Goal: Task Accomplishment & Management: Use online tool/utility

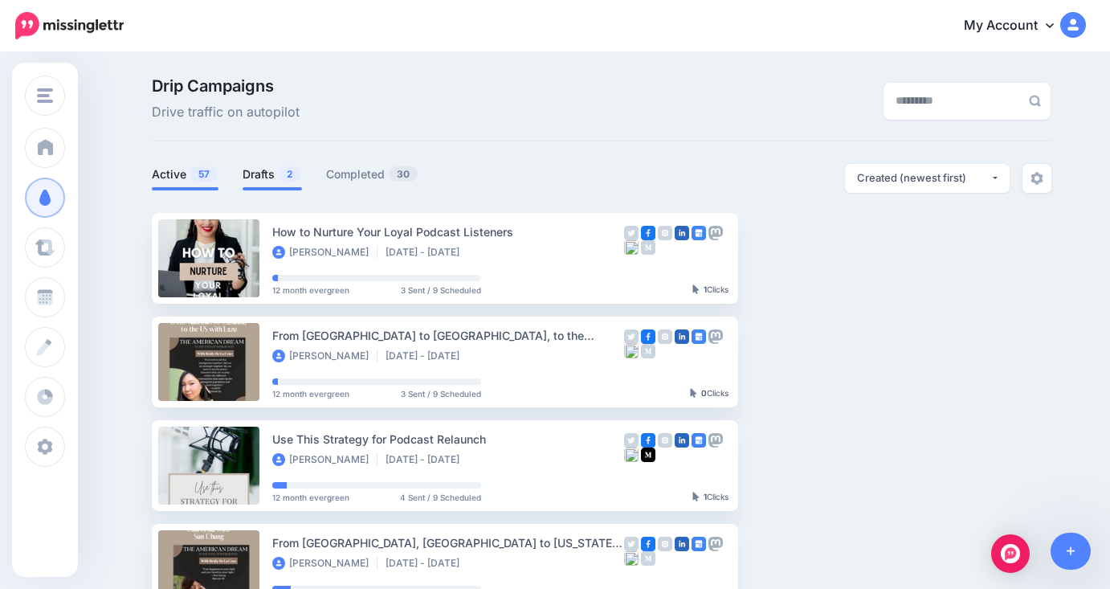
click at [268, 173] on link "Drafts 2" at bounding box center [272, 174] width 59 height 19
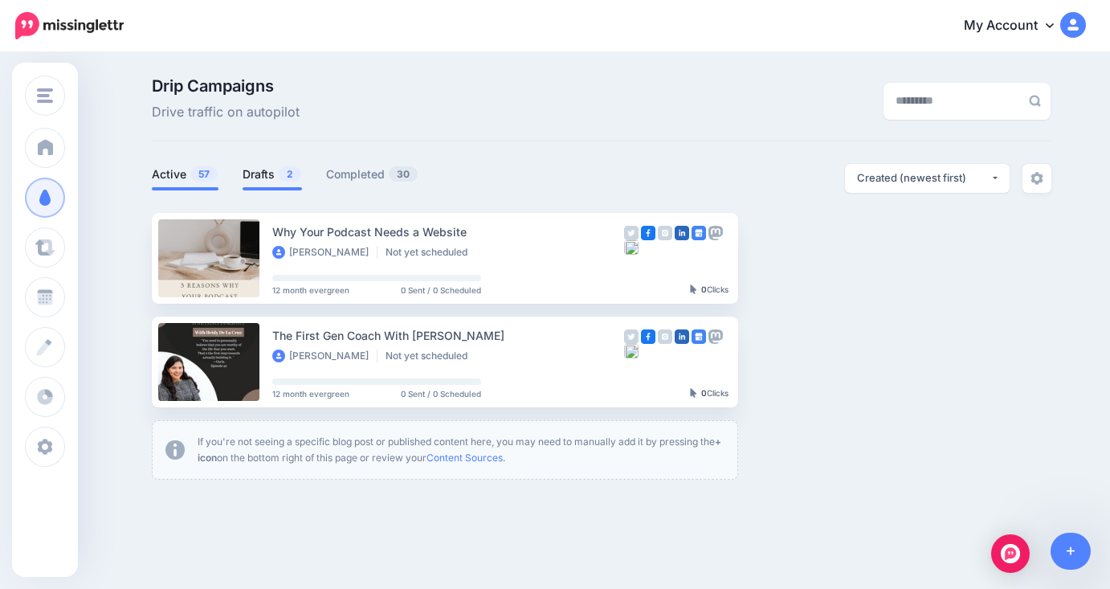
click at [170, 173] on link "Active 57" at bounding box center [185, 174] width 67 height 19
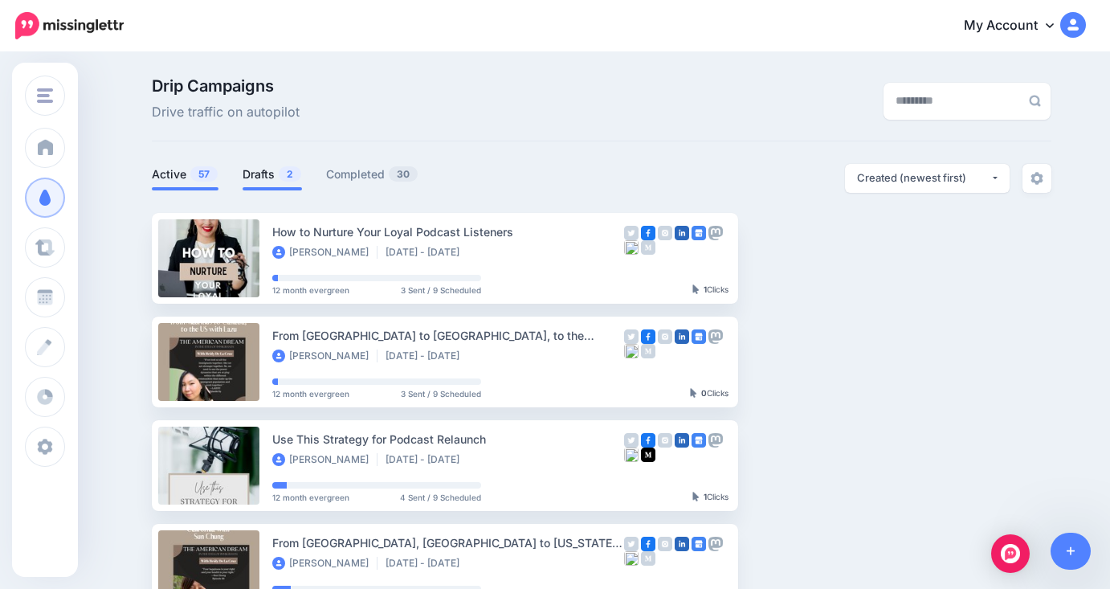
click at [283, 178] on span "2" at bounding box center [290, 173] width 22 height 15
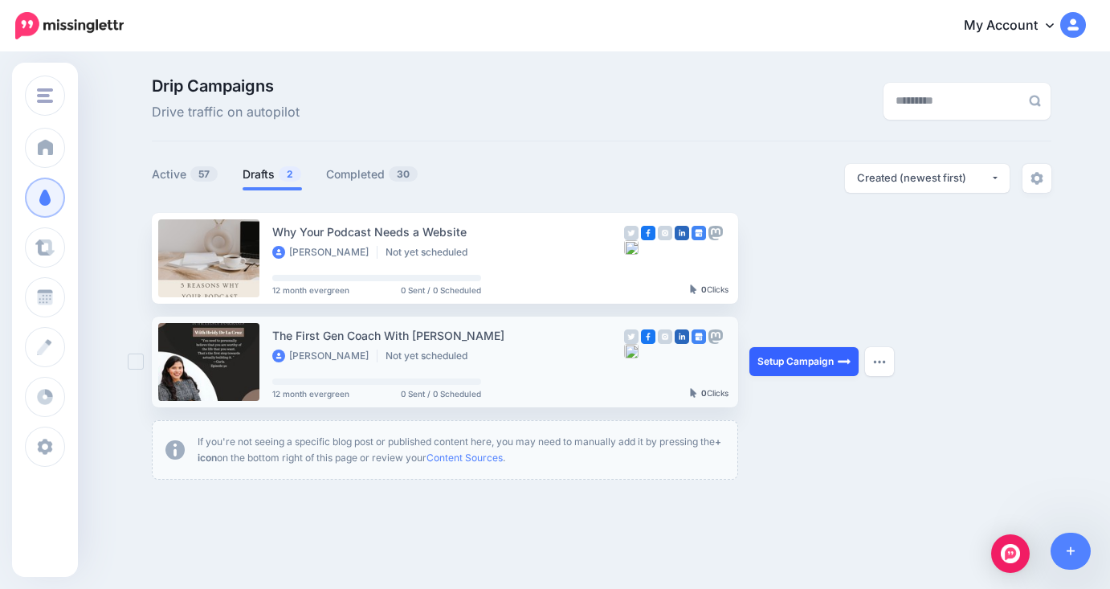
click at [801, 363] on link "Setup Campaign" at bounding box center [803, 361] width 109 height 29
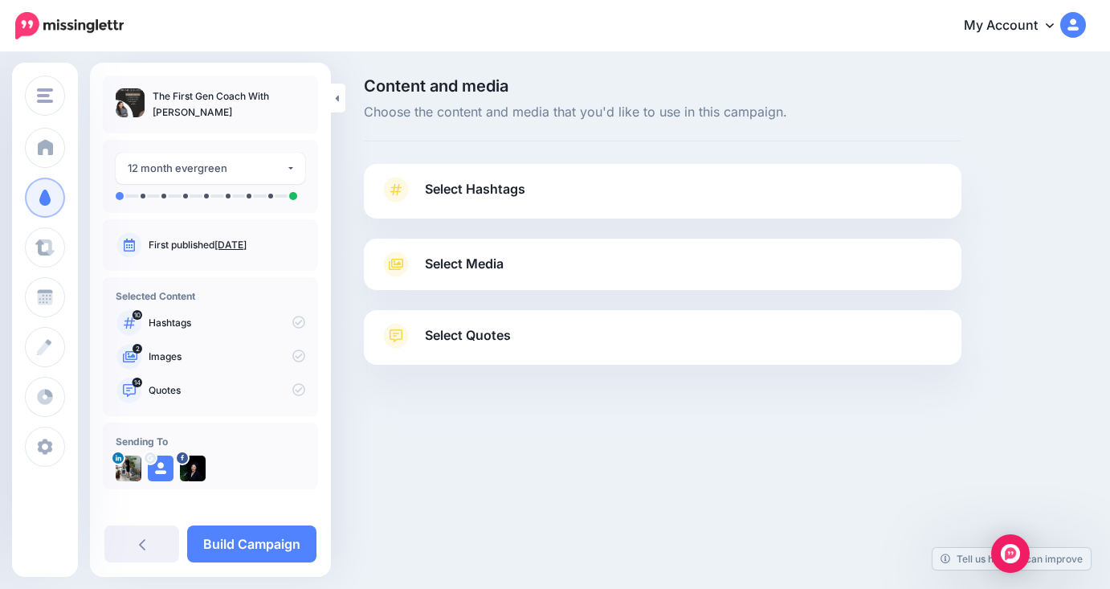
click at [573, 196] on link "Select Hashtags" at bounding box center [662, 198] width 565 height 42
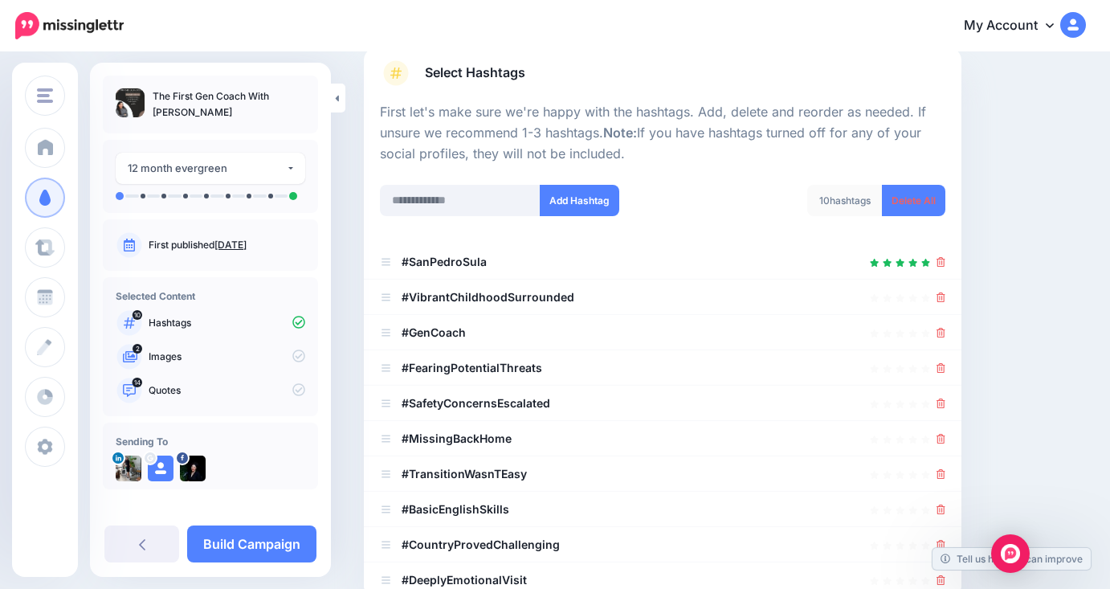
scroll to position [153, 0]
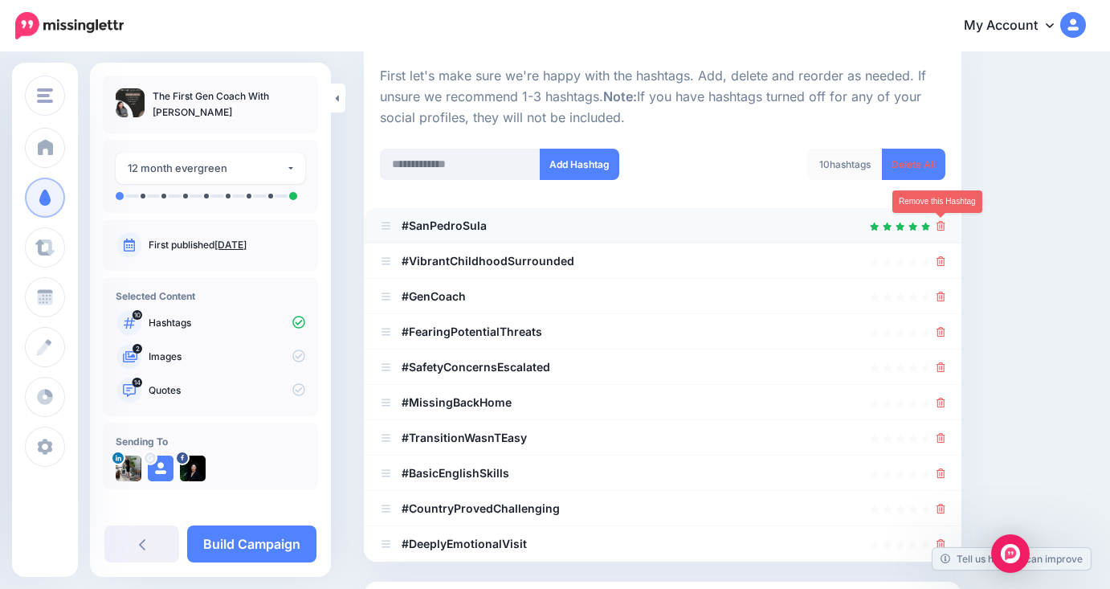
click at [944, 230] on icon at bounding box center [940, 226] width 9 height 10
click at [944, 230] on link at bounding box center [937, 225] width 18 height 14
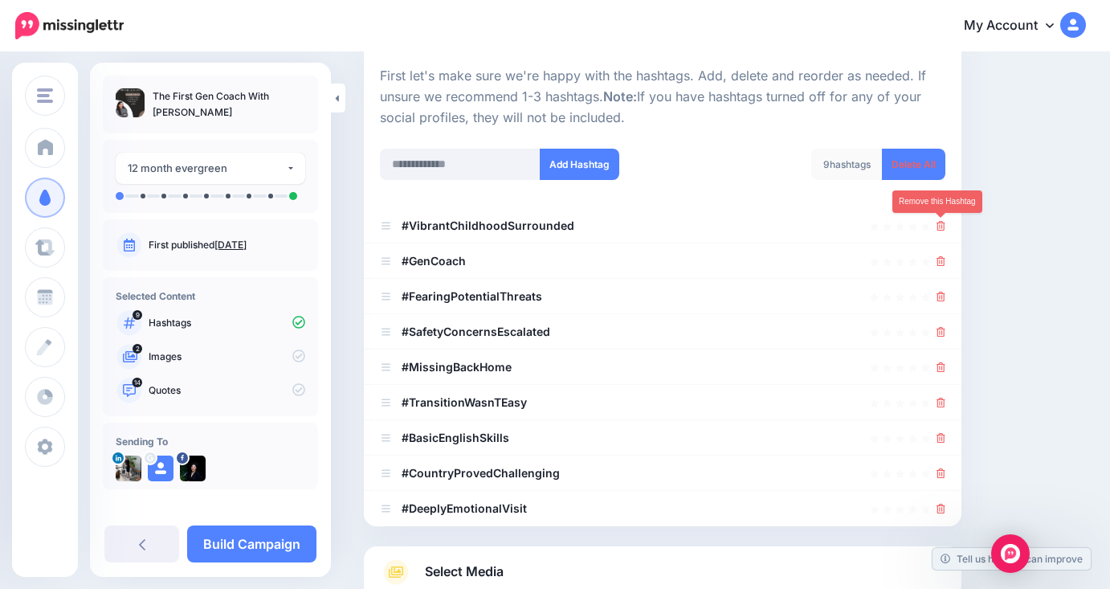
click at [944, 230] on icon at bounding box center [940, 226] width 9 height 10
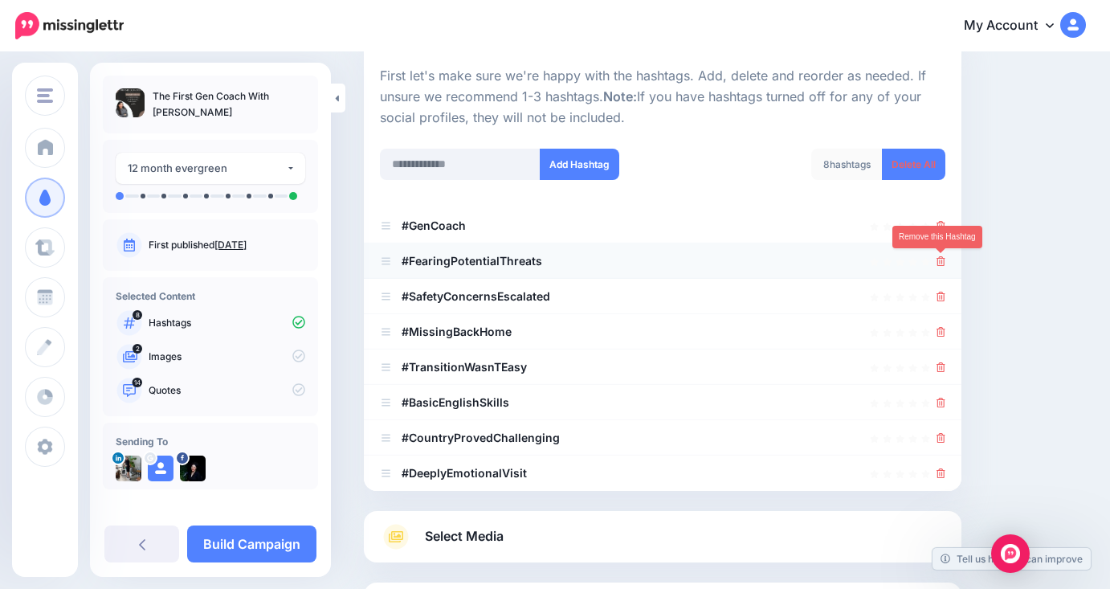
click at [942, 262] on icon at bounding box center [940, 261] width 9 height 10
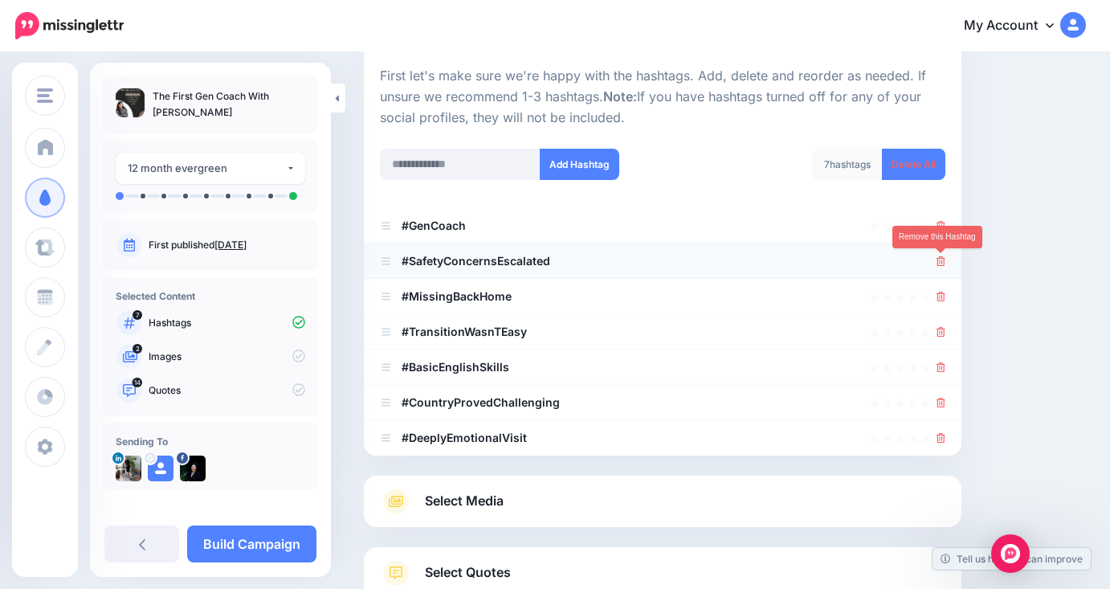
click at [941, 263] on icon at bounding box center [940, 261] width 9 height 10
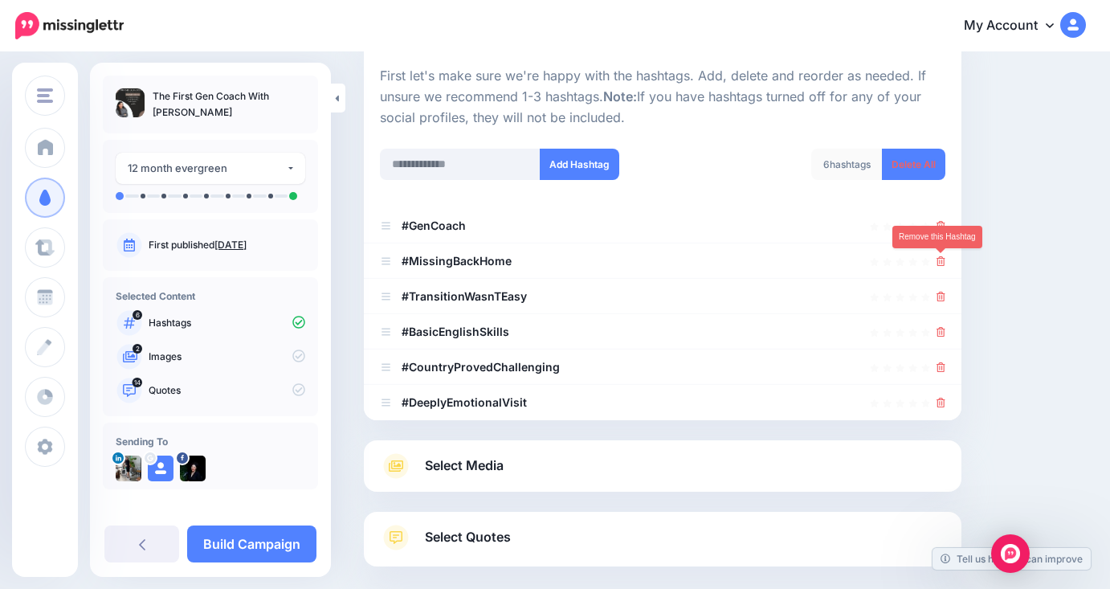
click at [941, 263] on icon at bounding box center [940, 261] width 9 height 10
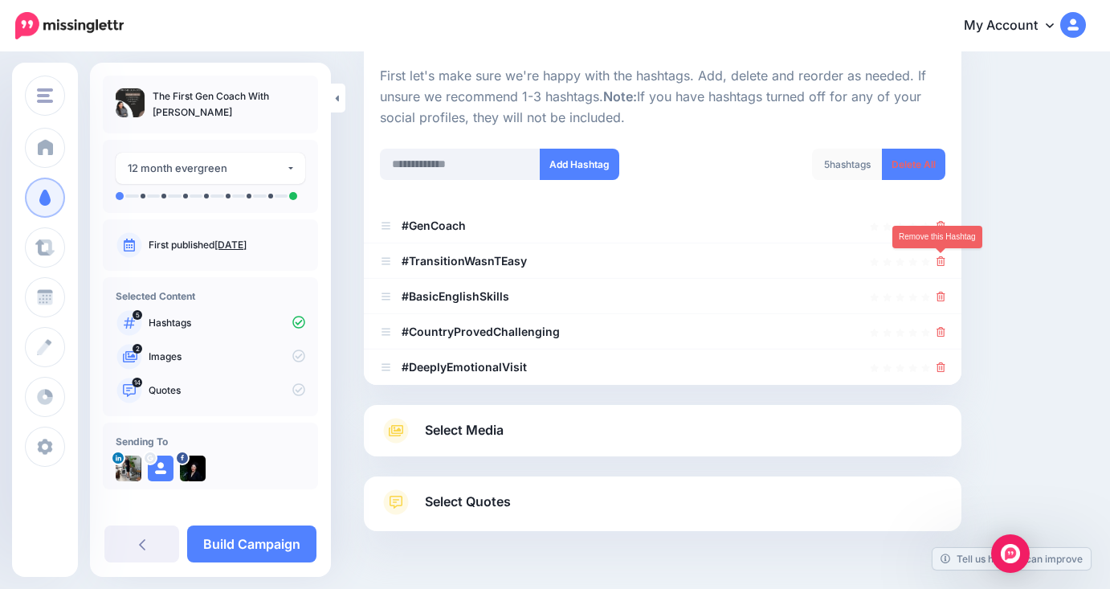
click at [941, 263] on icon at bounding box center [940, 261] width 9 height 10
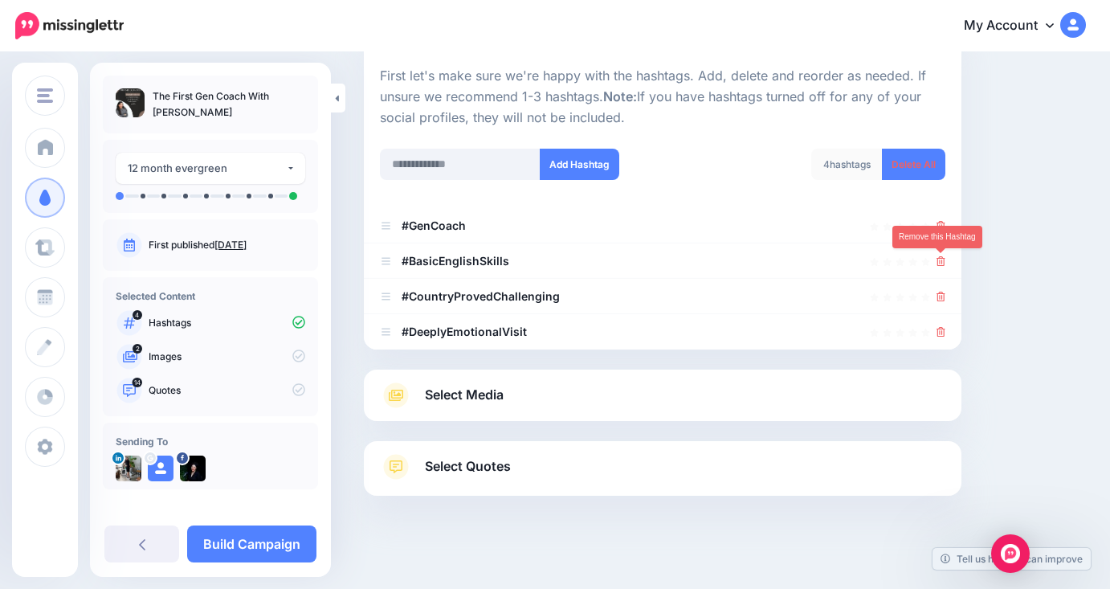
click at [941, 263] on icon at bounding box center [940, 261] width 9 height 10
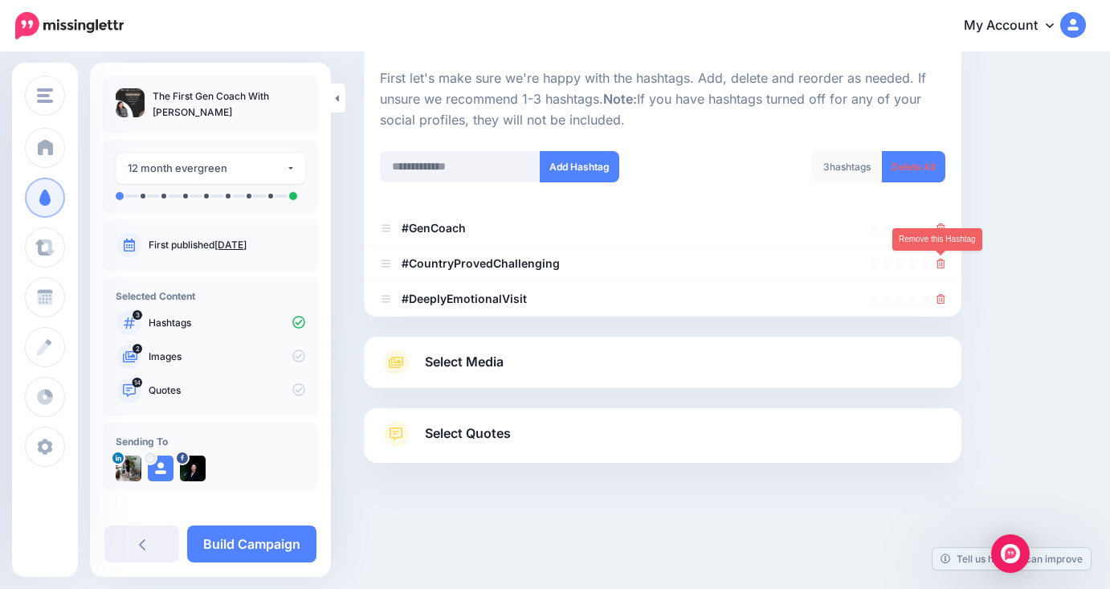
click at [941, 263] on icon at bounding box center [940, 264] width 9 height 10
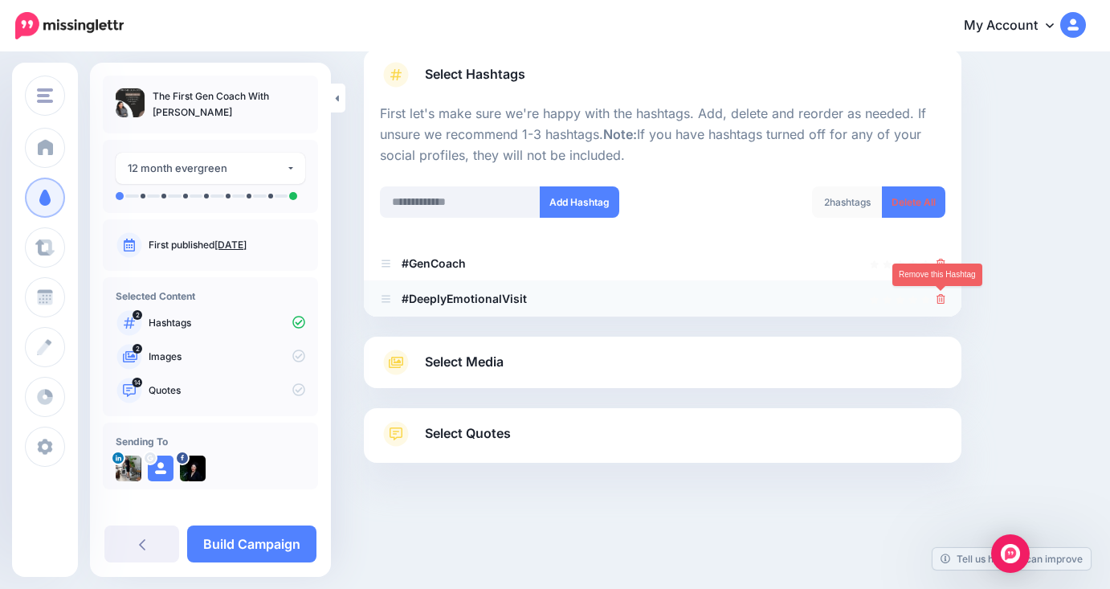
click at [944, 298] on icon at bounding box center [940, 299] width 9 height 10
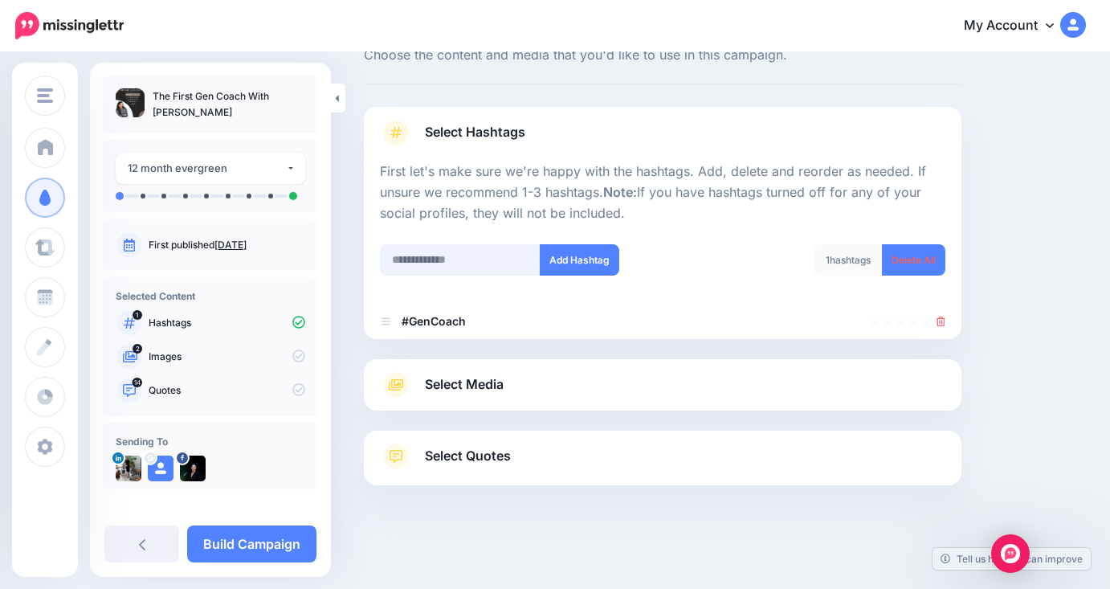
click at [442, 271] on input "text" at bounding box center [460, 259] width 161 height 31
type input "**********"
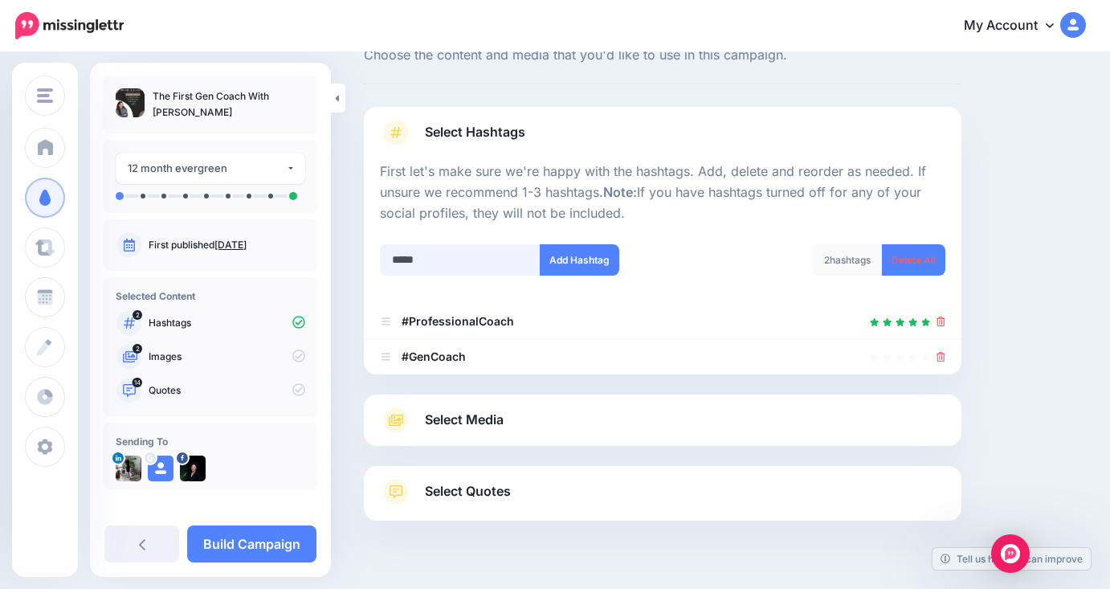
scroll to position [92, 0]
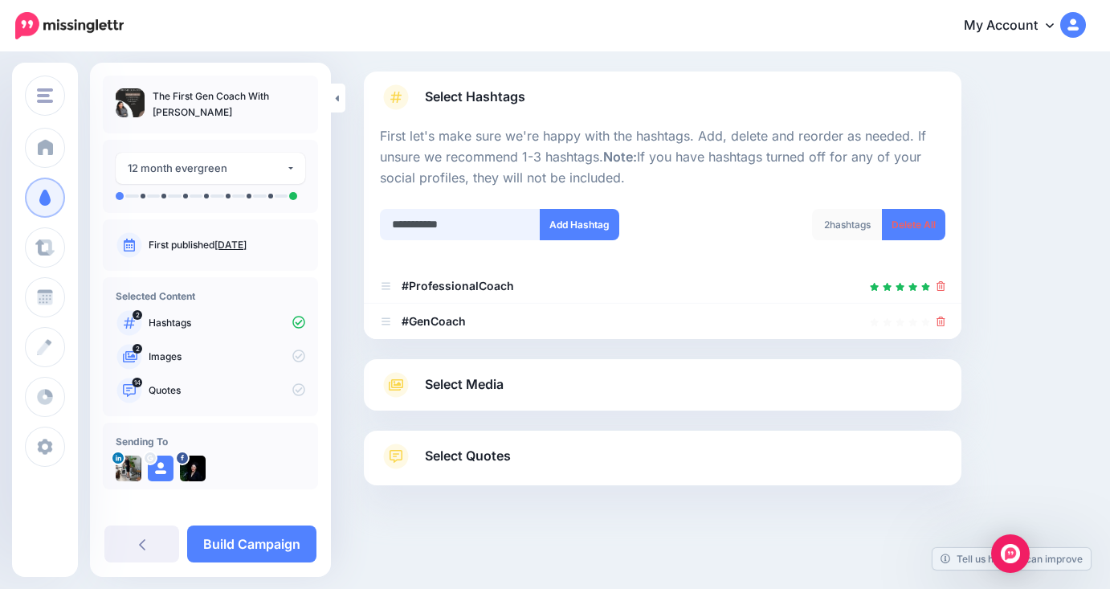
type input "**********"
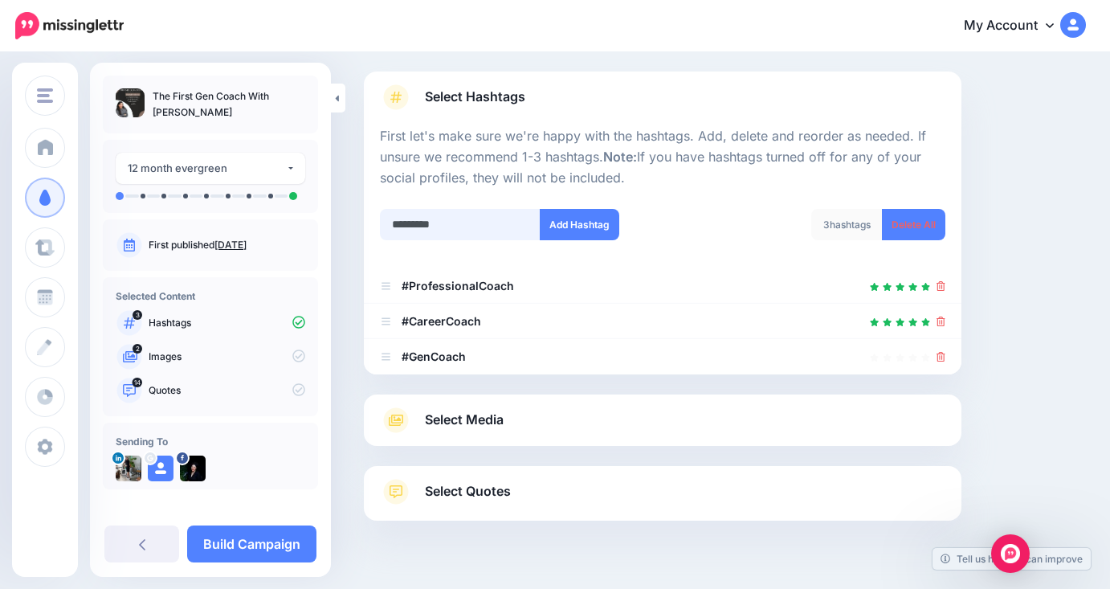
type input "**********"
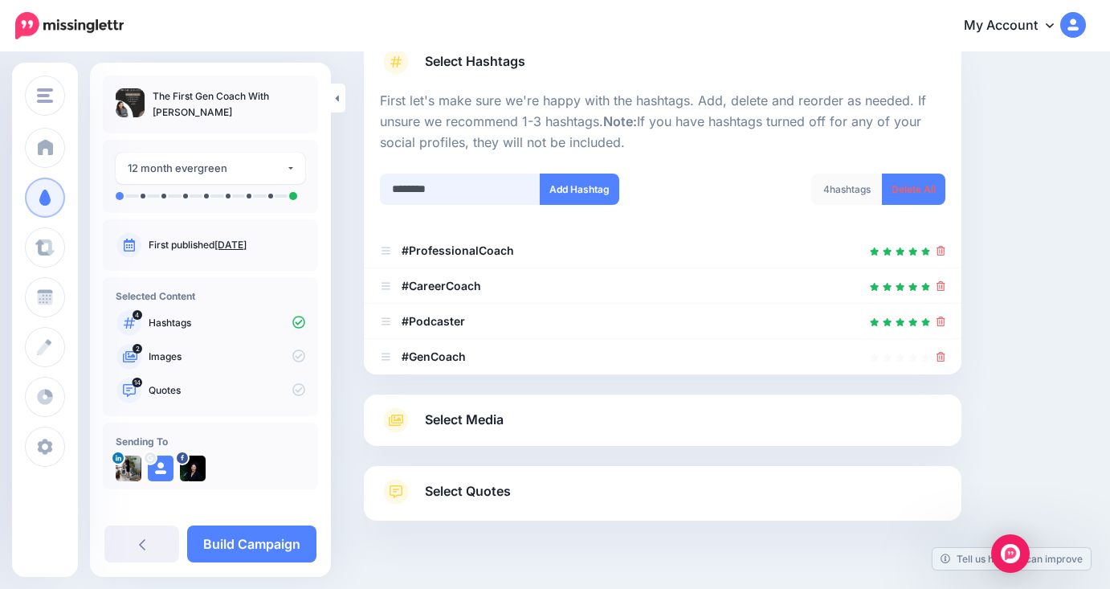
scroll to position [163, 0]
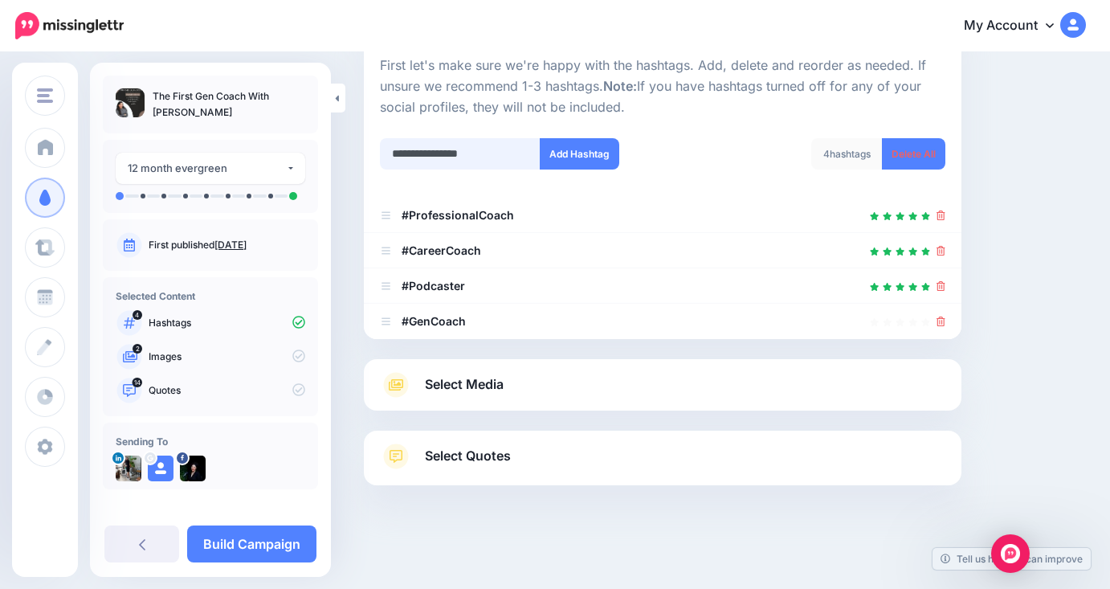
type input "**********"
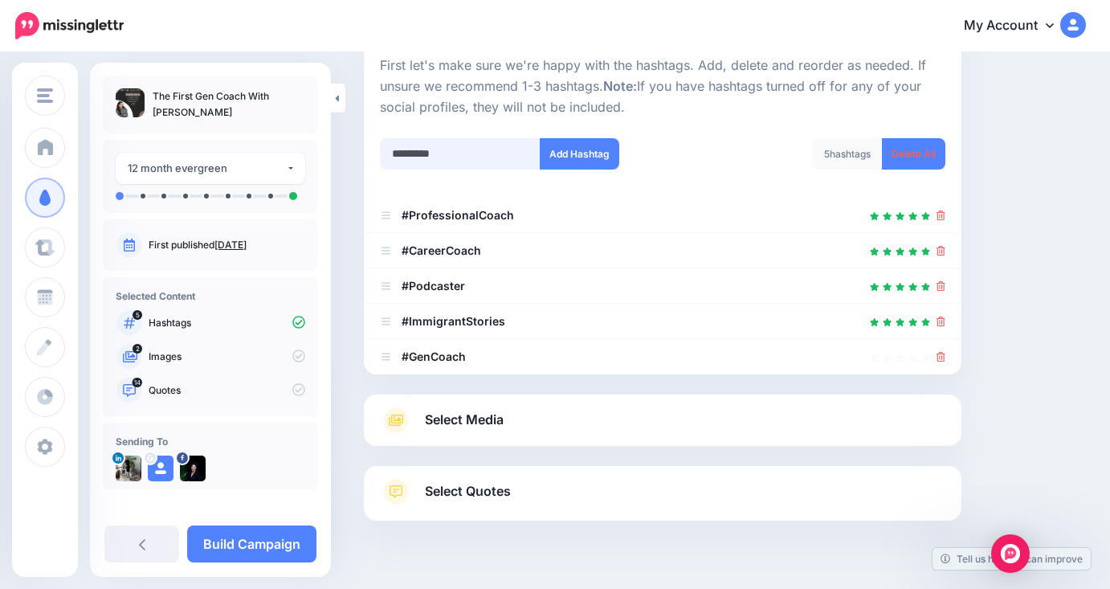
scroll to position [198, 0]
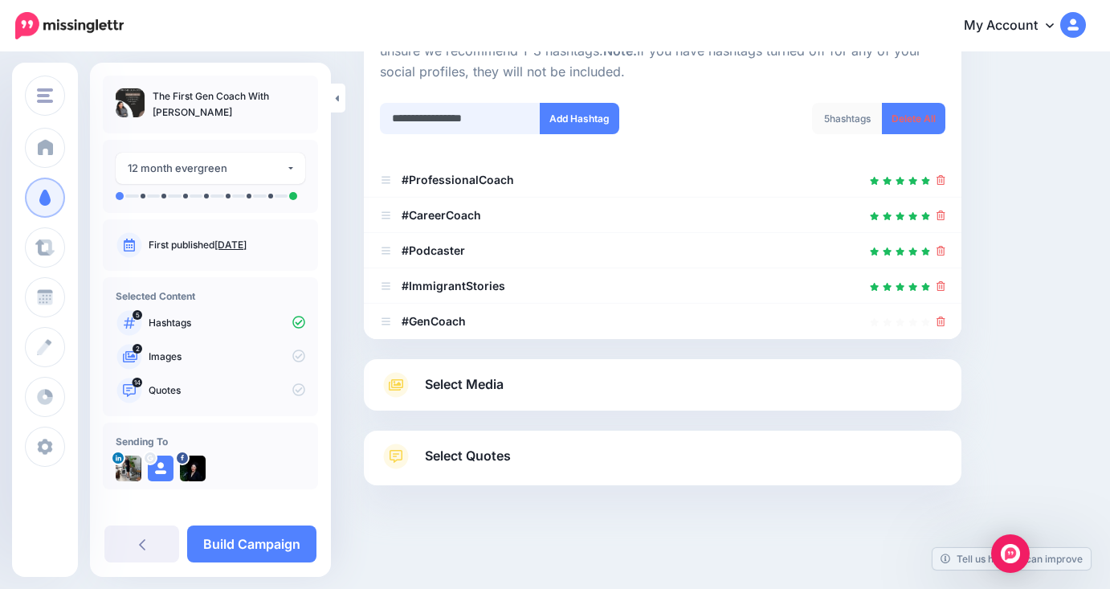
type input "**********"
click at [547, 393] on link "Select Media" at bounding box center [662, 385] width 565 height 26
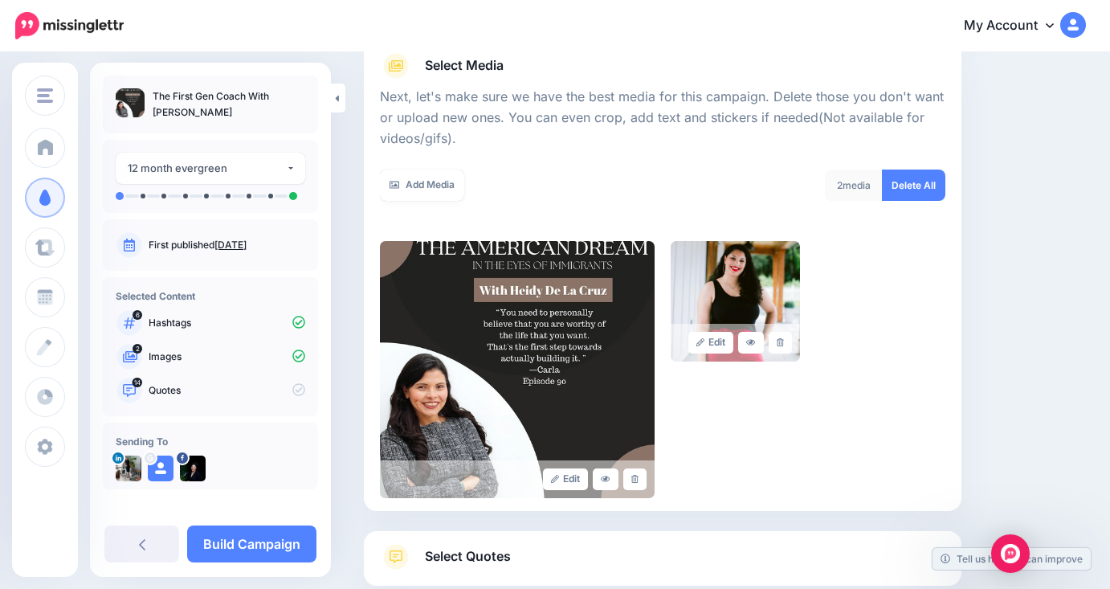
scroll to position [0, 0]
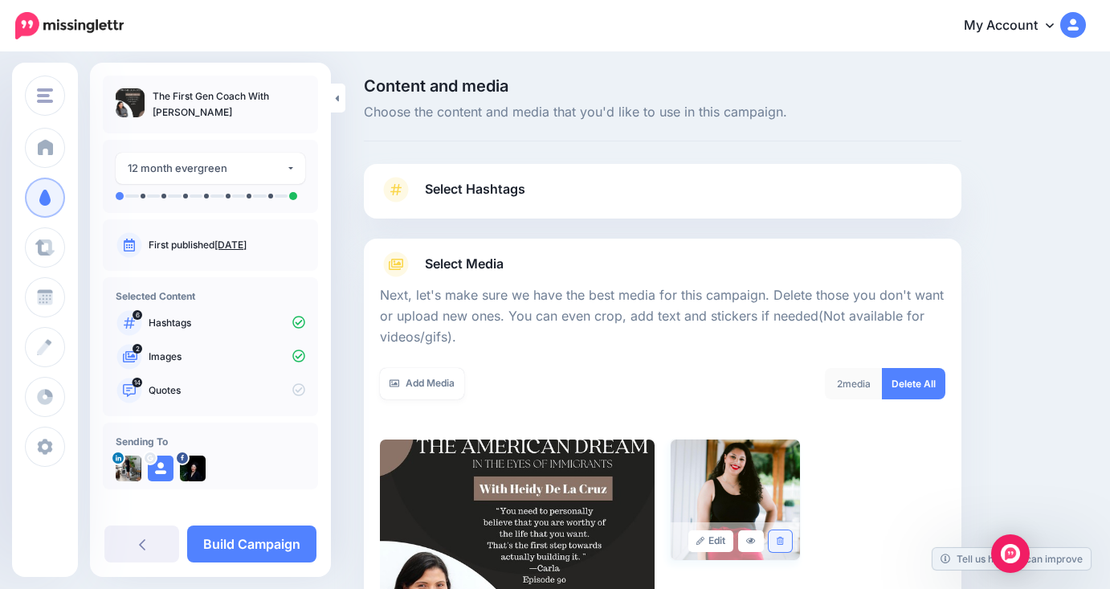
click at [783, 530] on link at bounding box center [780, 541] width 23 height 22
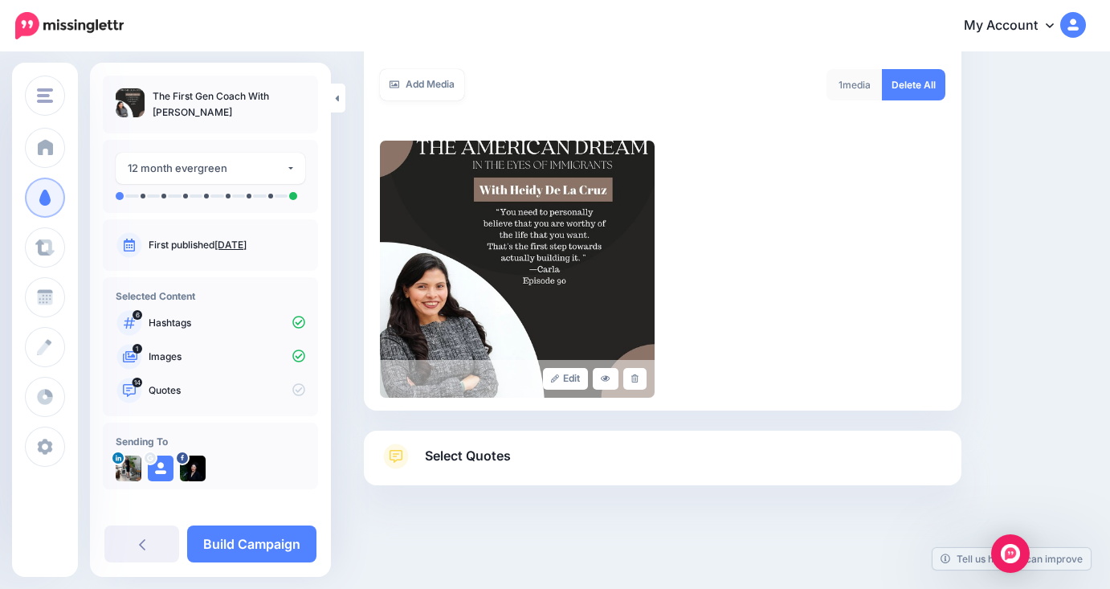
click at [752, 448] on link "Select Quotes" at bounding box center [662, 464] width 565 height 42
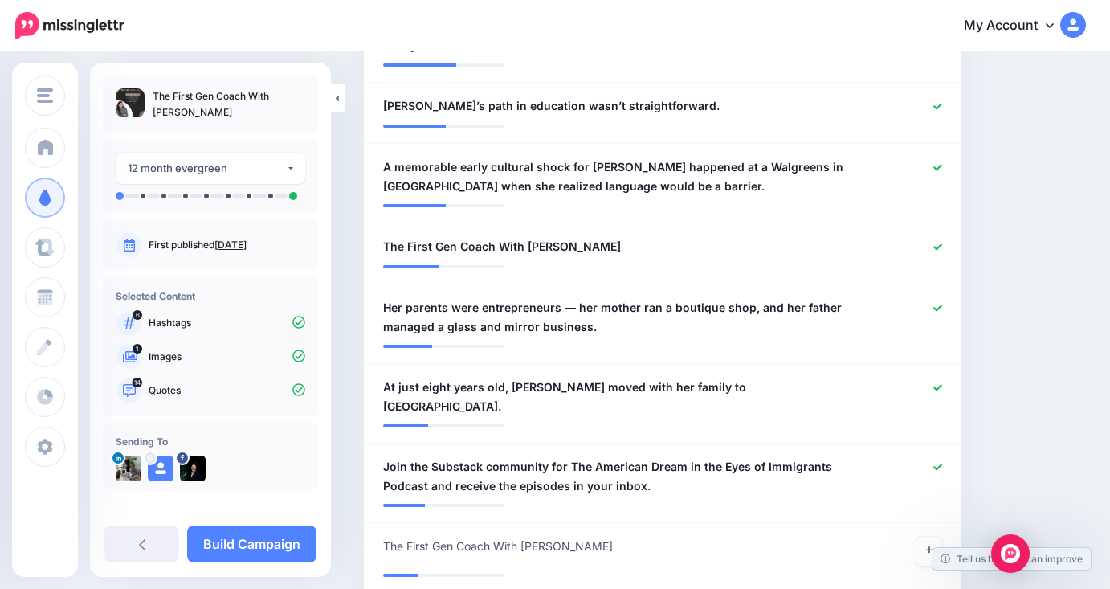
scroll to position [1303, 0]
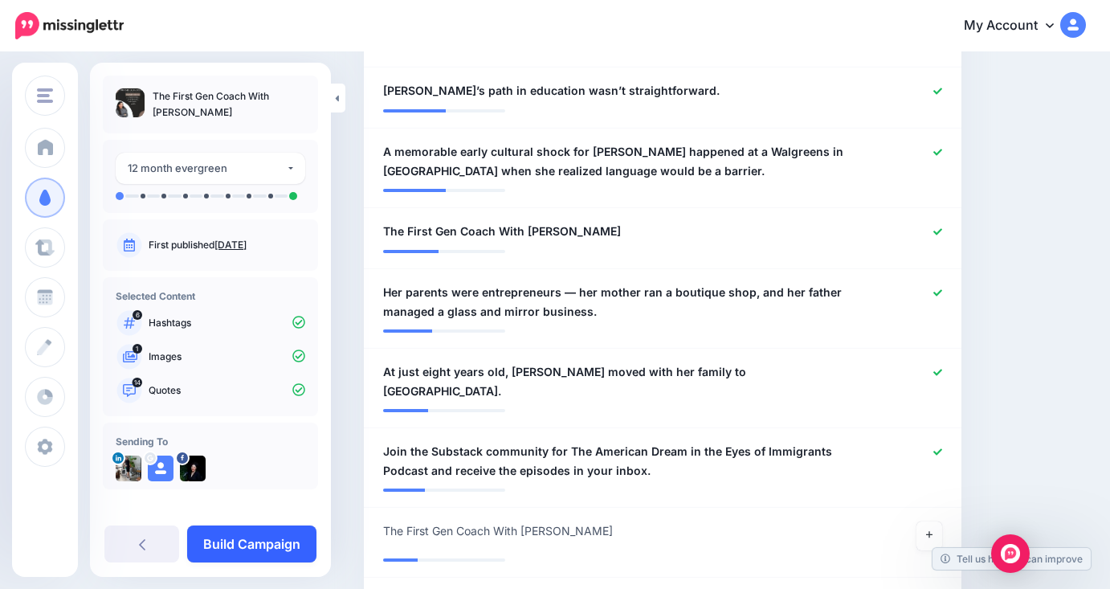
click at [279, 541] on link "Build Campaign" at bounding box center [251, 543] width 129 height 37
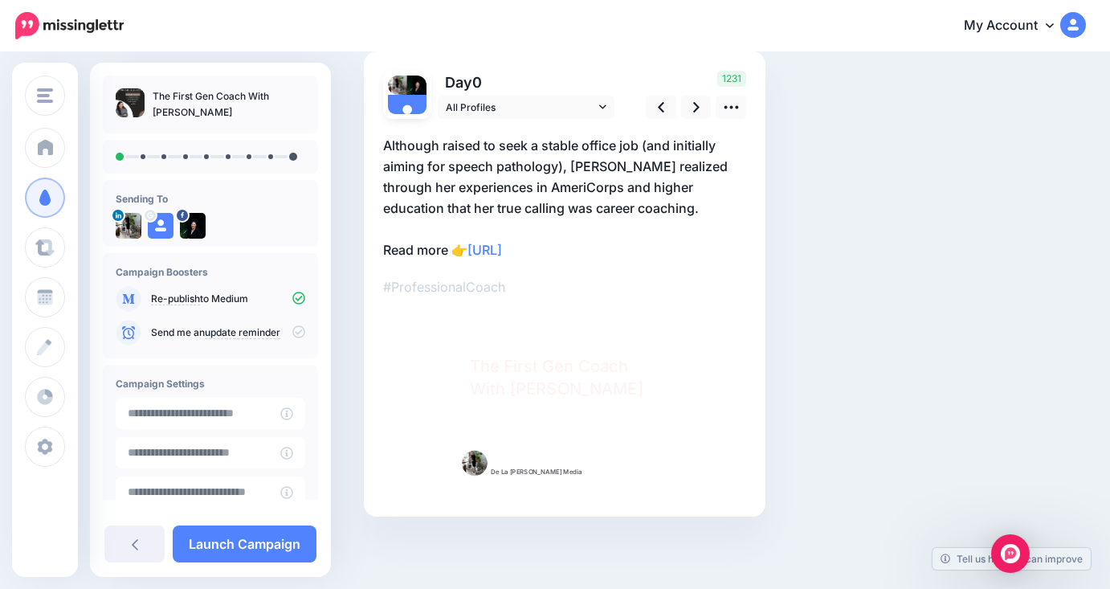
scroll to position [50, 0]
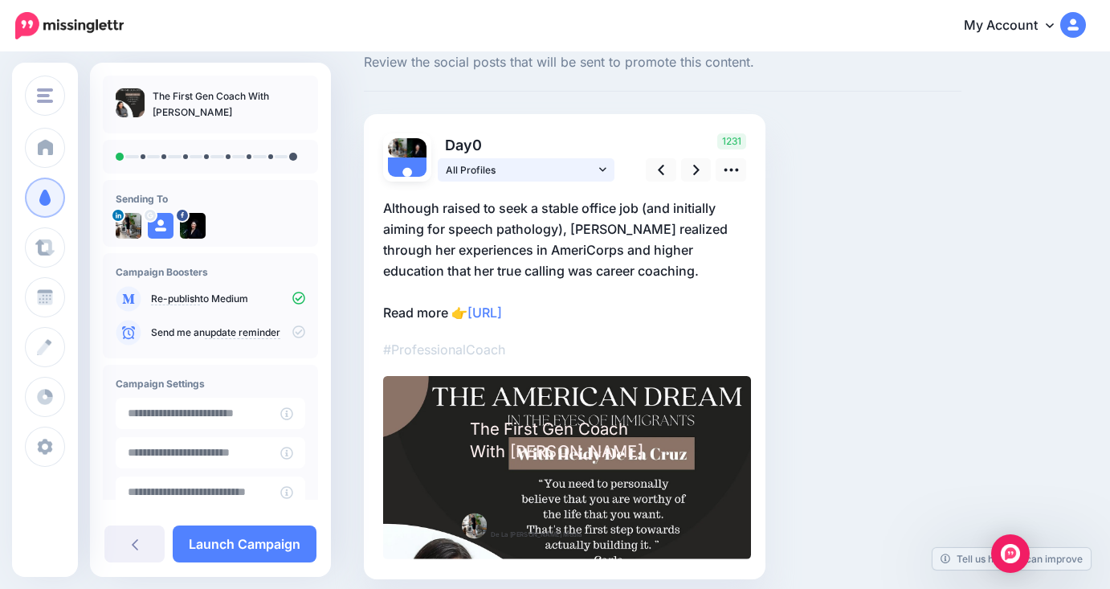
click at [604, 174] on icon at bounding box center [602, 169] width 7 height 11
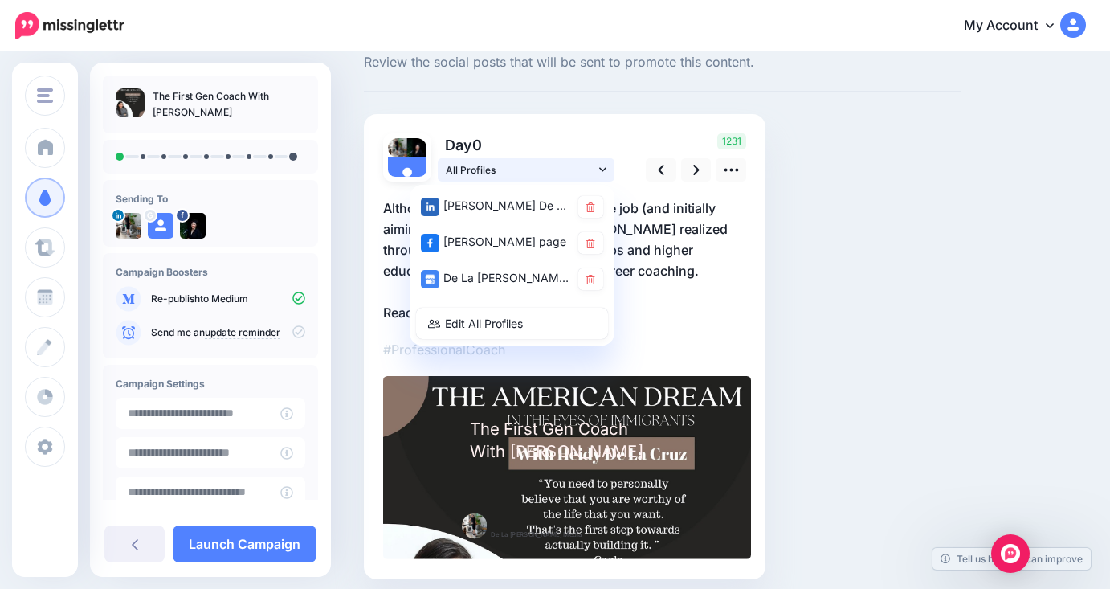
click at [604, 174] on icon at bounding box center [602, 169] width 7 height 11
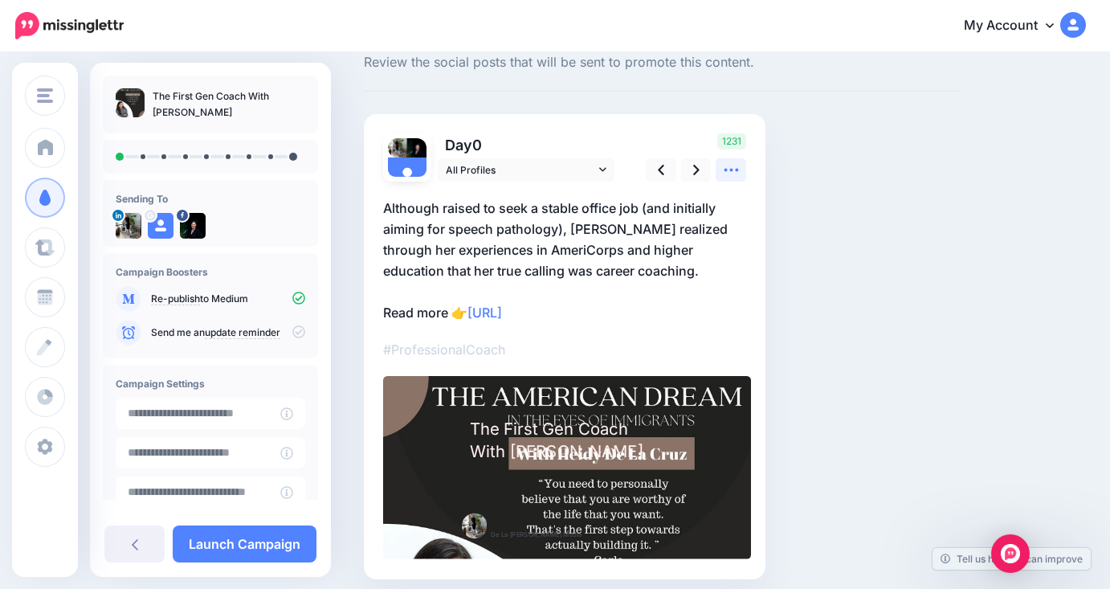
click at [732, 169] on icon at bounding box center [731, 169] width 17 height 17
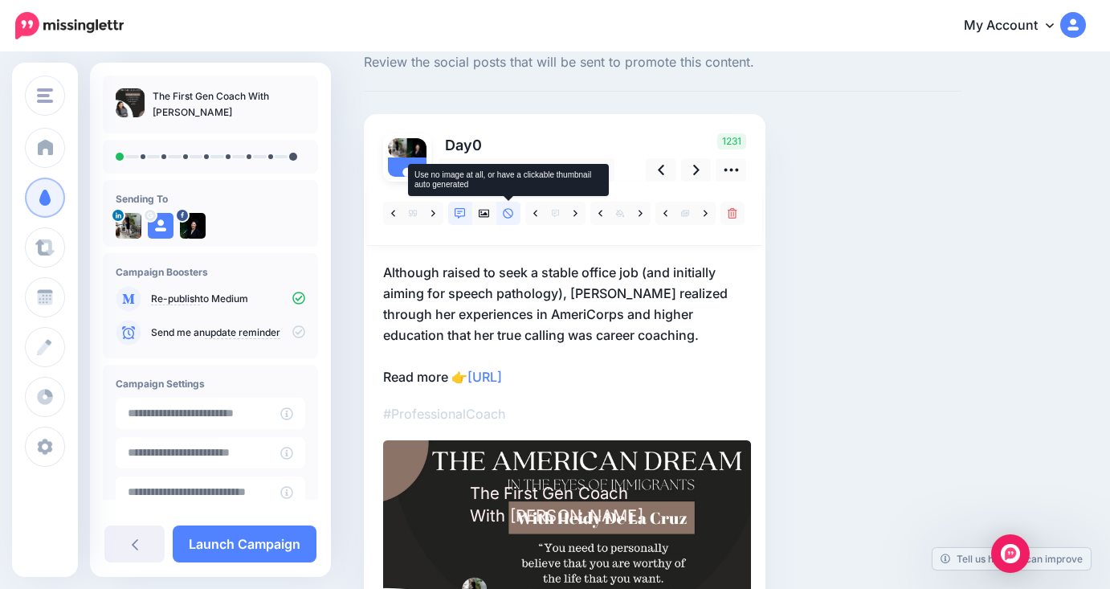
click at [503, 214] on icon at bounding box center [508, 213] width 11 height 11
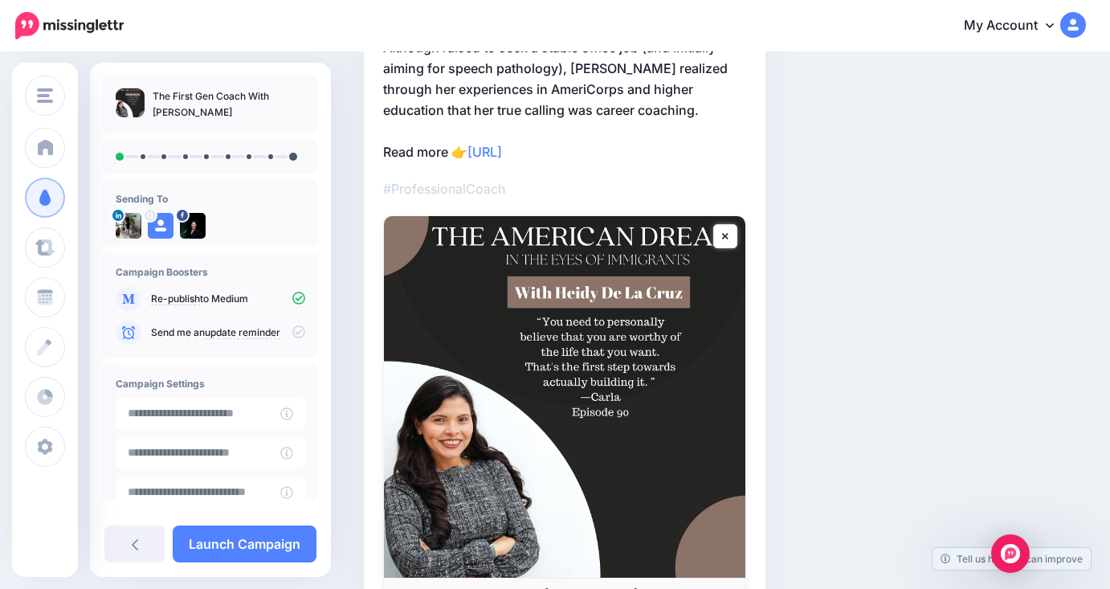
scroll to position [0, 0]
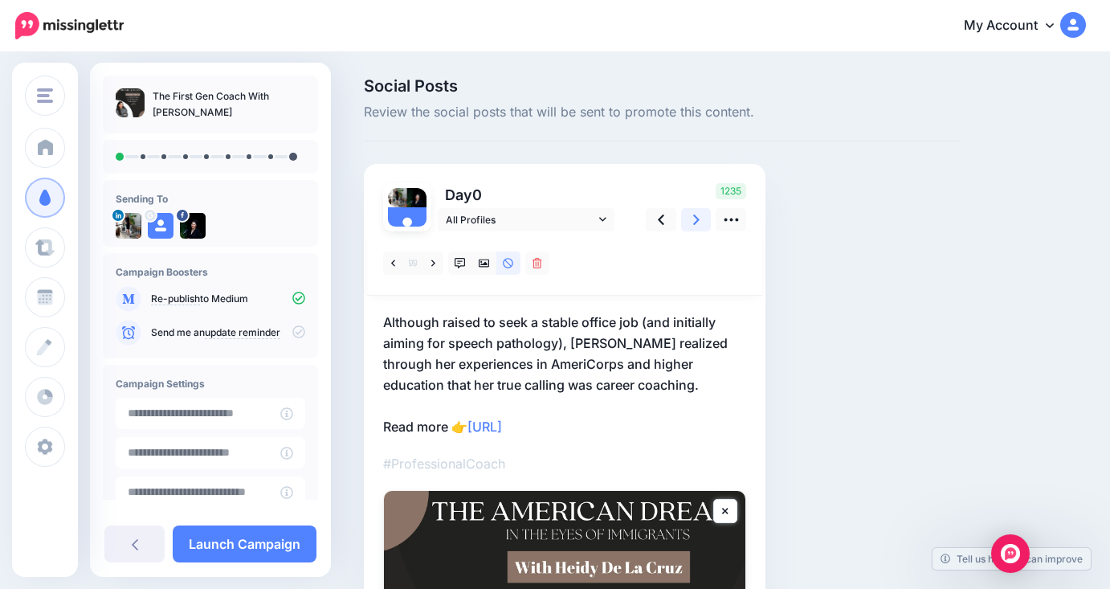
click at [690, 222] on link at bounding box center [696, 219] width 31 height 23
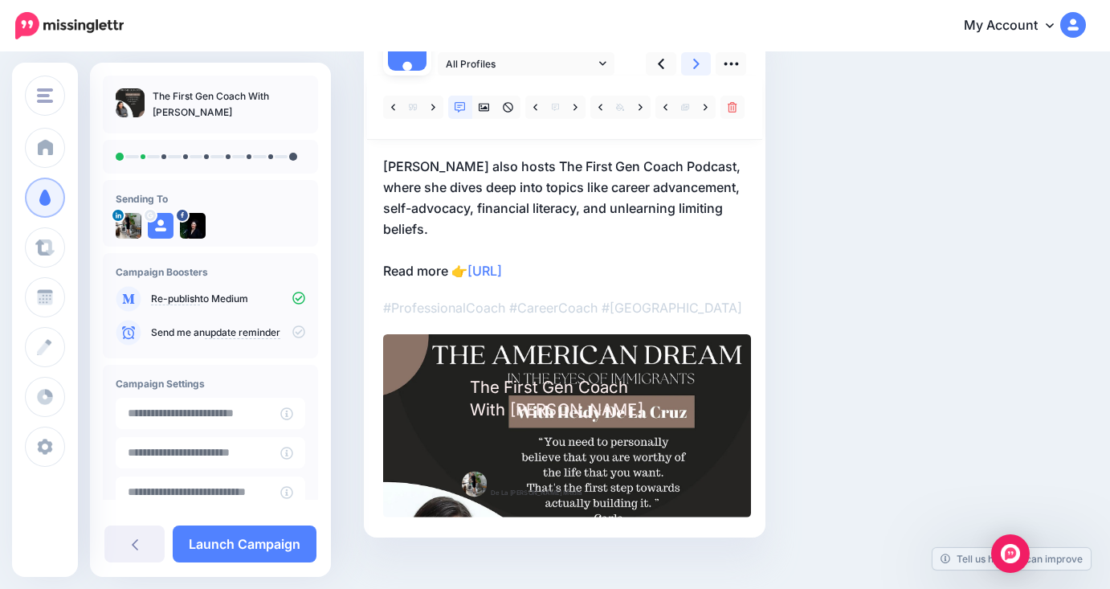
scroll to position [107, 0]
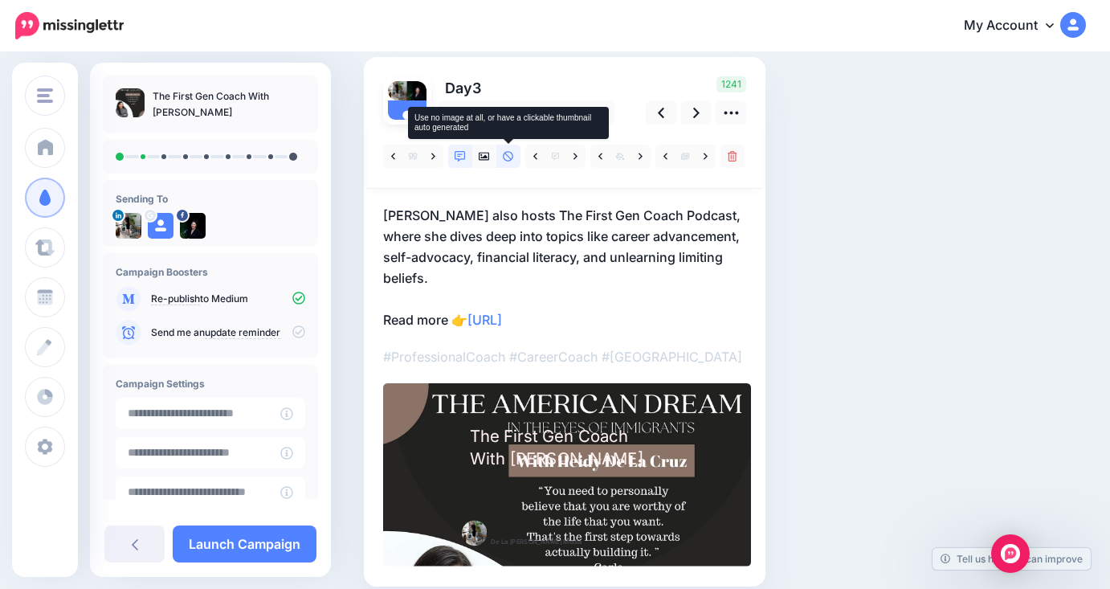
click at [508, 160] on icon at bounding box center [508, 156] width 11 height 11
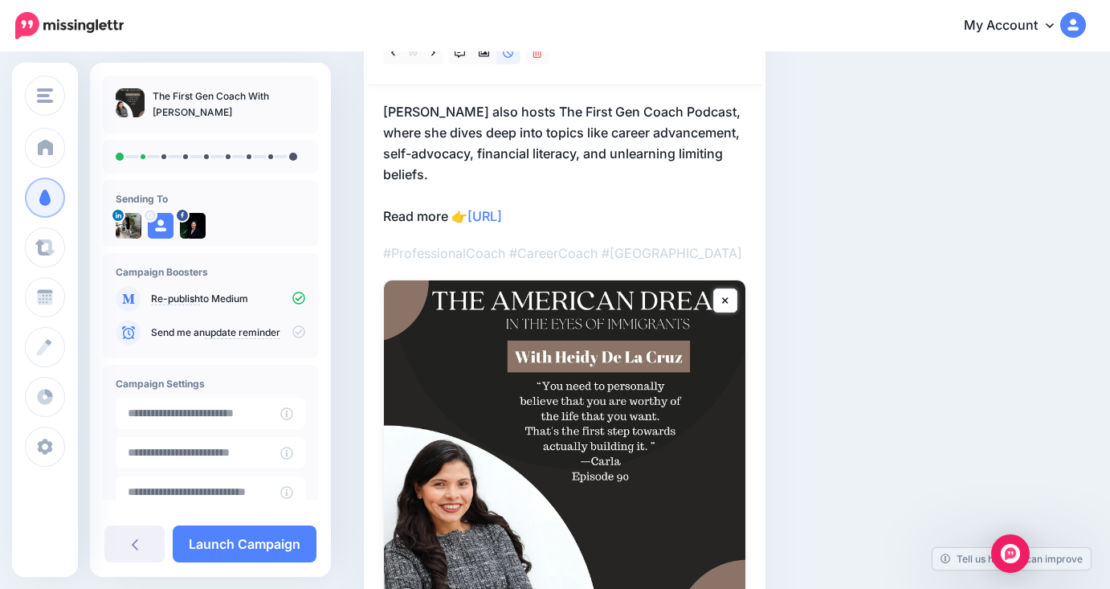
scroll to position [0, 0]
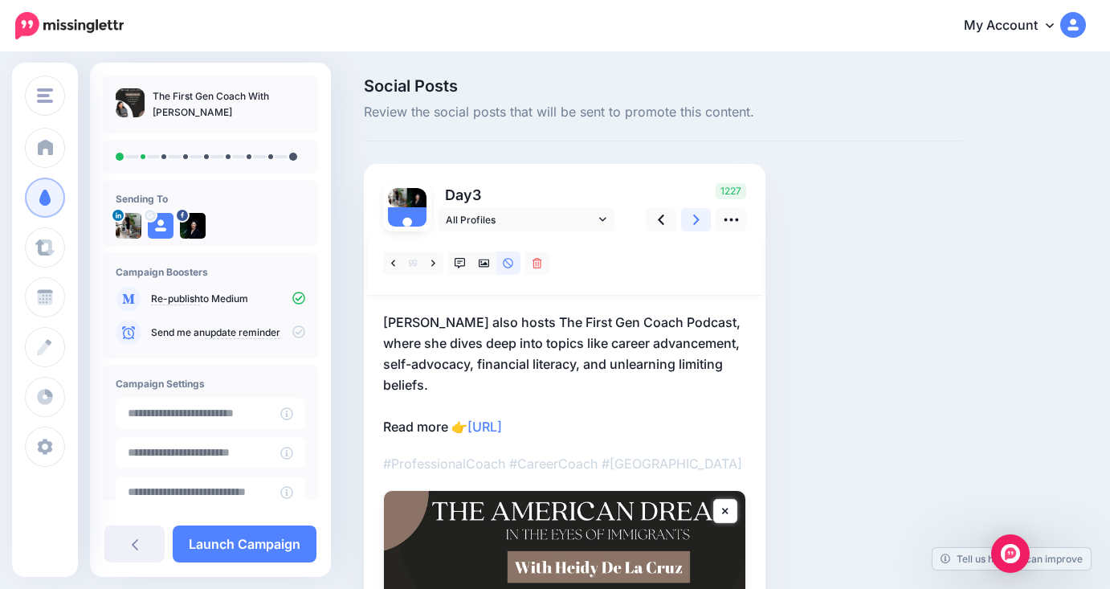
click at [693, 222] on icon at bounding box center [696, 219] width 6 height 17
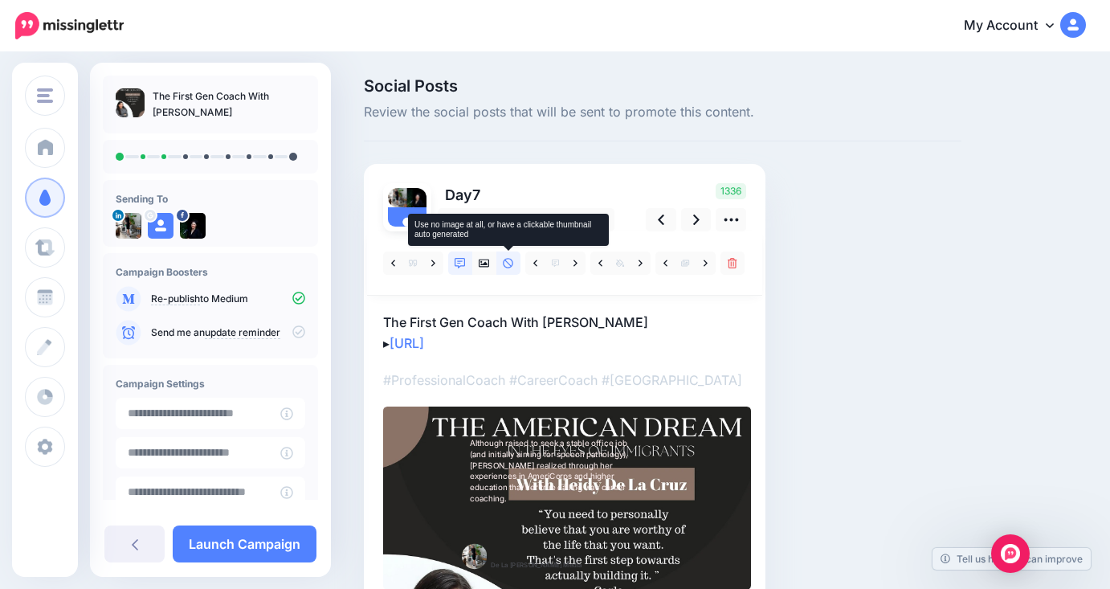
click at [512, 271] on link at bounding box center [508, 262] width 24 height 23
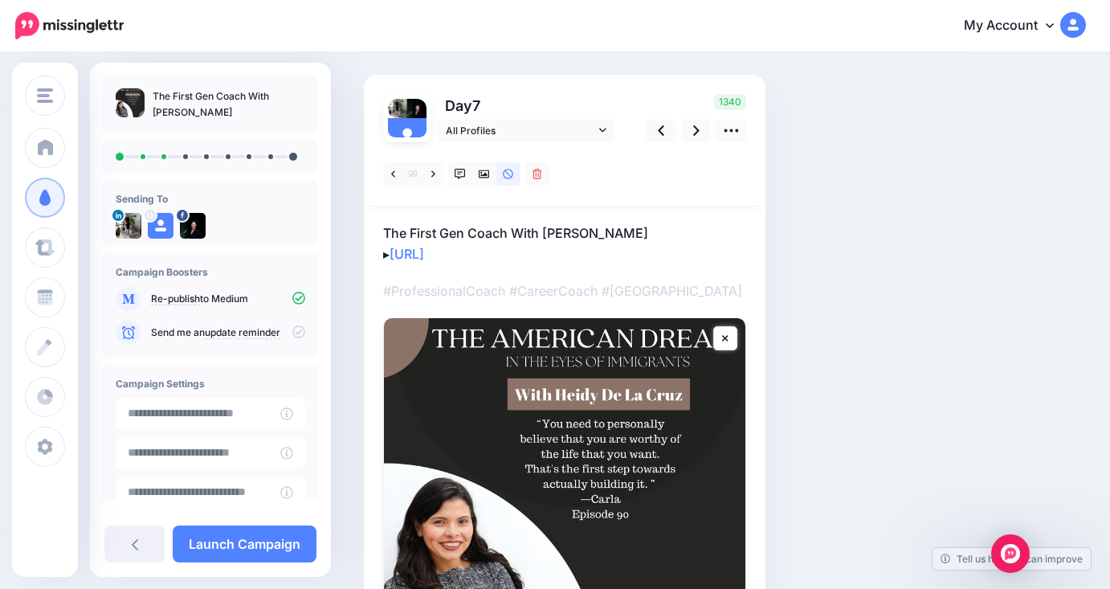
scroll to position [85, 0]
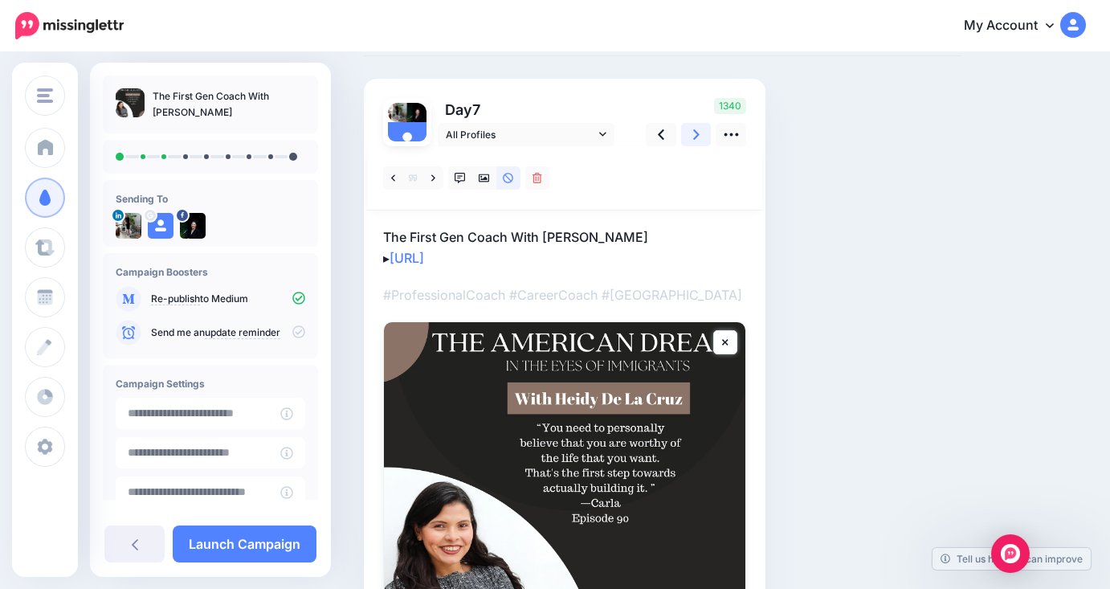
click at [700, 141] on link at bounding box center [696, 134] width 31 height 23
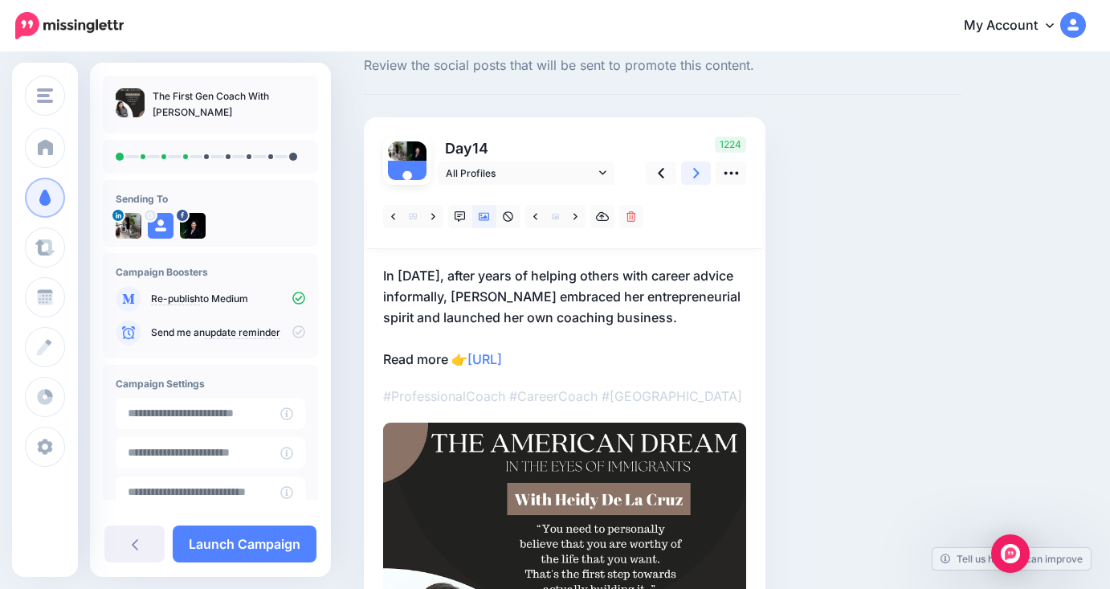
scroll to position [0, 0]
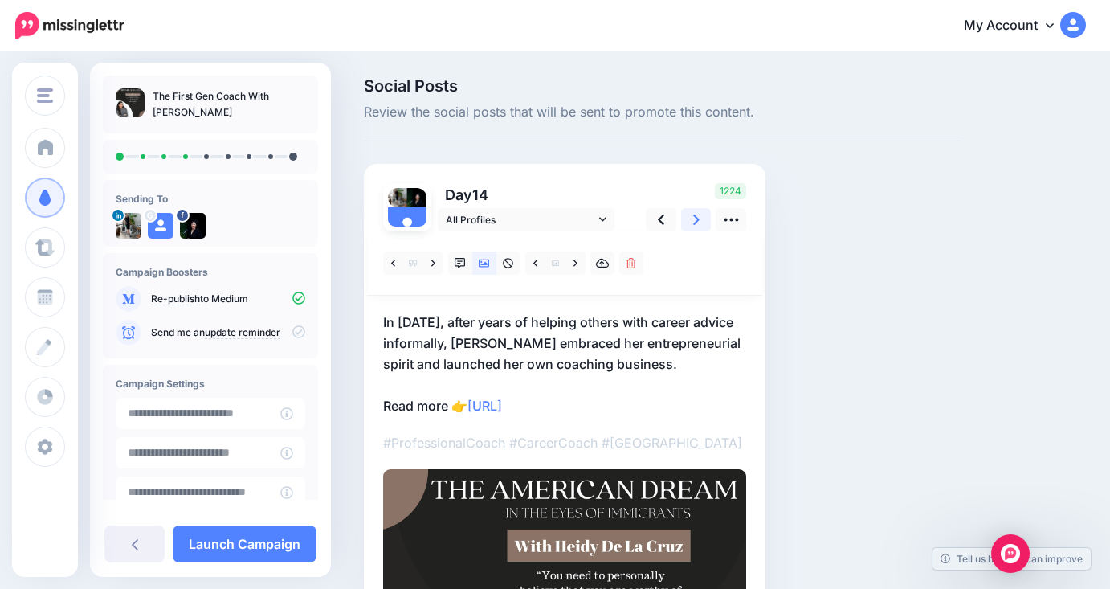
click at [693, 214] on icon at bounding box center [696, 219] width 6 height 17
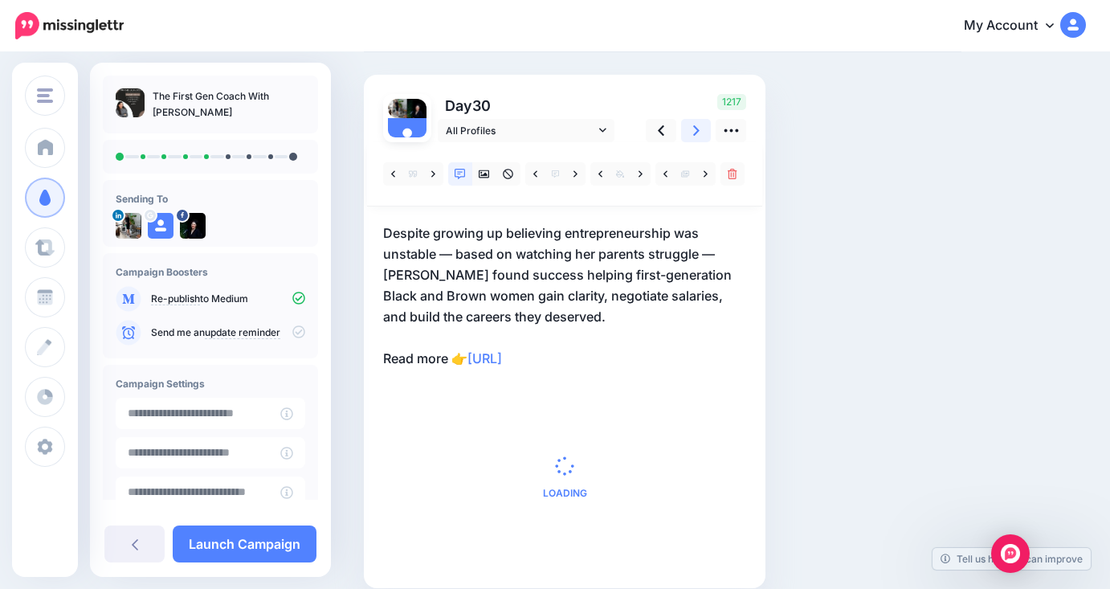
scroll to position [91, 0]
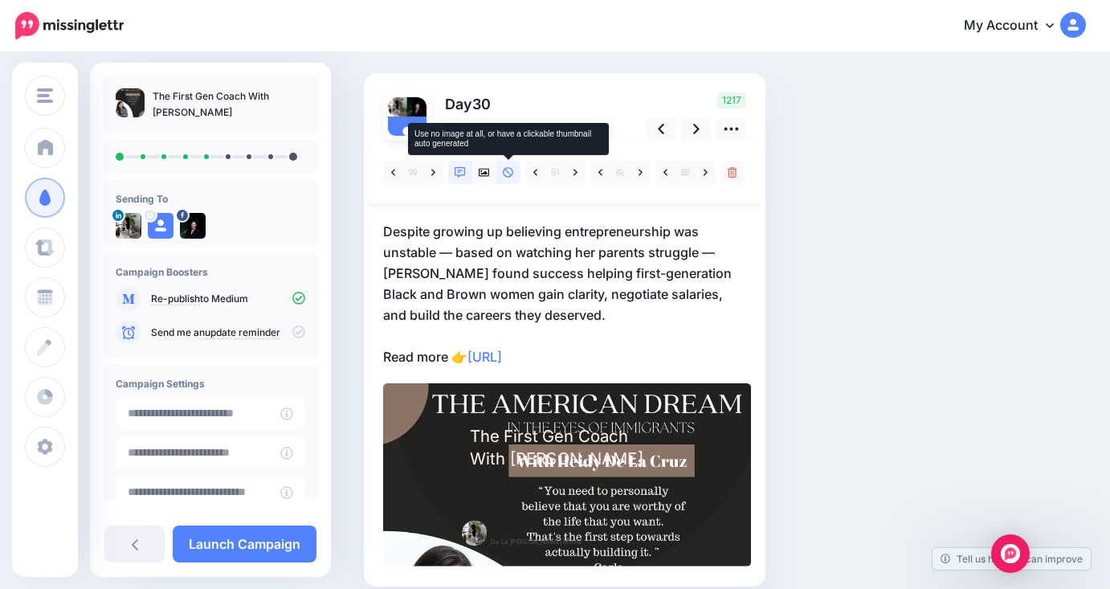
click at [513, 173] on link at bounding box center [508, 172] width 24 height 23
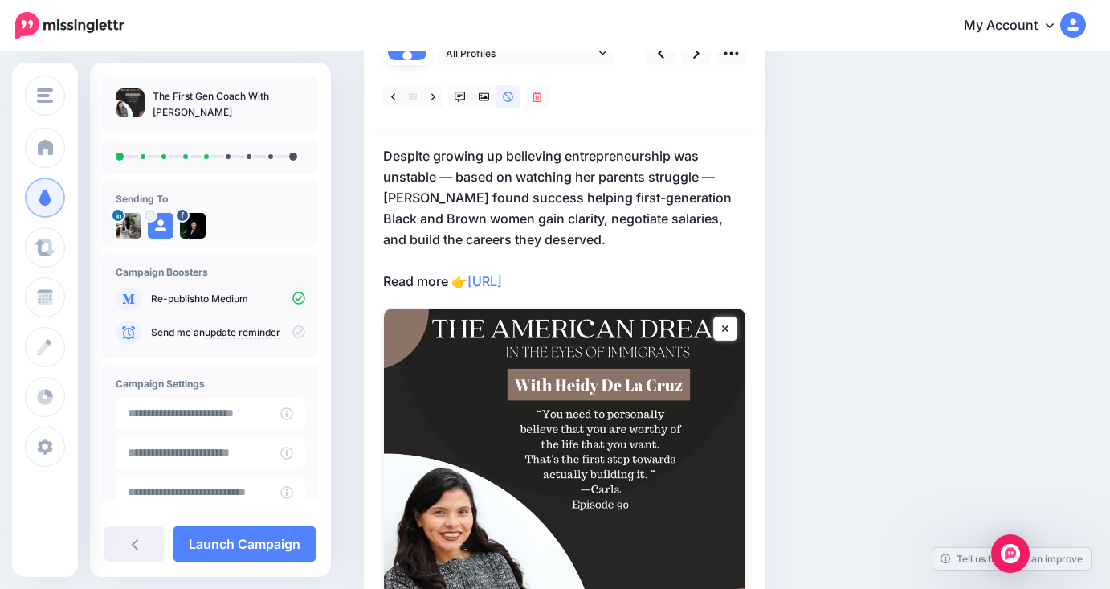
scroll to position [68, 0]
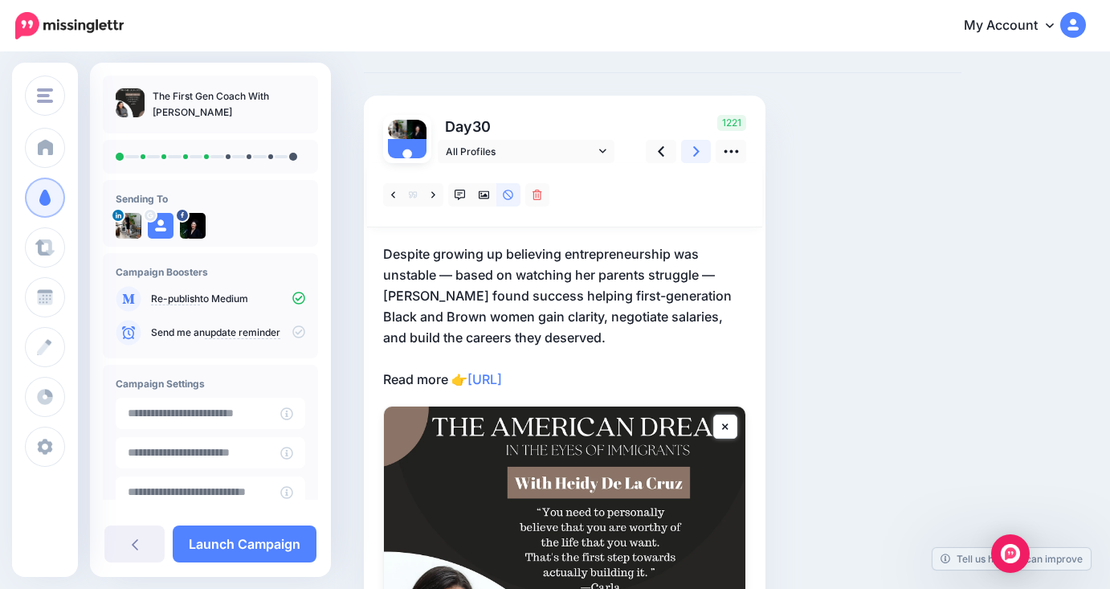
click at [694, 154] on icon at bounding box center [696, 151] width 6 height 10
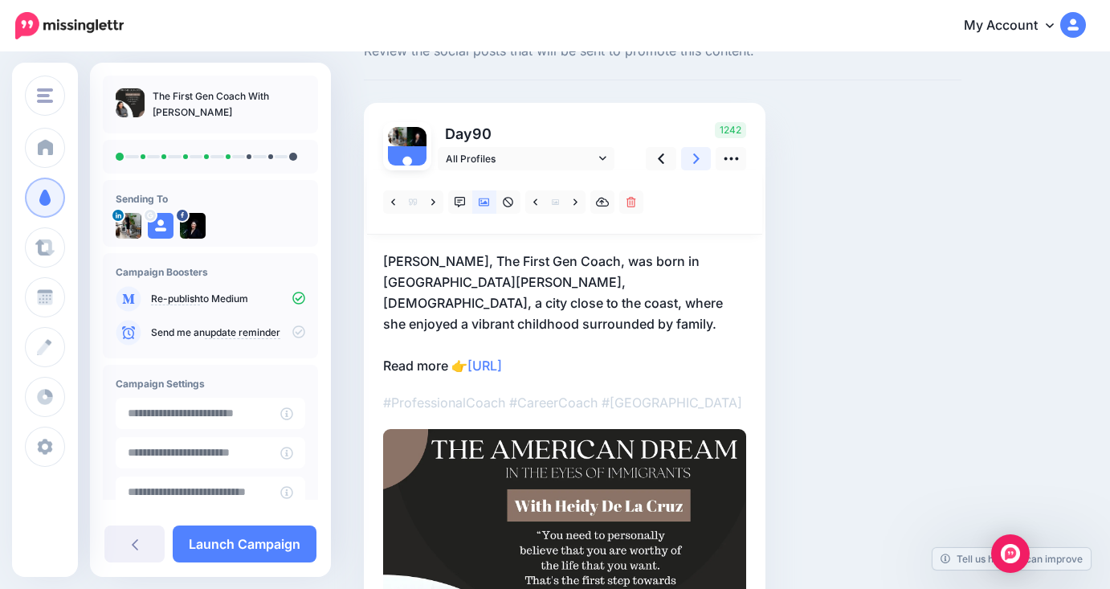
scroll to position [4, 0]
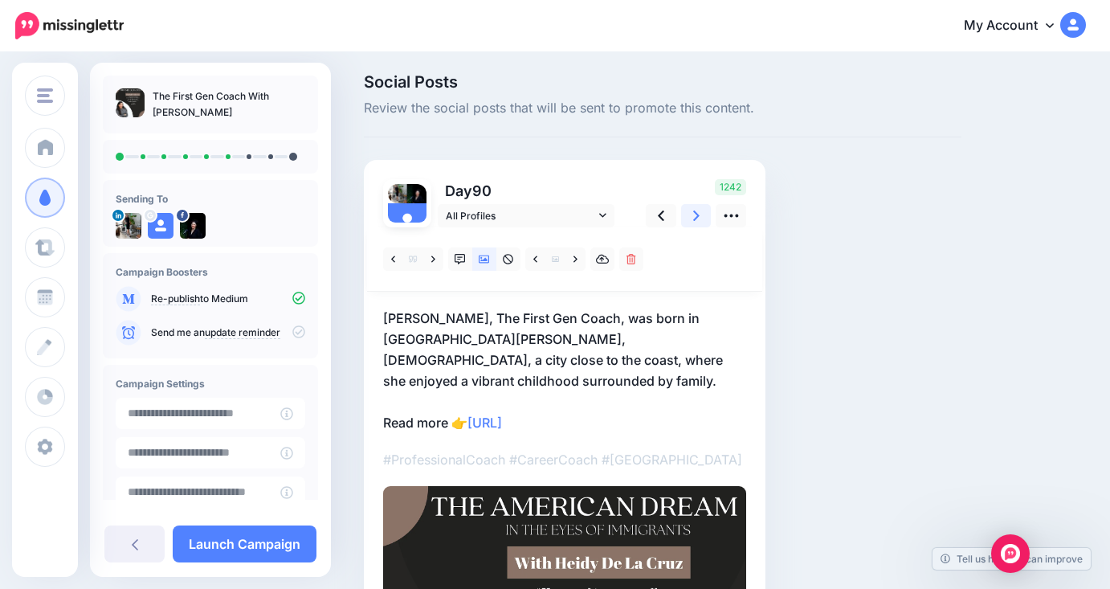
click at [706, 212] on link at bounding box center [696, 215] width 31 height 23
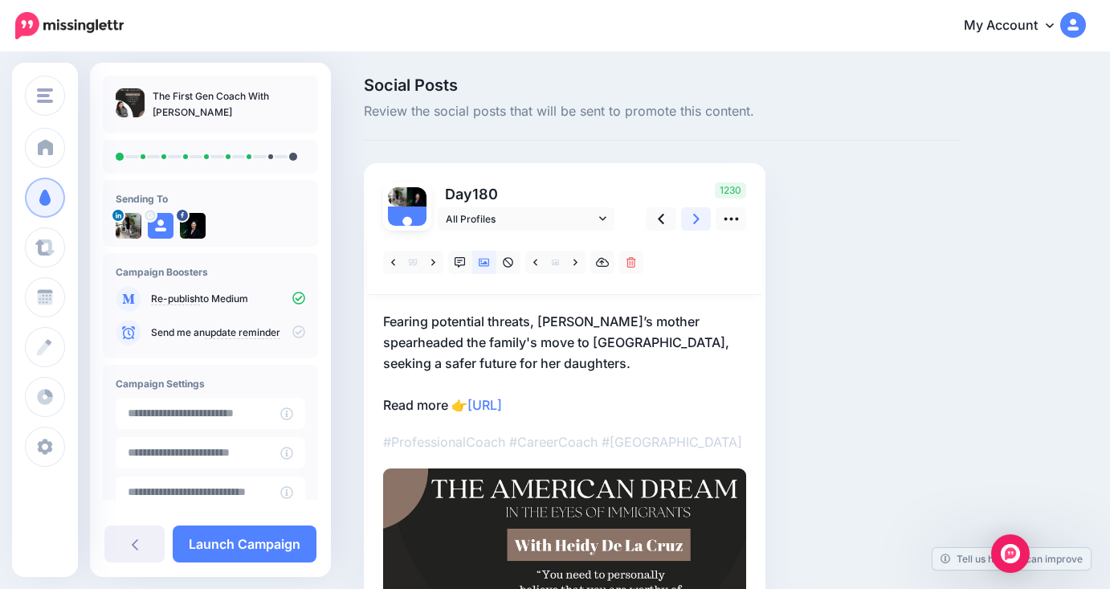
scroll to position [0, 0]
click at [695, 219] on icon at bounding box center [696, 219] width 6 height 17
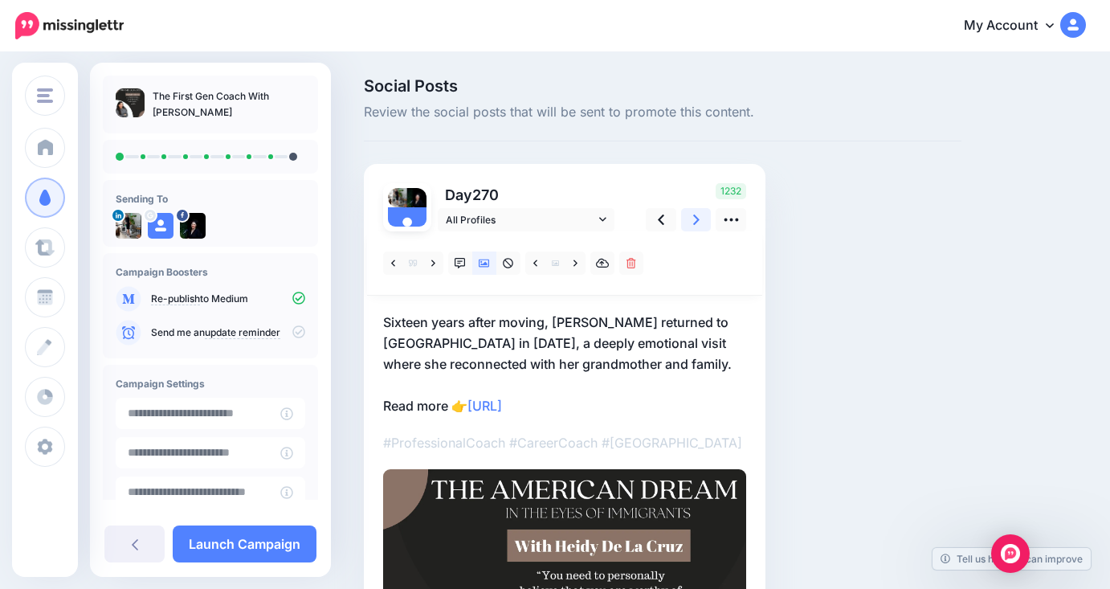
click at [698, 223] on icon at bounding box center [696, 219] width 6 height 17
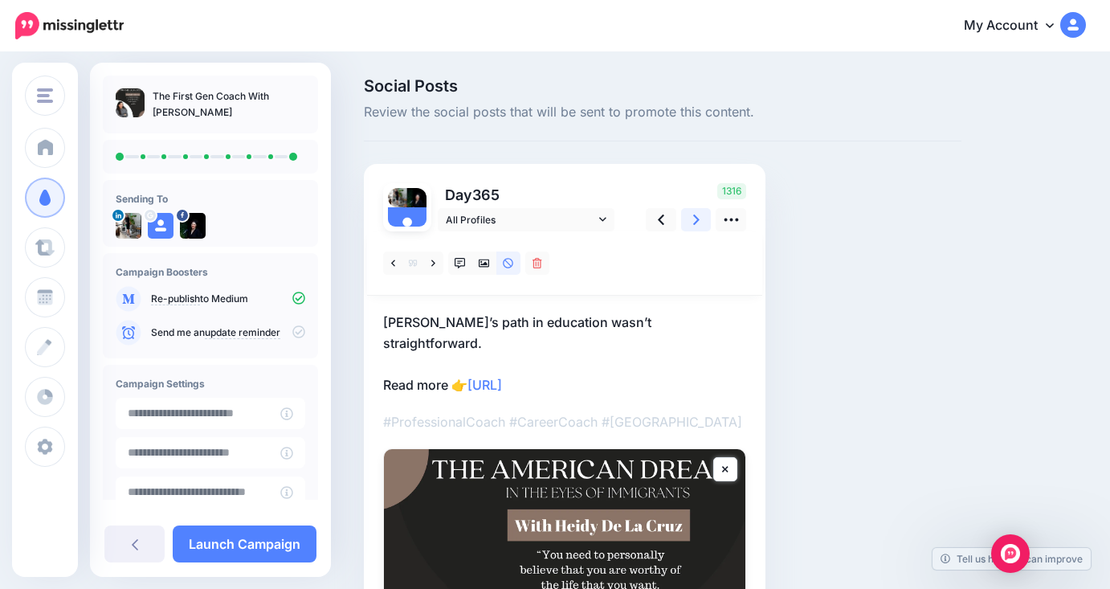
click at [687, 226] on link at bounding box center [696, 219] width 31 height 23
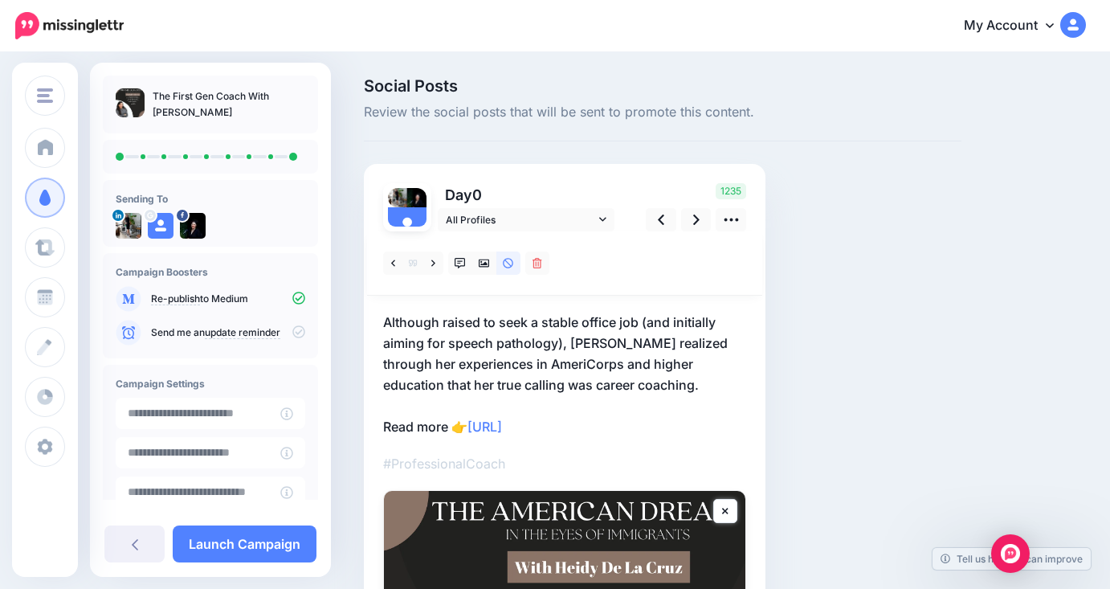
click at [292, 300] on icon at bounding box center [298, 298] width 13 height 13
click at [244, 538] on link "Launch Campaign" at bounding box center [245, 543] width 144 height 37
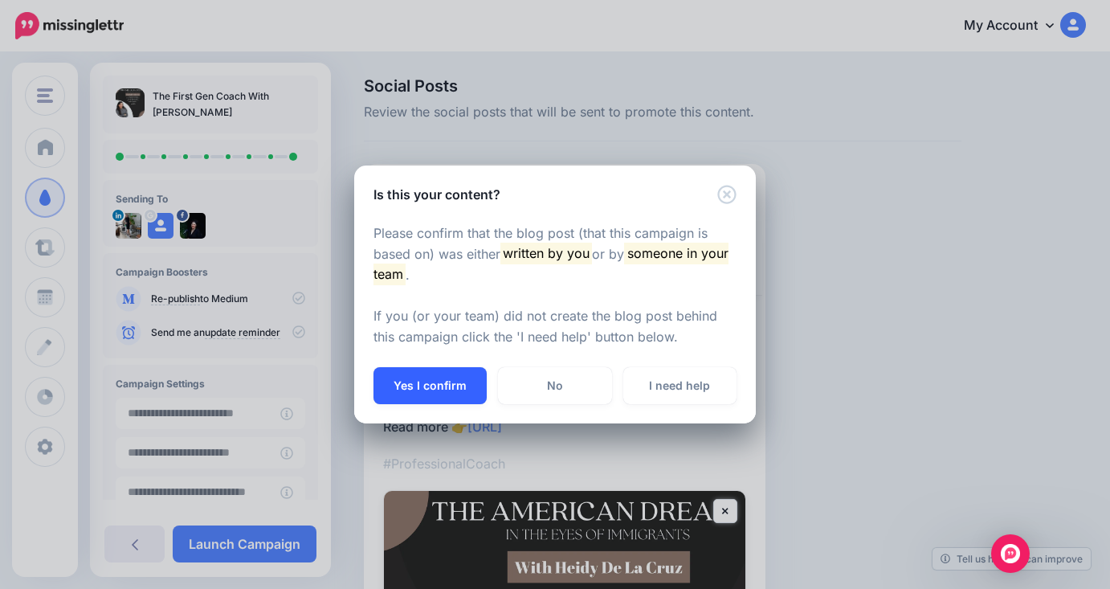
click at [426, 377] on button "Yes I confirm" at bounding box center [429, 385] width 113 height 37
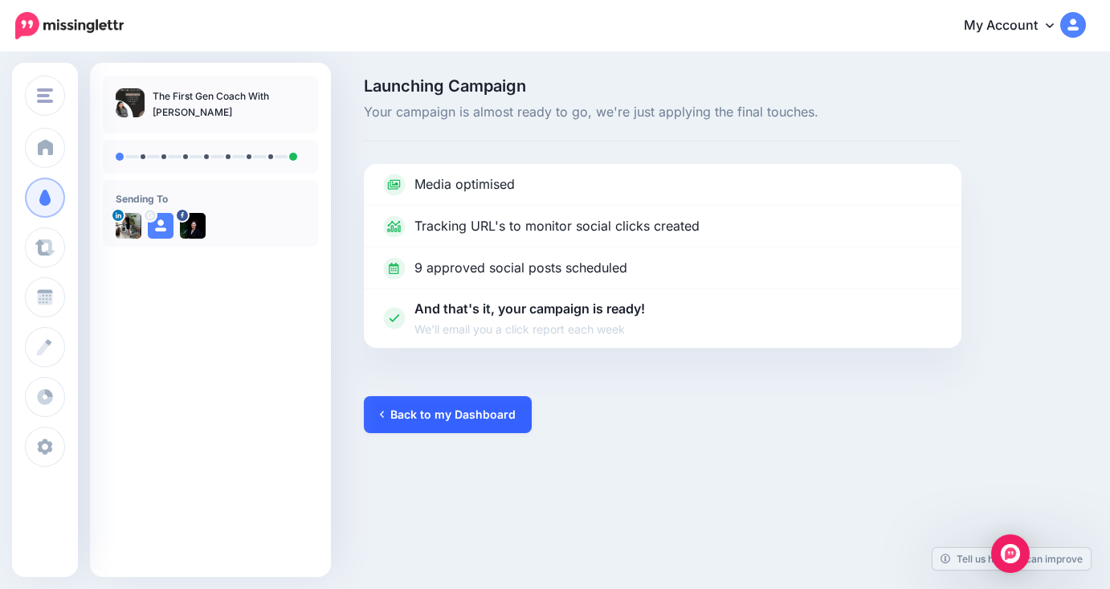
click at [394, 417] on link "Back to my Dashboard" at bounding box center [448, 414] width 168 height 37
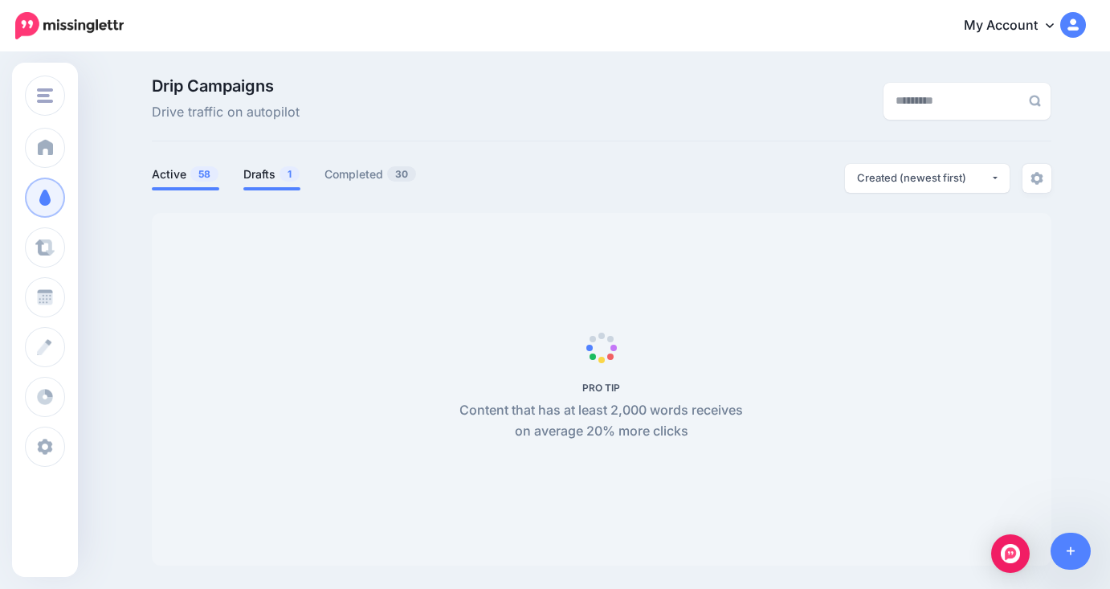
click at [258, 173] on link "Drafts 1" at bounding box center [271, 174] width 57 height 19
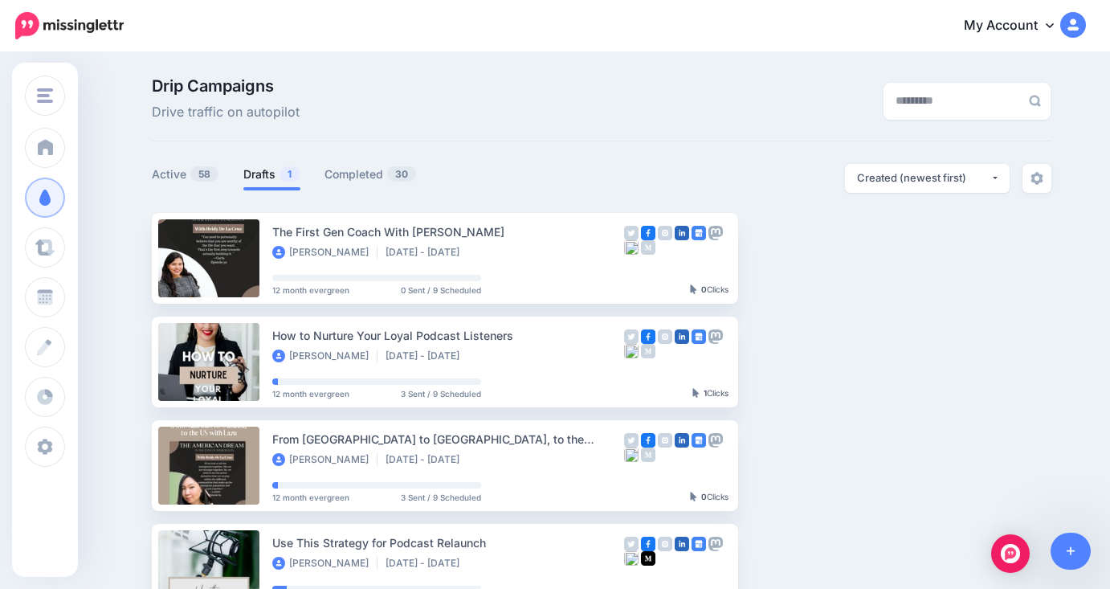
click at [275, 182] on link "Drafts 1" at bounding box center [271, 174] width 57 height 19
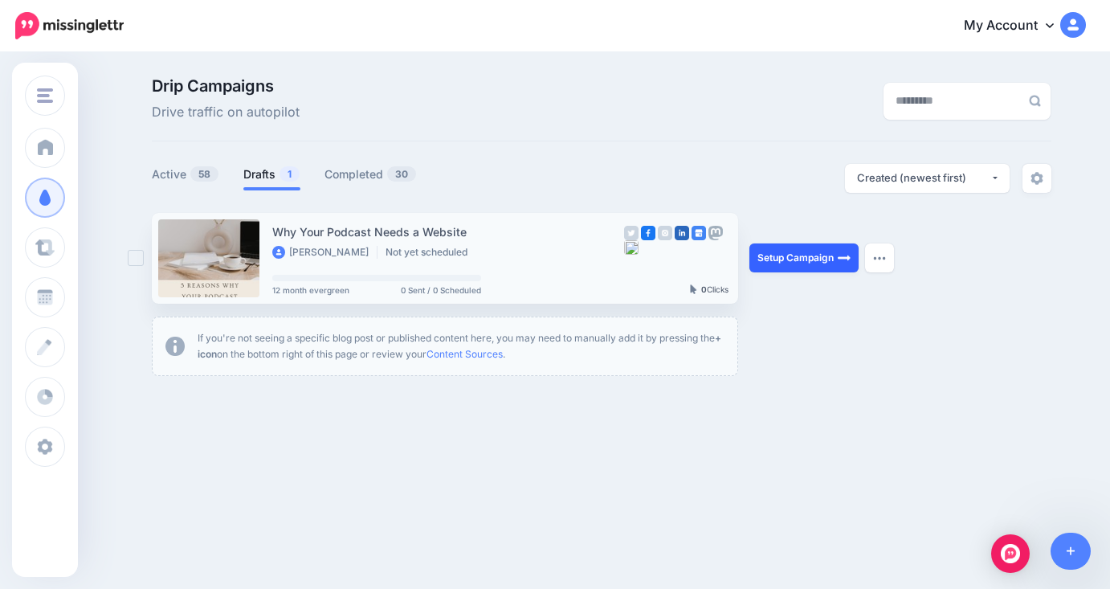
click at [781, 259] on link "Setup Campaign" at bounding box center [803, 257] width 109 height 29
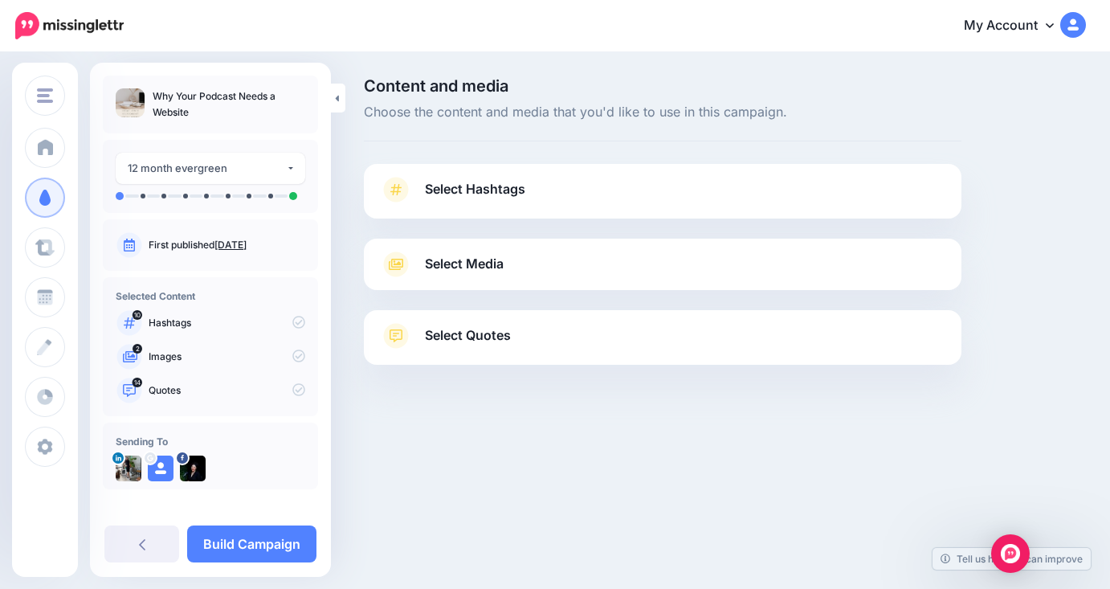
click at [630, 200] on link "Select Hashtags" at bounding box center [662, 198] width 565 height 42
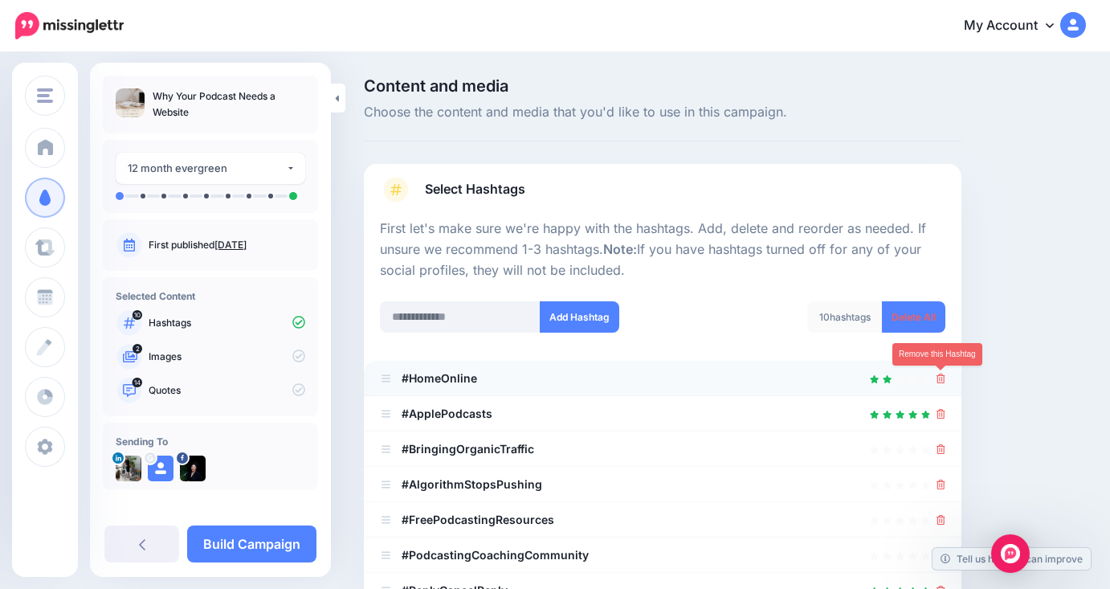
click at [944, 381] on icon at bounding box center [940, 378] width 9 height 10
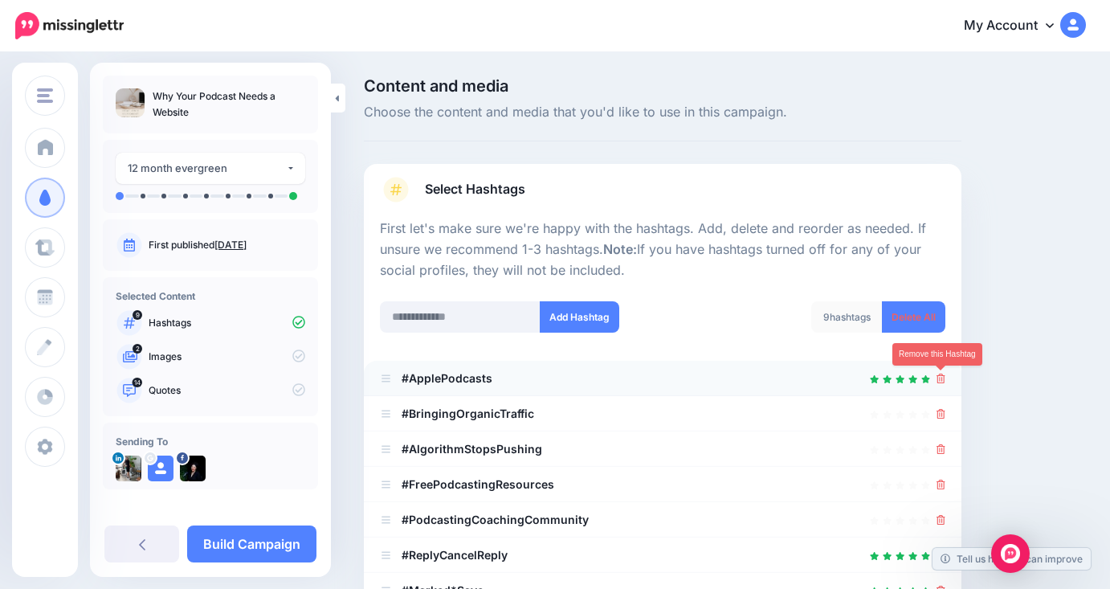
click at [944, 381] on icon at bounding box center [940, 378] width 9 height 10
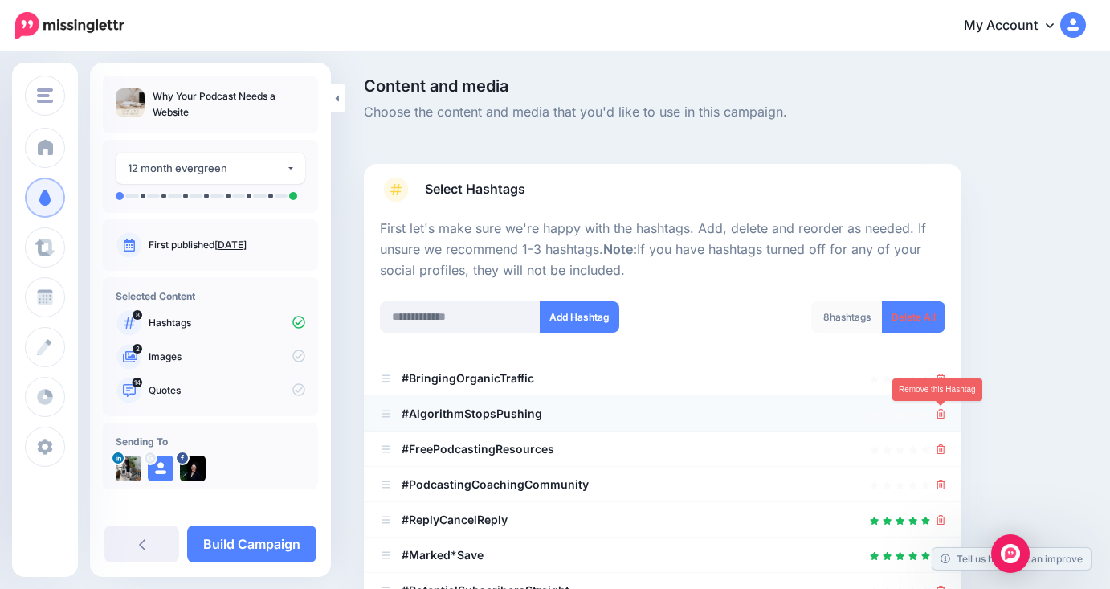
click at [939, 417] on icon at bounding box center [940, 414] width 9 height 10
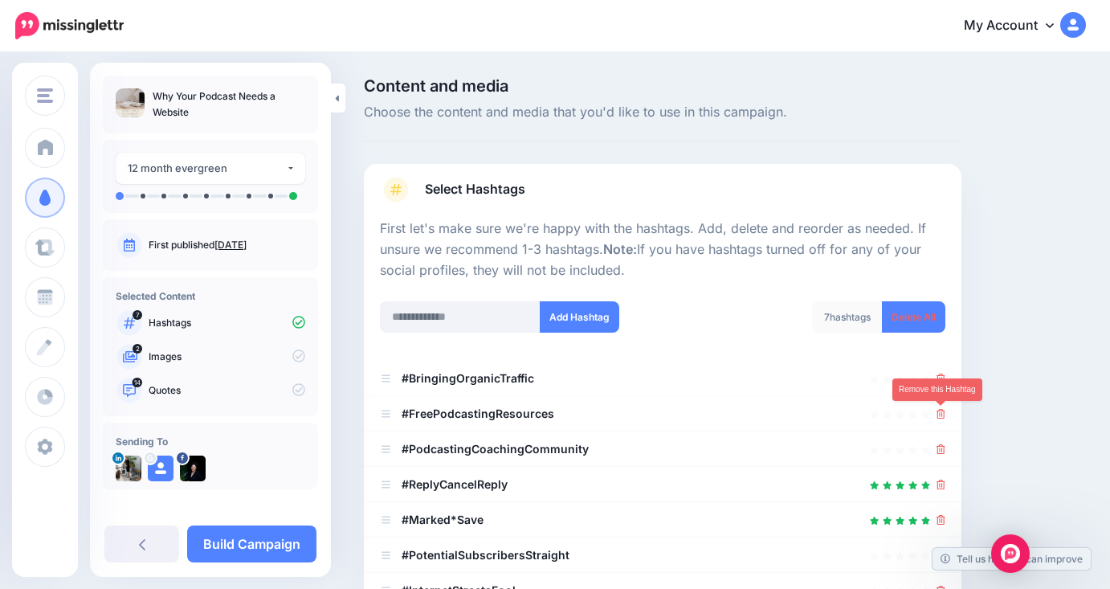
click at [939, 417] on icon at bounding box center [940, 414] width 9 height 10
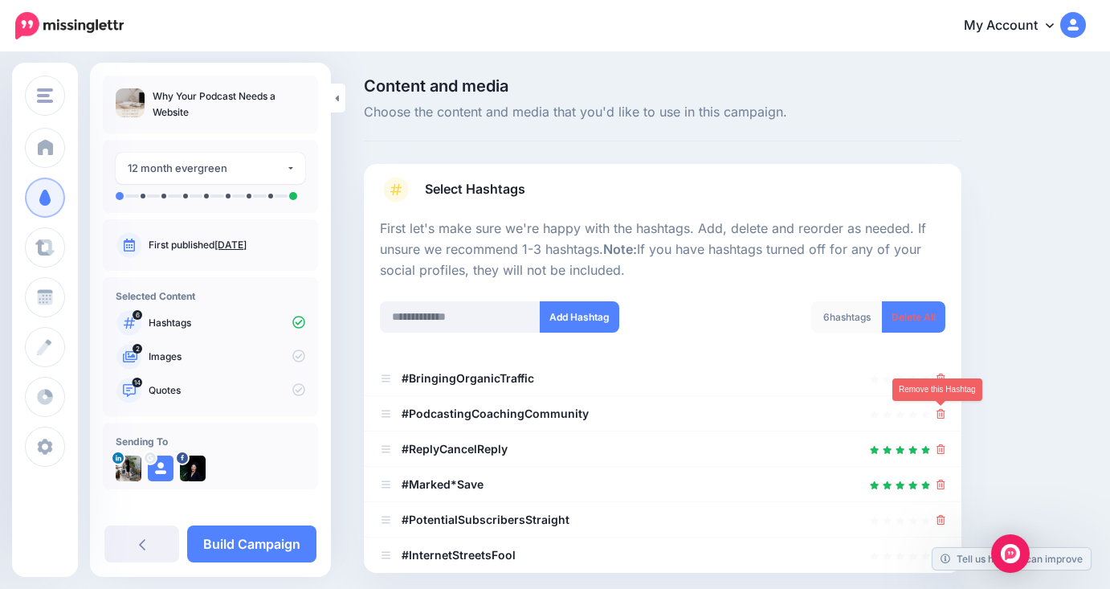
click at [939, 417] on icon at bounding box center [940, 414] width 9 height 10
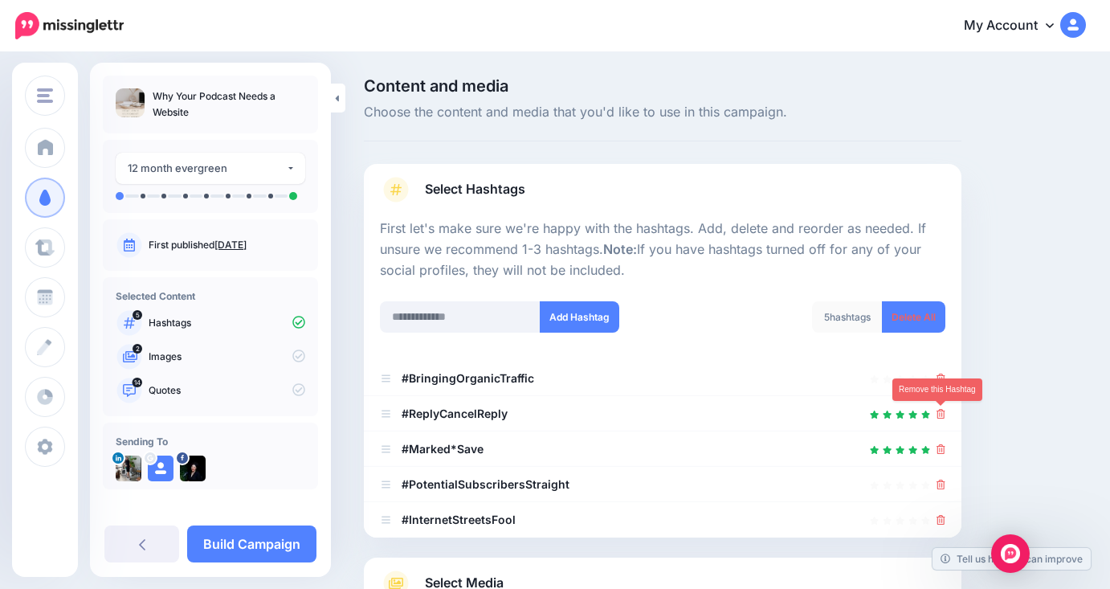
click at [939, 417] on icon at bounding box center [940, 414] width 9 height 10
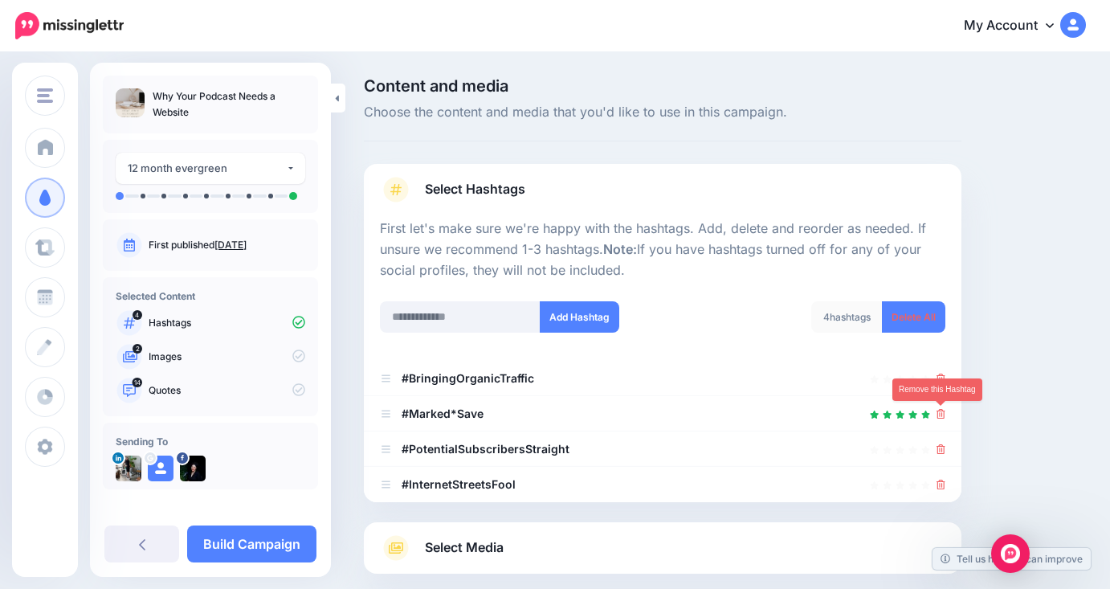
click at [939, 417] on icon at bounding box center [940, 414] width 9 height 10
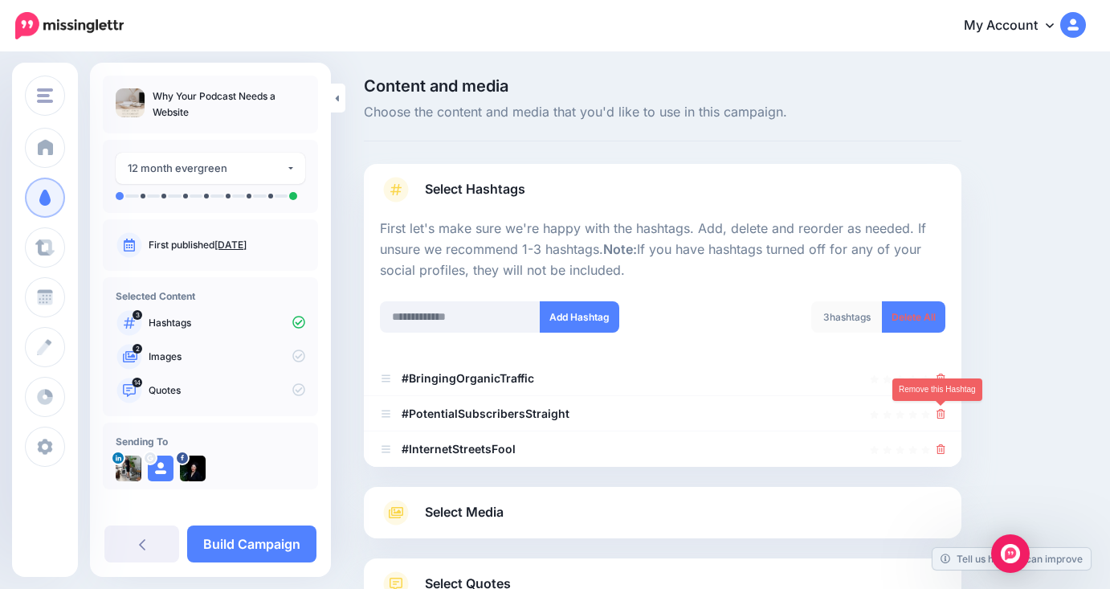
click at [939, 417] on icon at bounding box center [940, 414] width 9 height 10
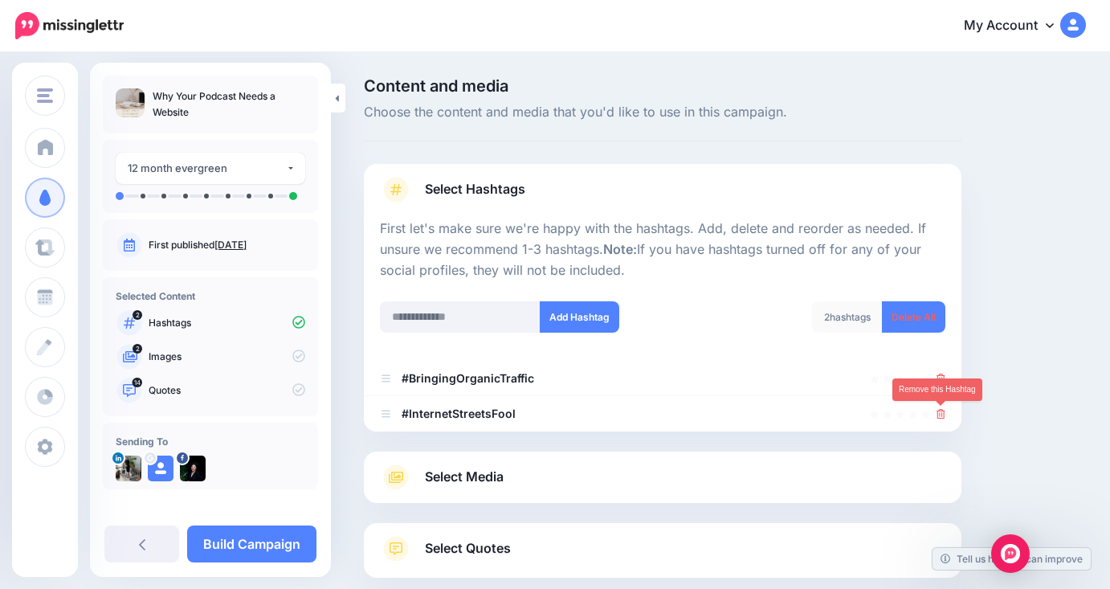
click at [939, 417] on icon at bounding box center [940, 414] width 9 height 10
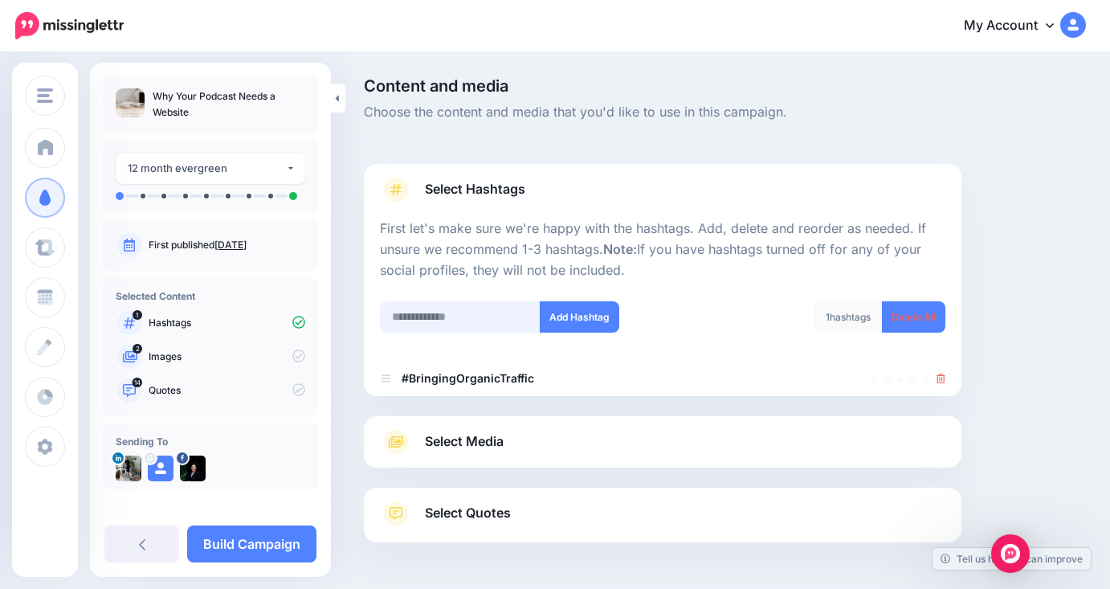
click at [483, 319] on input "text" at bounding box center [460, 316] width 161 height 31
type input "**********"
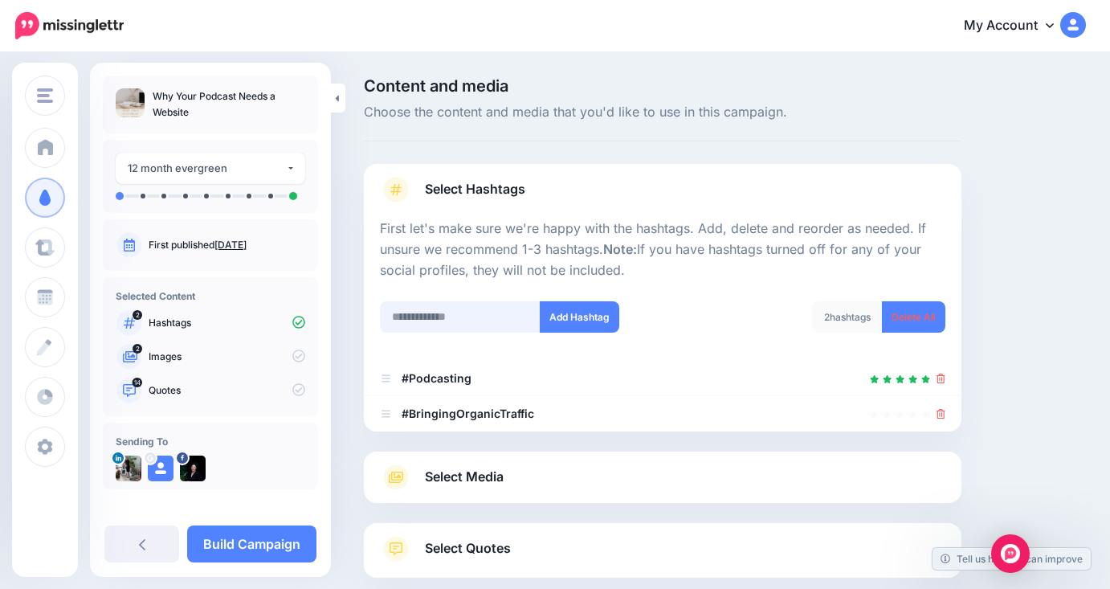
scroll to position [92, 0]
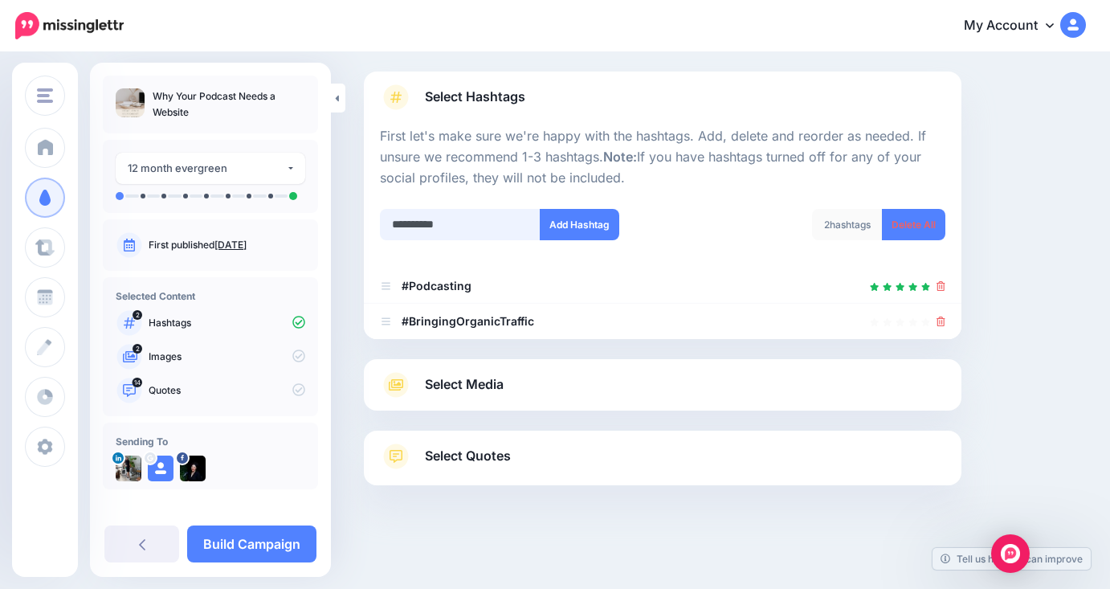
type input "**********"
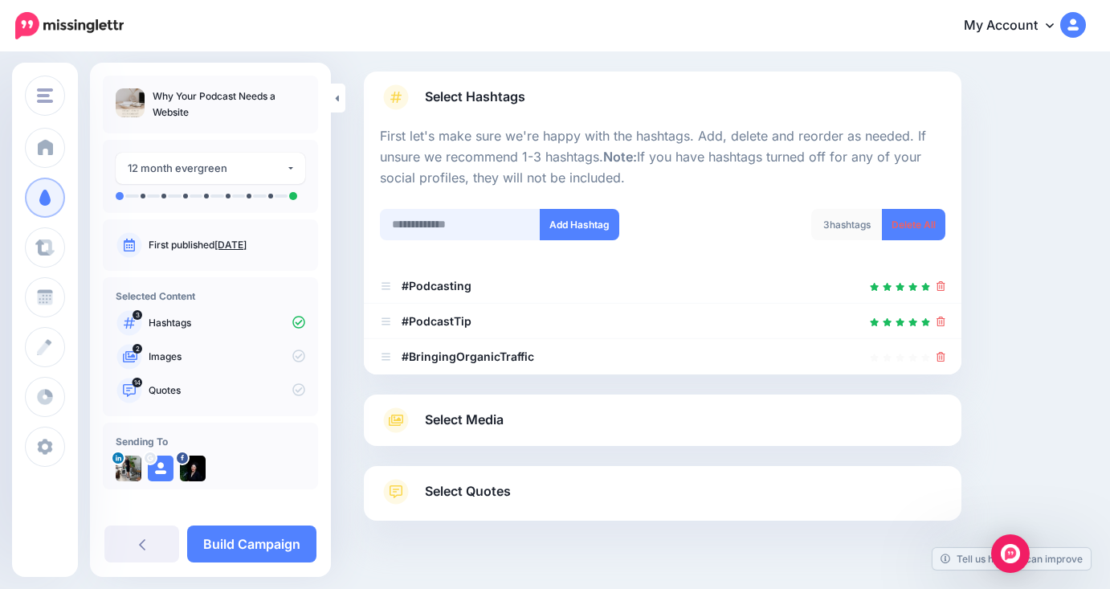
scroll to position [128, 0]
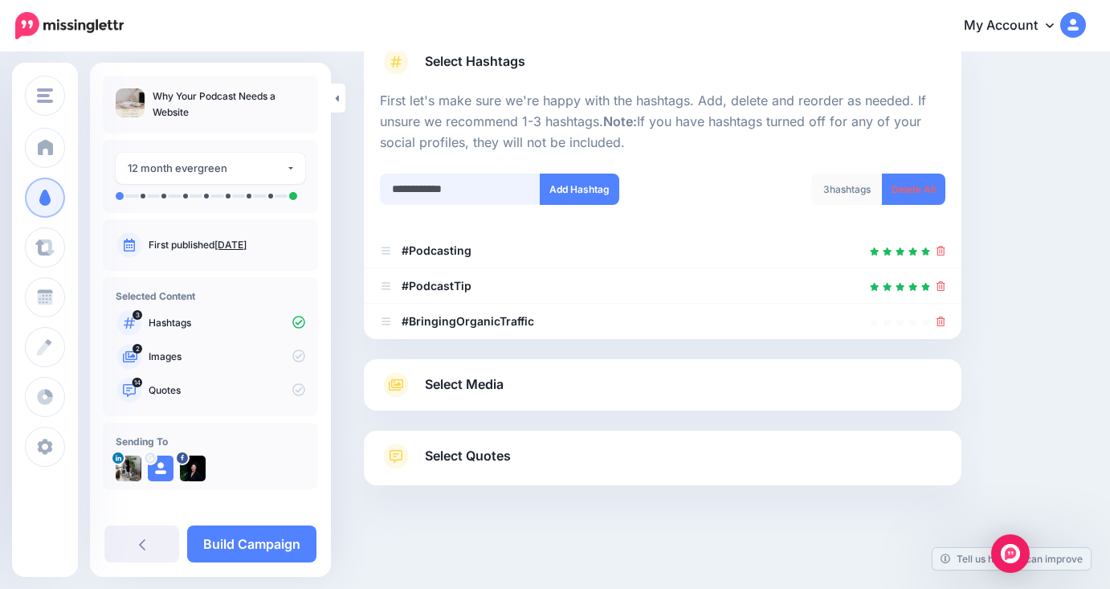
type input "**********"
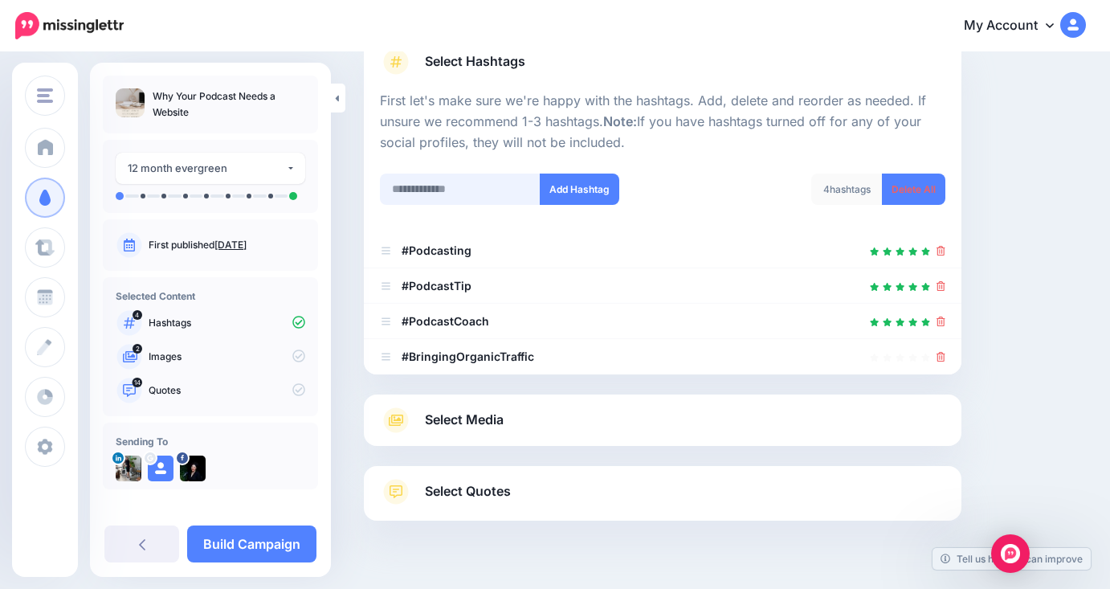
scroll to position [163, 0]
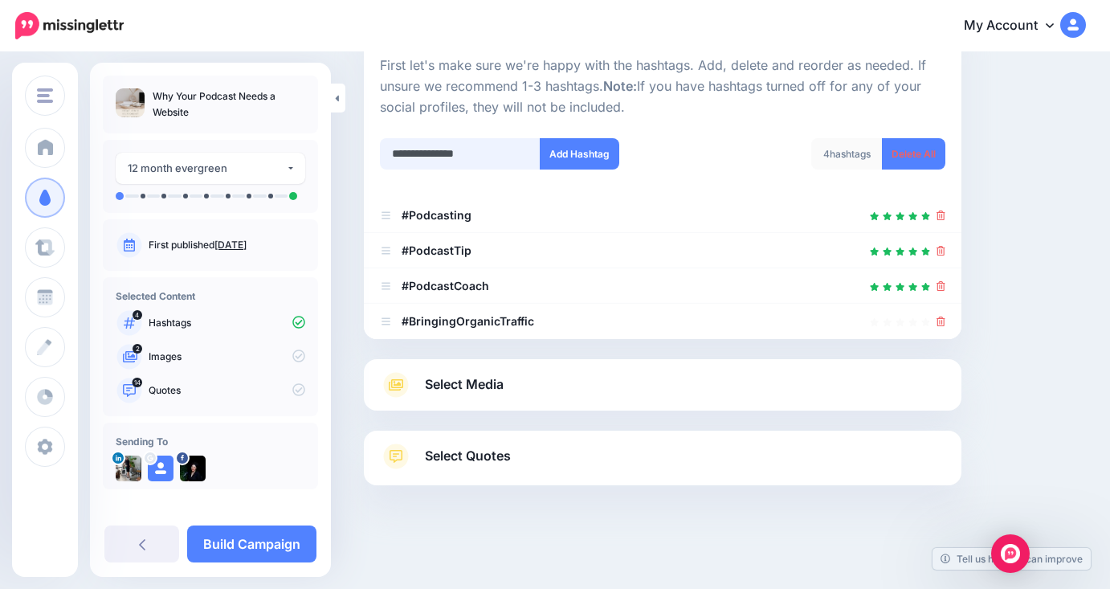
type input "**********"
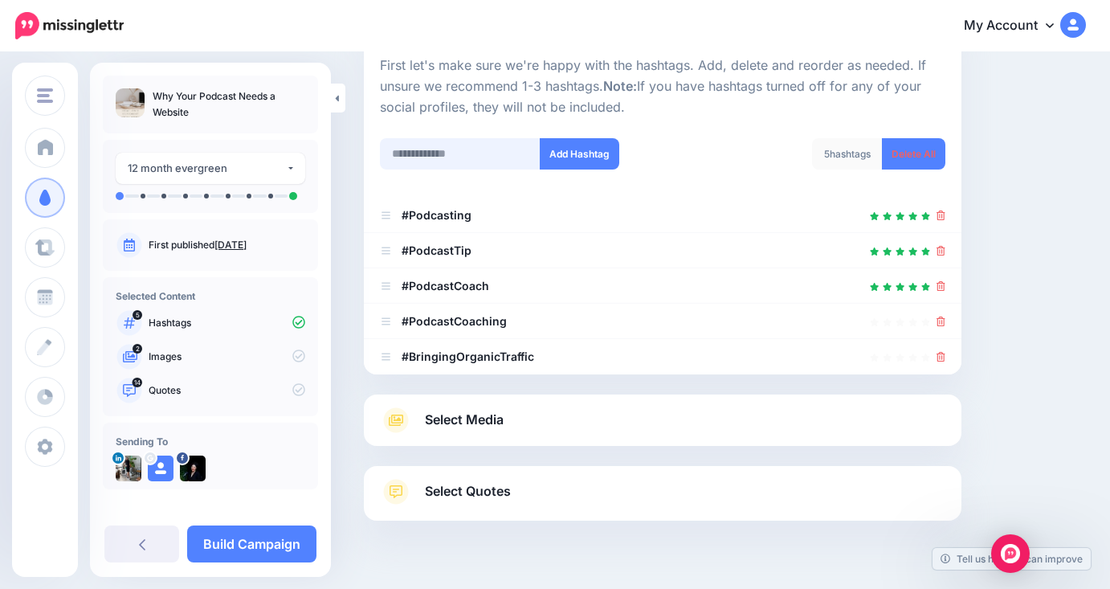
scroll to position [198, 0]
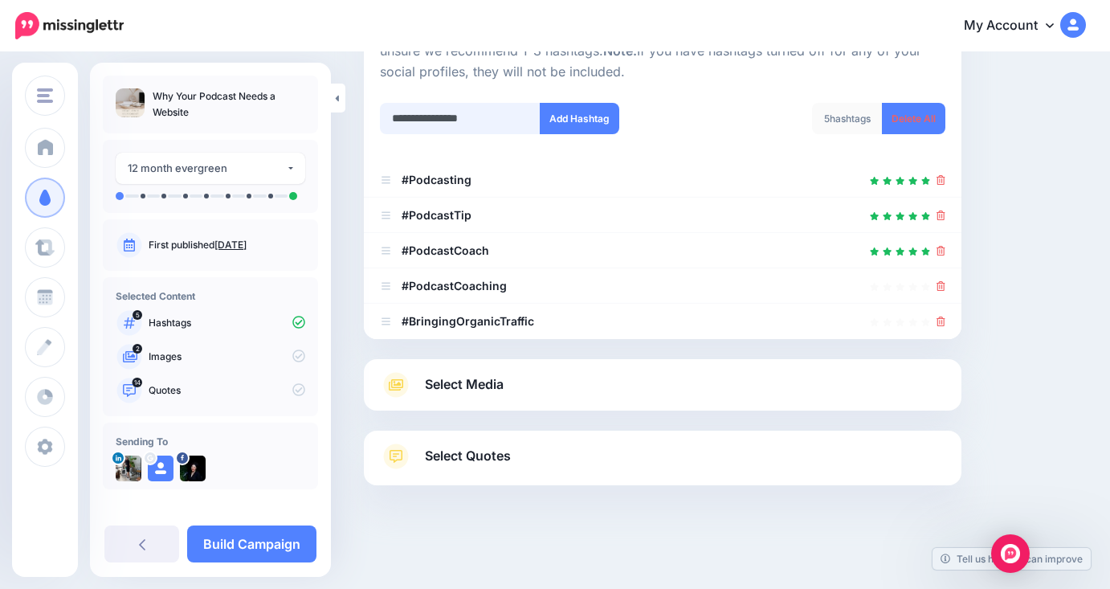
type input "**********"
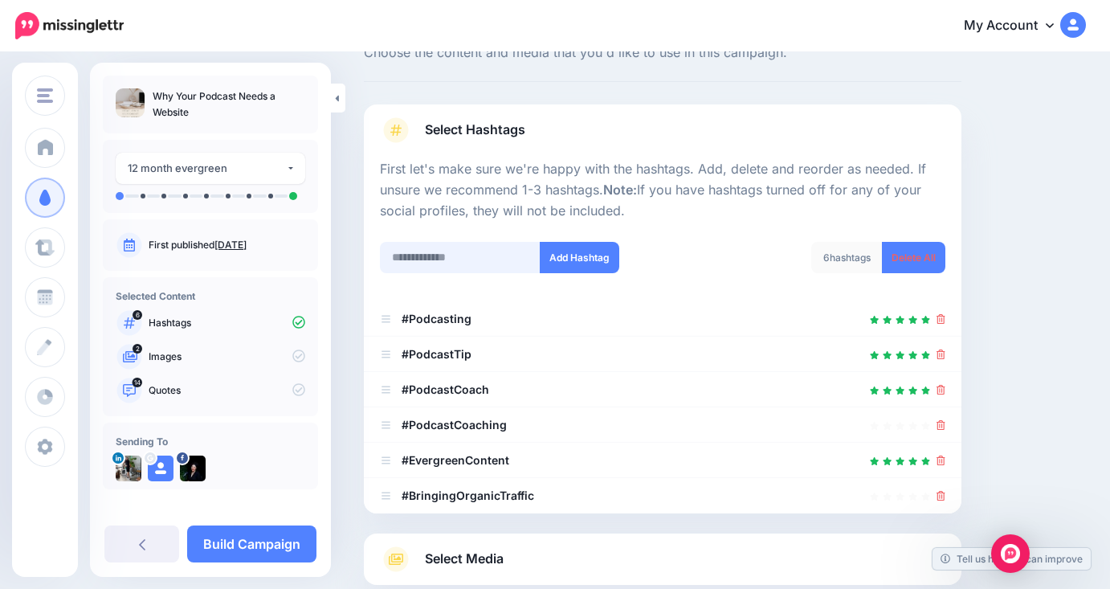
scroll to position [234, 0]
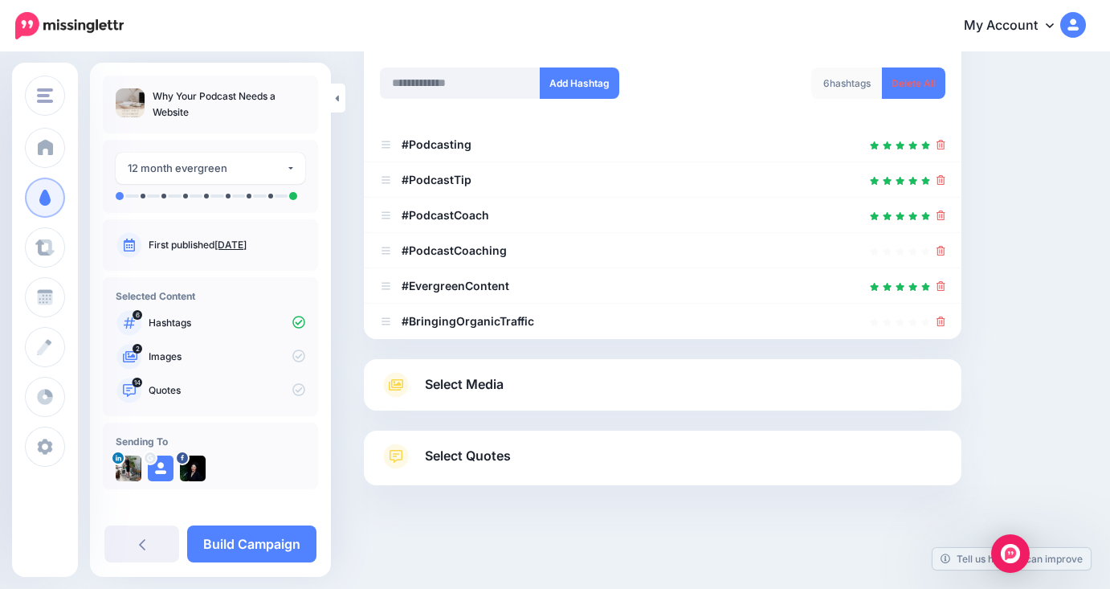
click at [545, 383] on link "Select Media" at bounding box center [662, 385] width 565 height 26
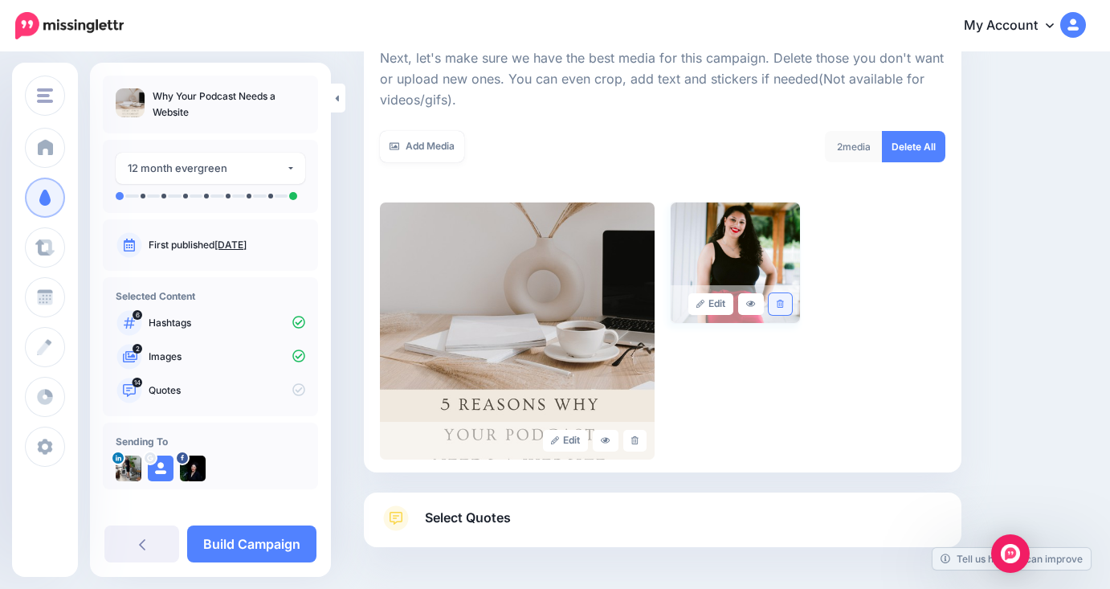
click at [781, 300] on icon at bounding box center [780, 304] width 7 height 9
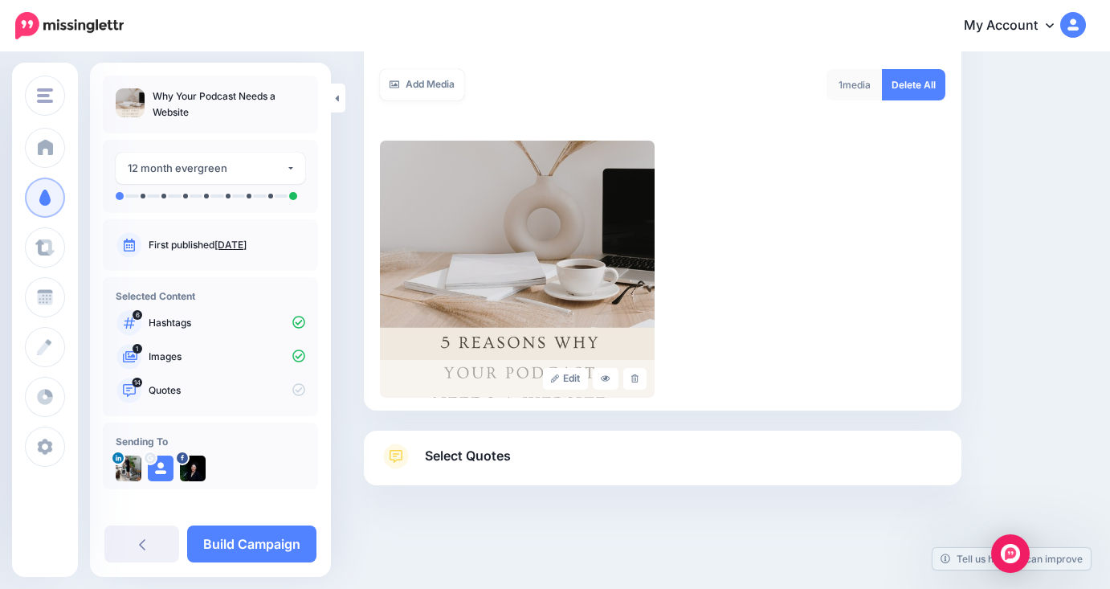
click at [734, 438] on div "Select Quotes Choose your favourite quotes or go with our recommendations. The …" at bounding box center [662, 457] width 597 height 55
click at [716, 459] on link "Select Quotes" at bounding box center [662, 464] width 565 height 42
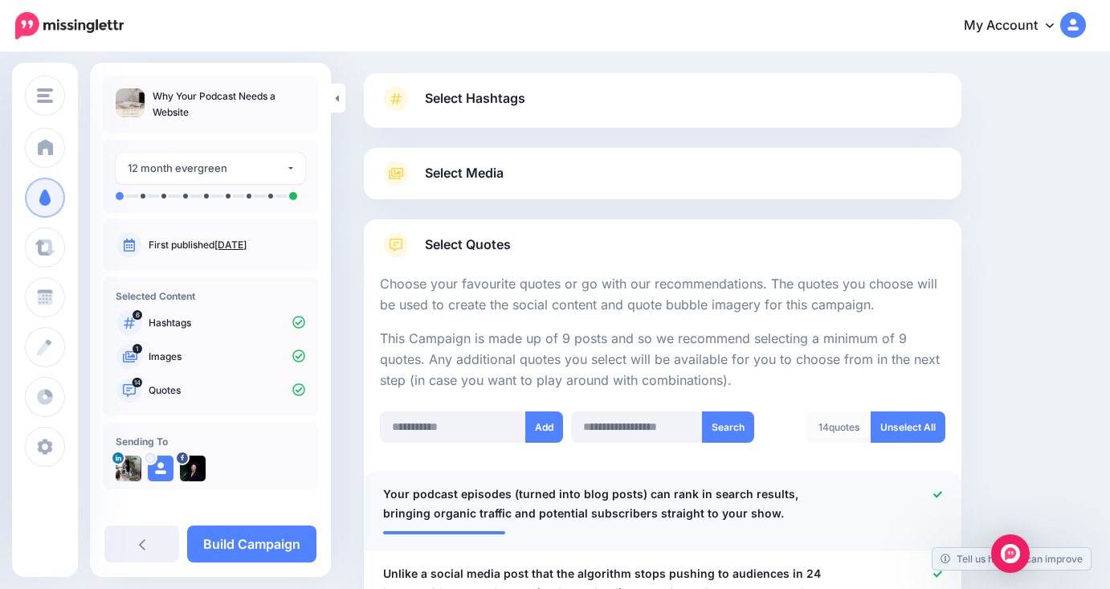
scroll to position [0, 0]
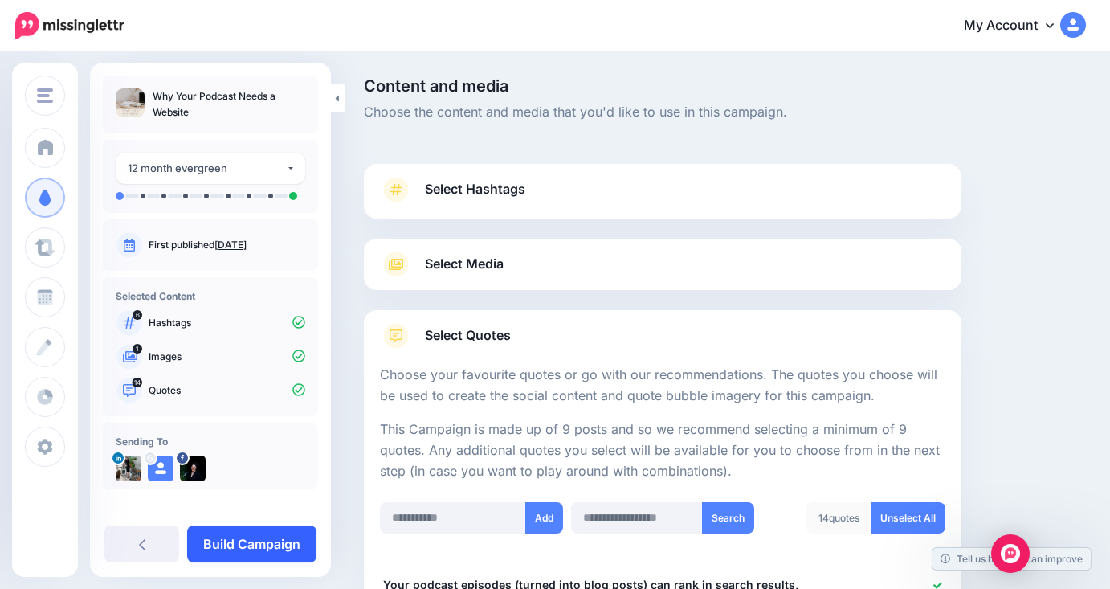
click at [282, 548] on link "Build Campaign" at bounding box center [251, 543] width 129 height 37
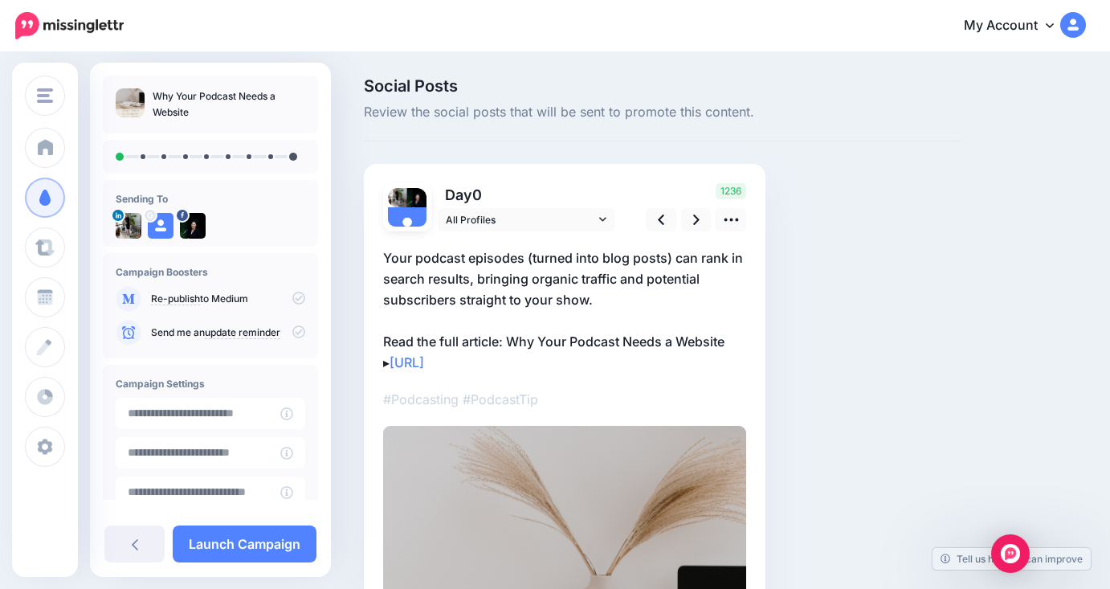
click at [292, 298] on icon at bounding box center [298, 298] width 13 height 13
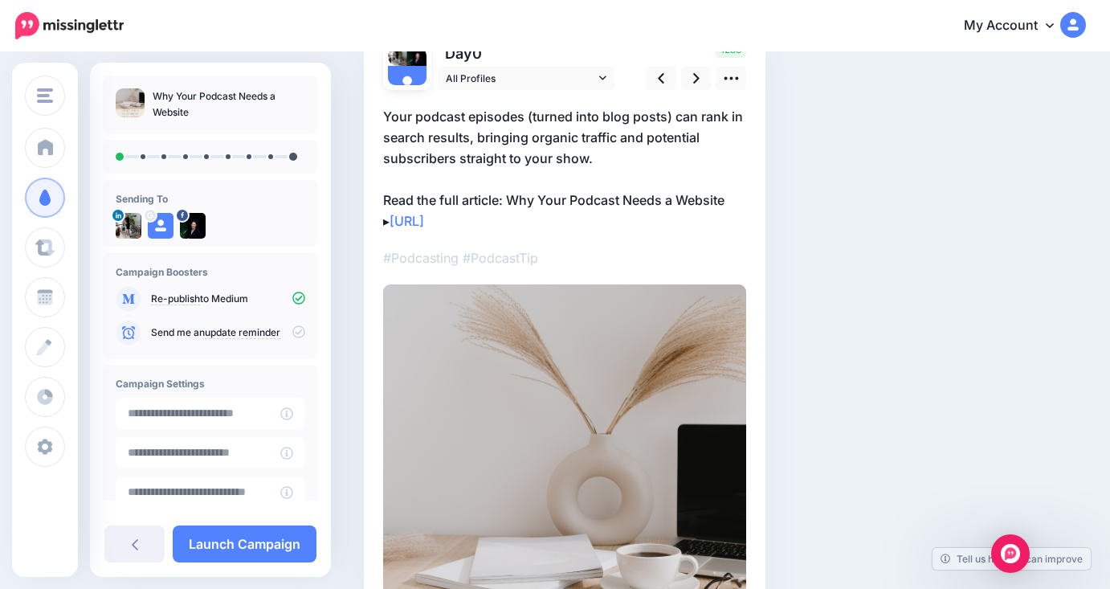
scroll to position [75, 0]
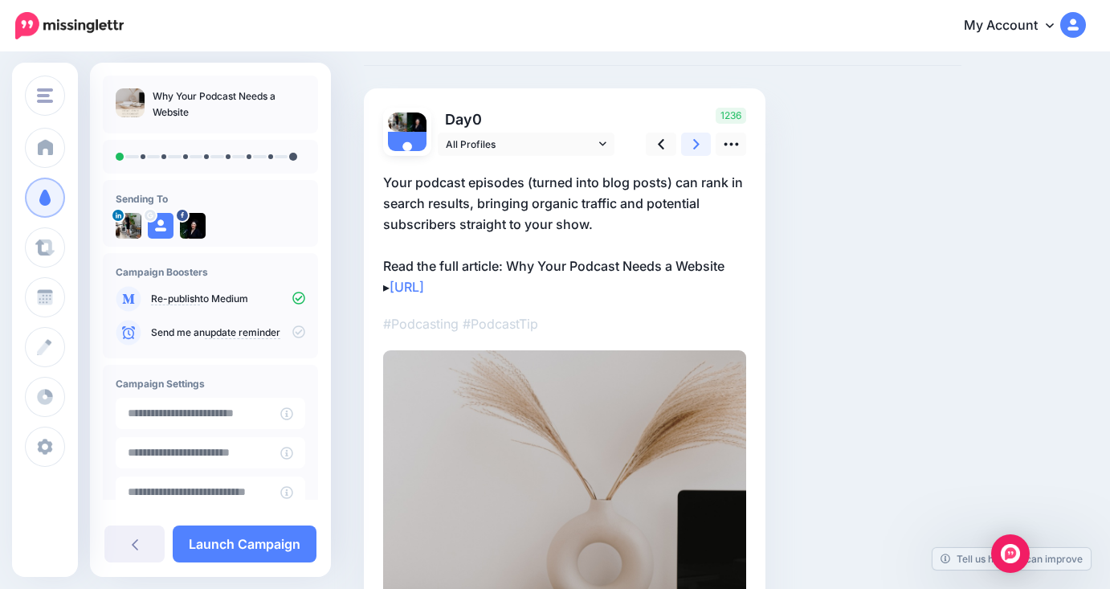
click at [691, 149] on link at bounding box center [696, 144] width 31 height 23
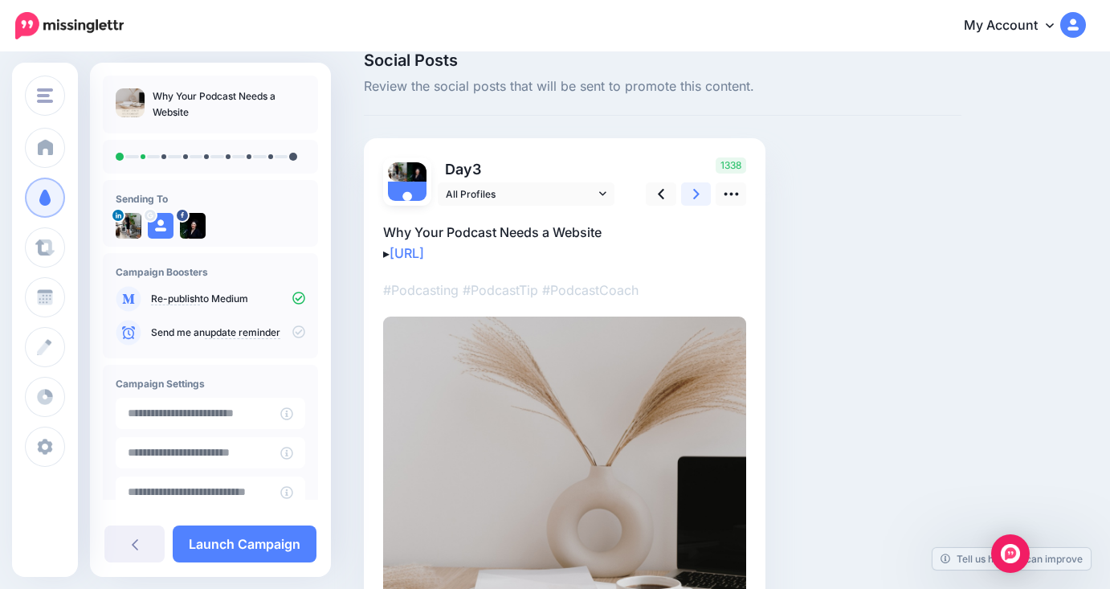
scroll to position [0, 0]
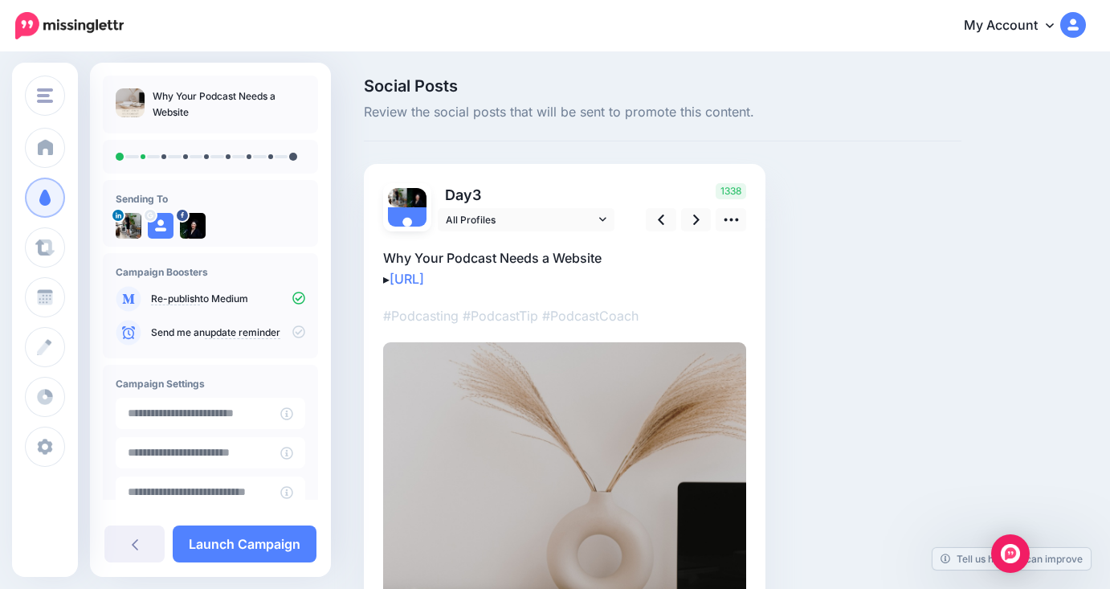
click at [703, 231] on div "▸" at bounding box center [564, 558] width 363 height 655
click at [696, 217] on icon at bounding box center [696, 219] width 6 height 10
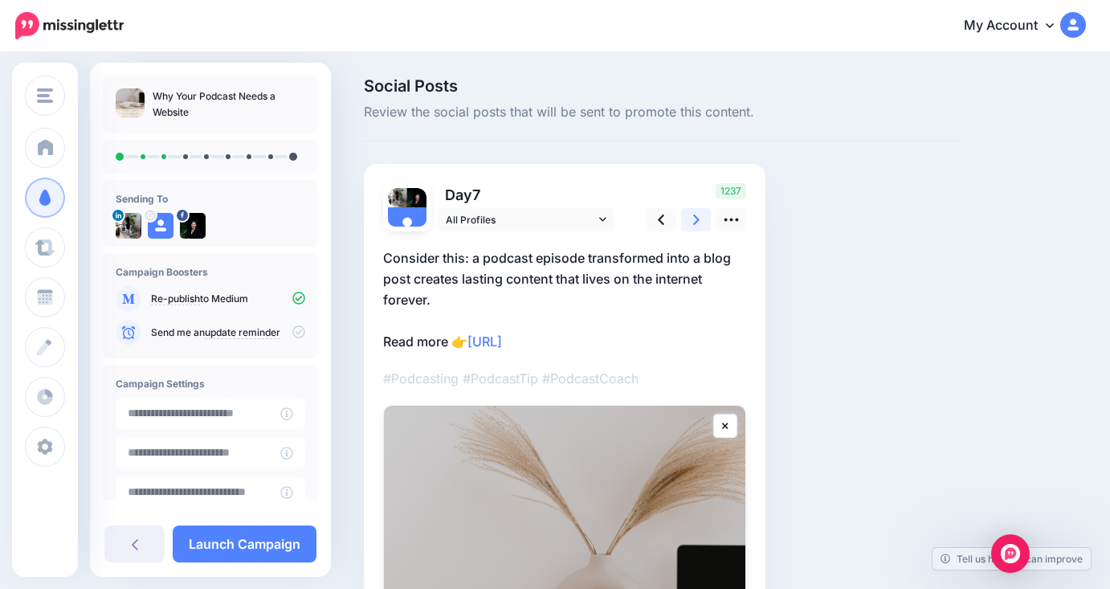
click at [687, 221] on link at bounding box center [696, 219] width 31 height 23
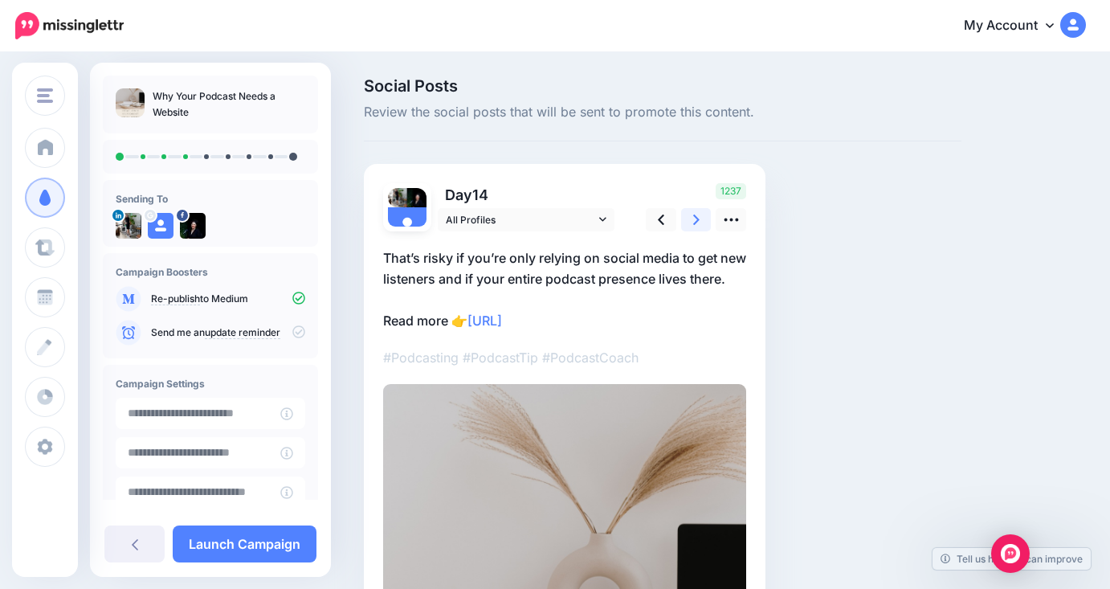
click at [692, 218] on link at bounding box center [696, 219] width 31 height 23
click at [701, 225] on link at bounding box center [696, 219] width 31 height 23
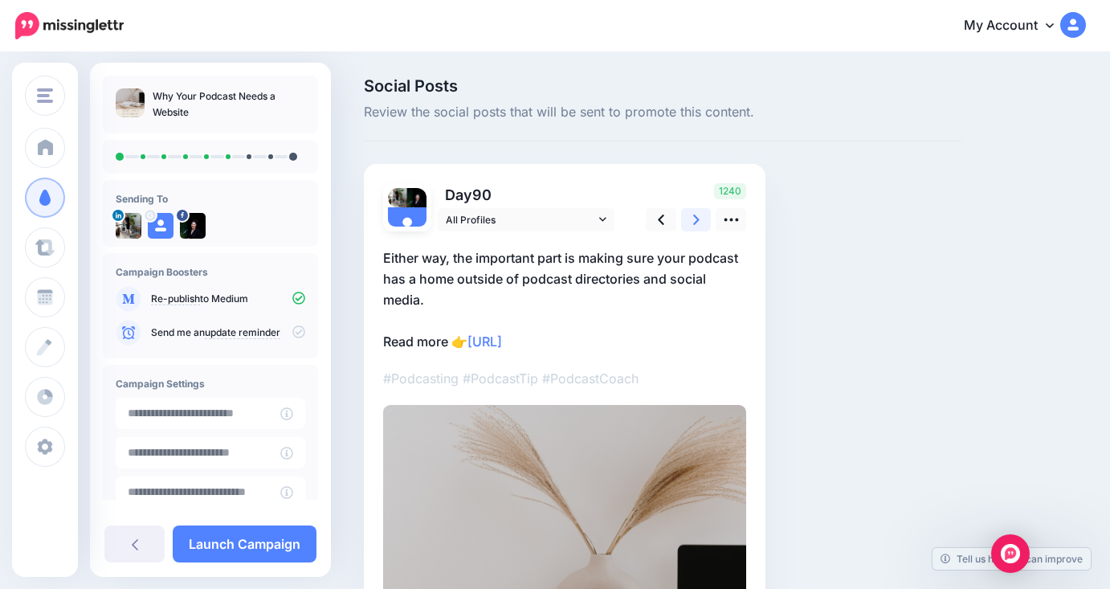
click at [700, 228] on link at bounding box center [696, 219] width 31 height 23
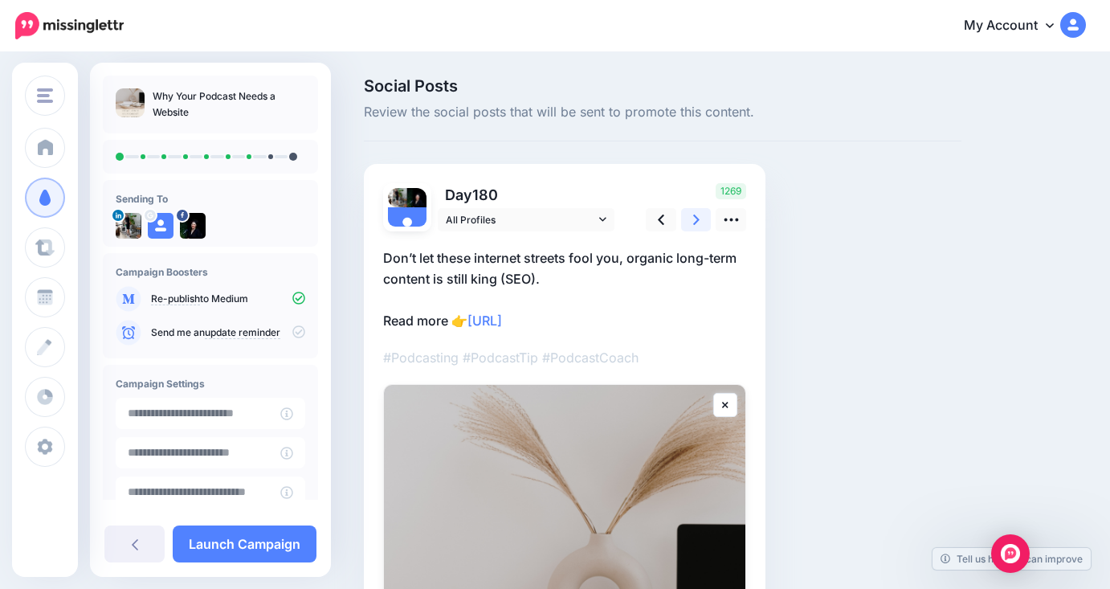
click at [704, 221] on link at bounding box center [696, 219] width 31 height 23
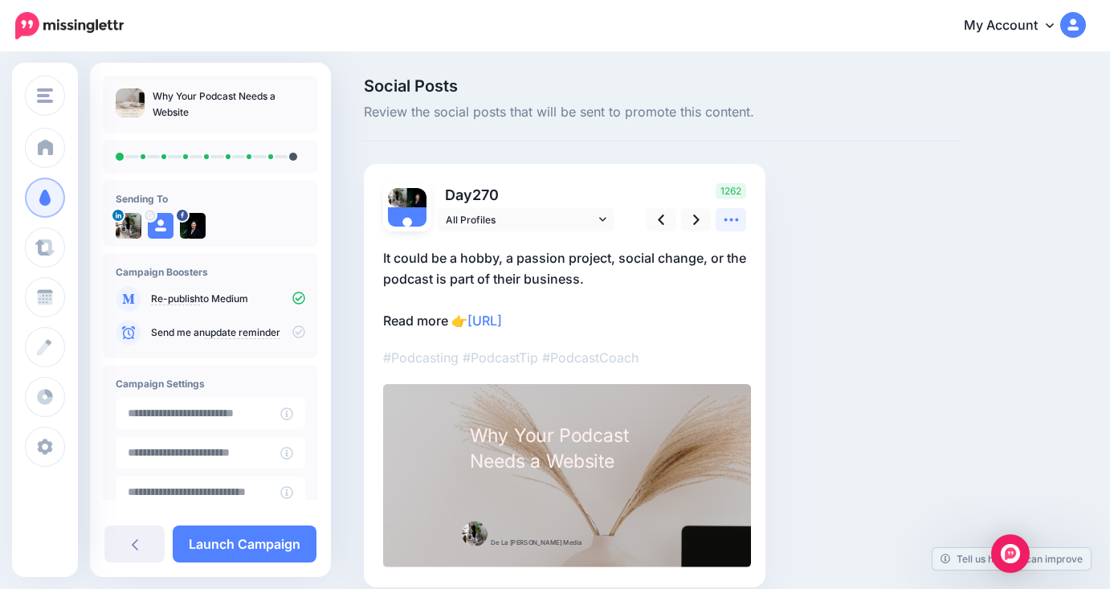
click at [733, 218] on icon at bounding box center [731, 219] width 17 height 17
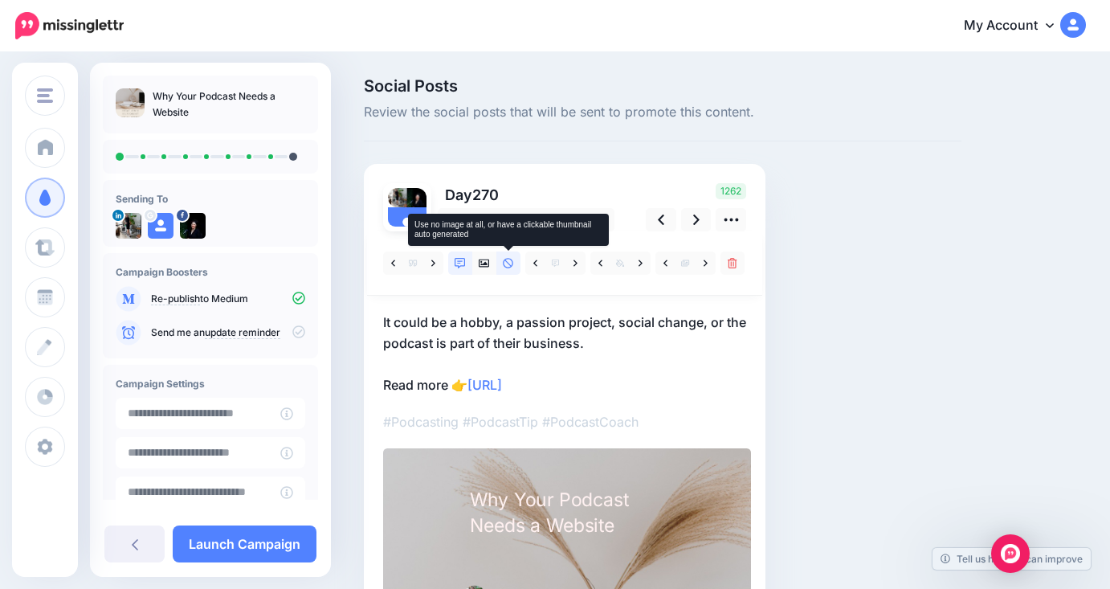
click at [506, 269] on link at bounding box center [508, 262] width 24 height 23
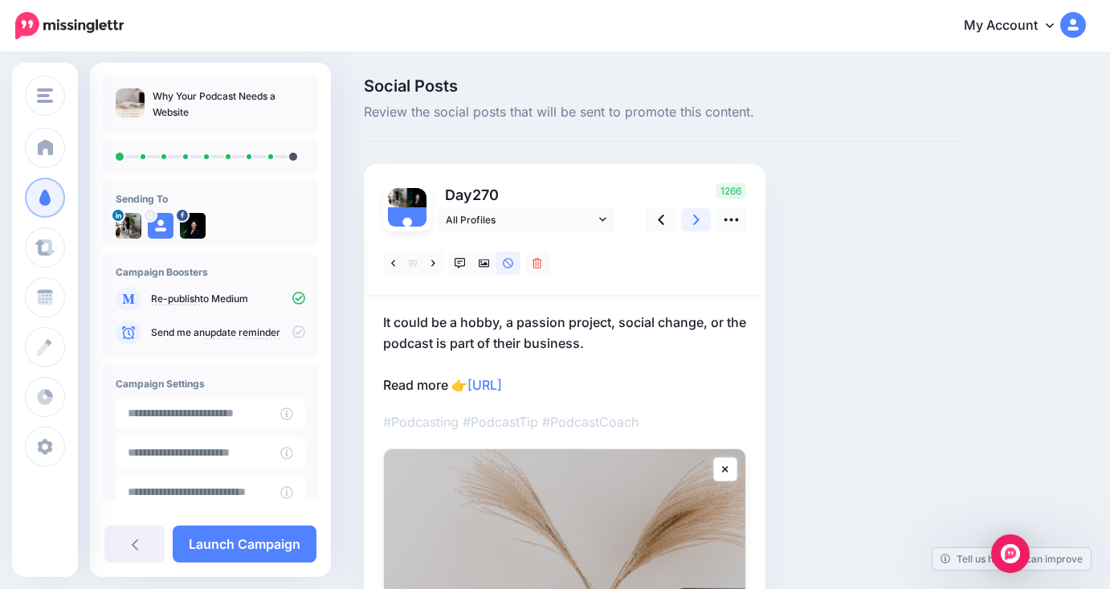
click at [687, 210] on link at bounding box center [696, 219] width 31 height 23
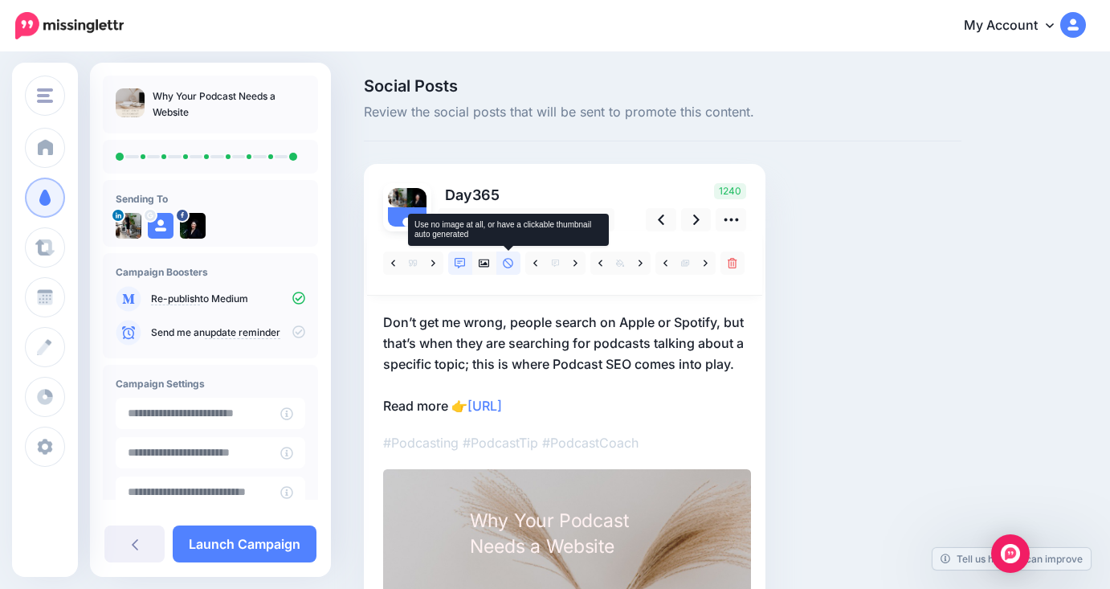
click at [507, 268] on link at bounding box center [508, 262] width 24 height 23
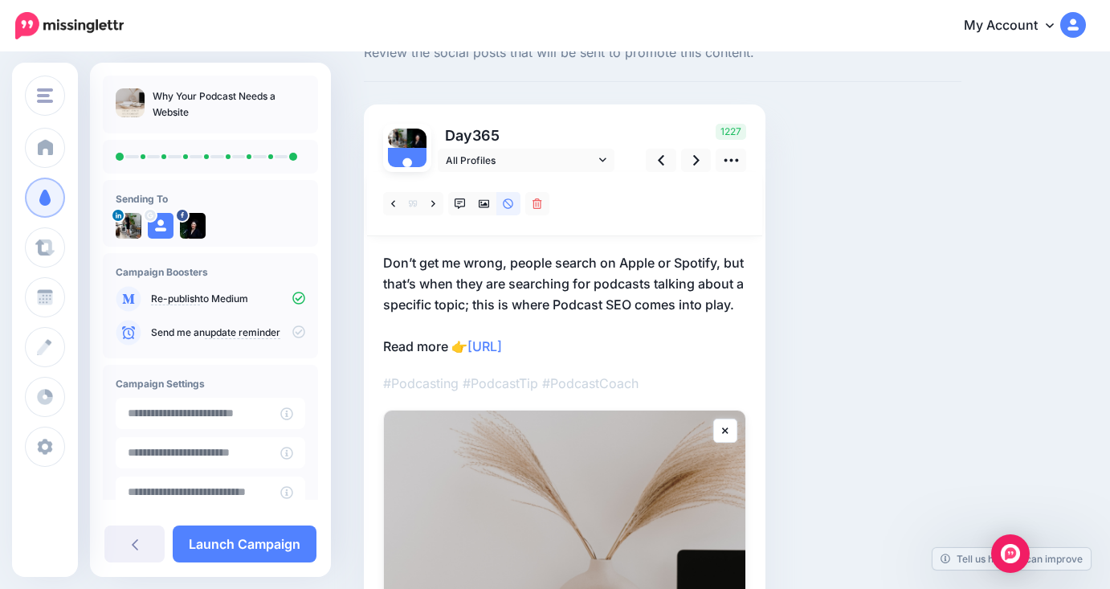
scroll to position [28, 0]
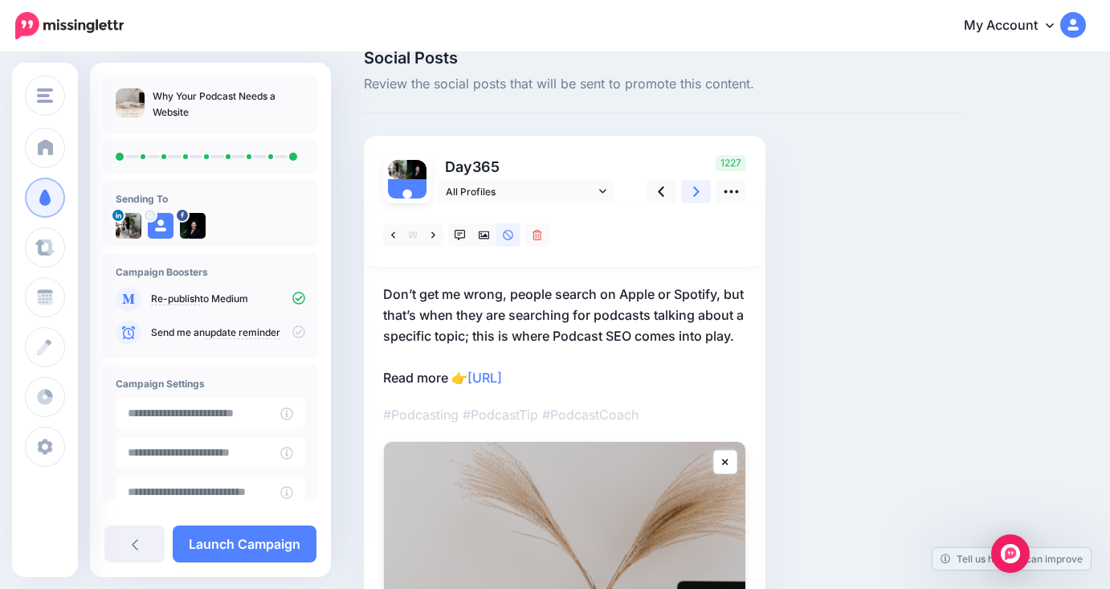
click at [700, 199] on link at bounding box center [696, 191] width 31 height 23
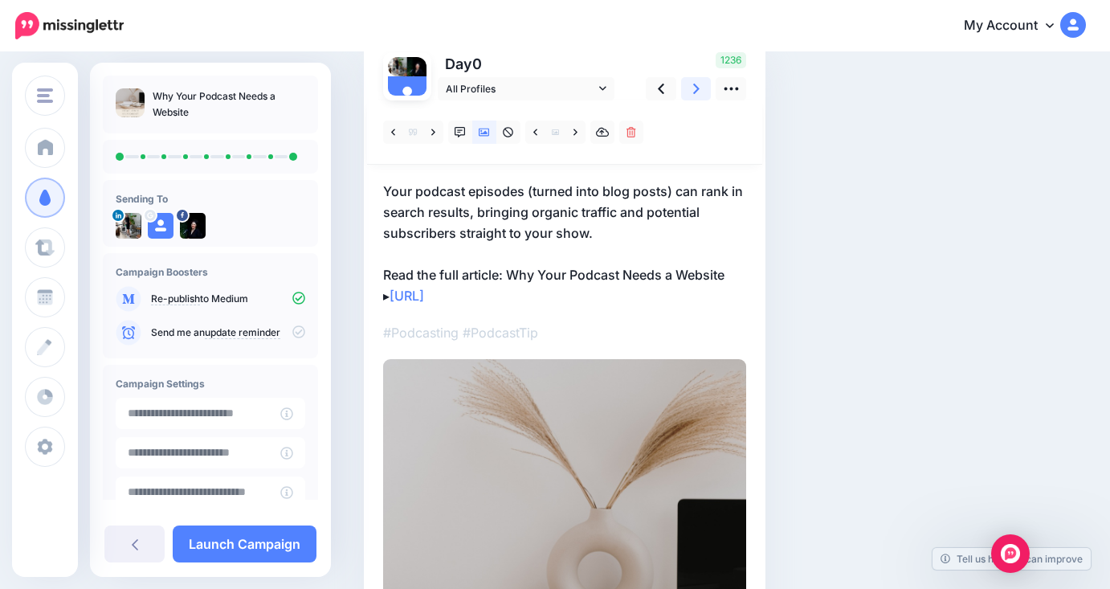
scroll to position [70, 0]
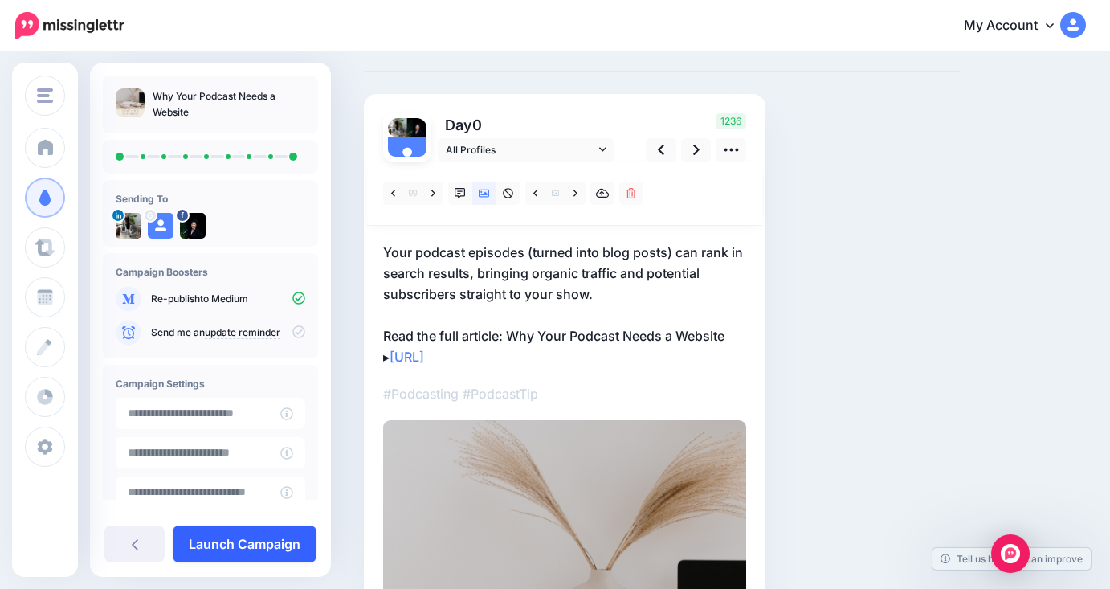
click at [255, 540] on link "Launch Campaign" at bounding box center [245, 543] width 144 height 37
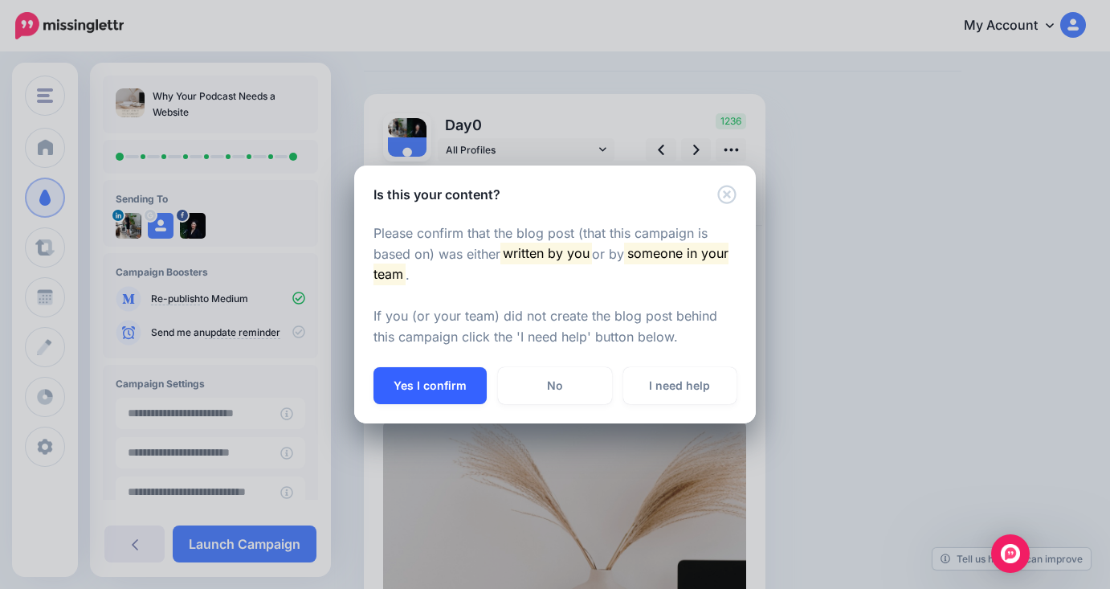
click at [436, 390] on button "Yes I confirm" at bounding box center [429, 385] width 113 height 37
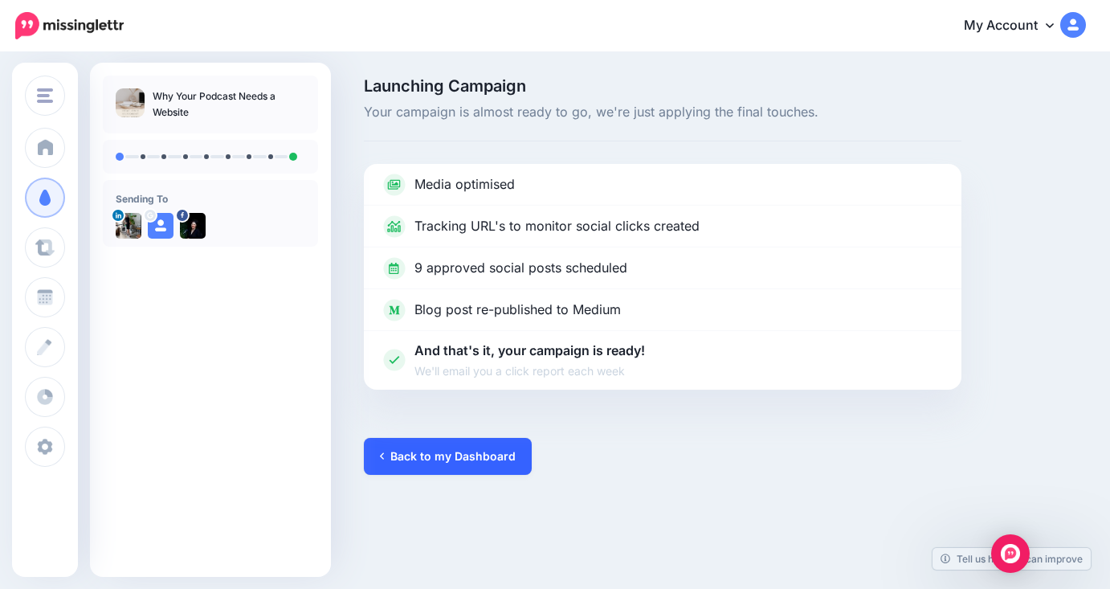
click at [462, 456] on link "Back to my Dashboard" at bounding box center [448, 456] width 168 height 37
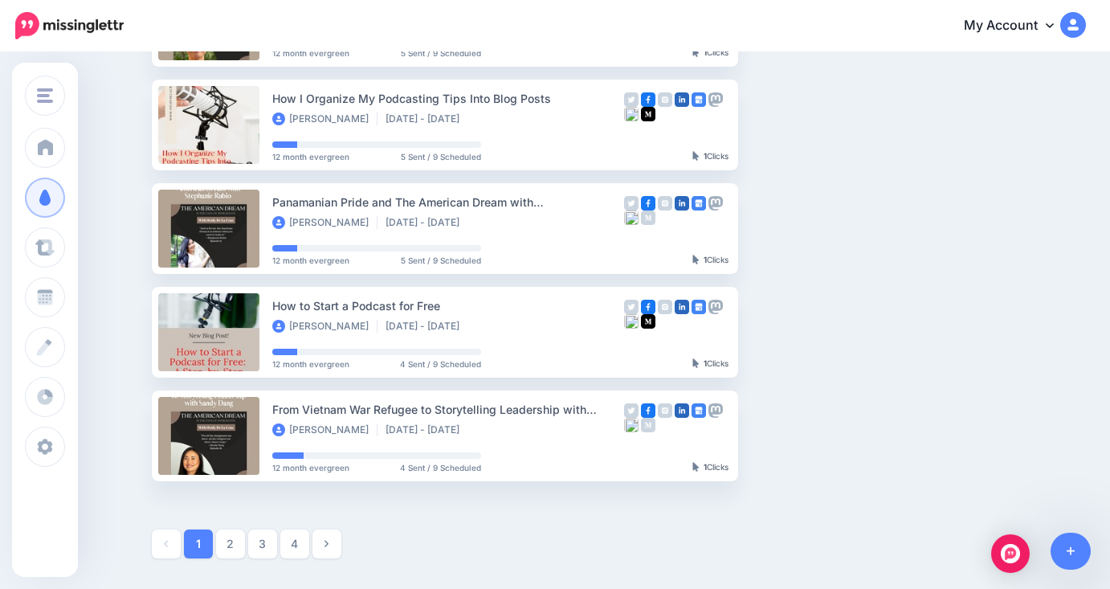
scroll to position [742, 0]
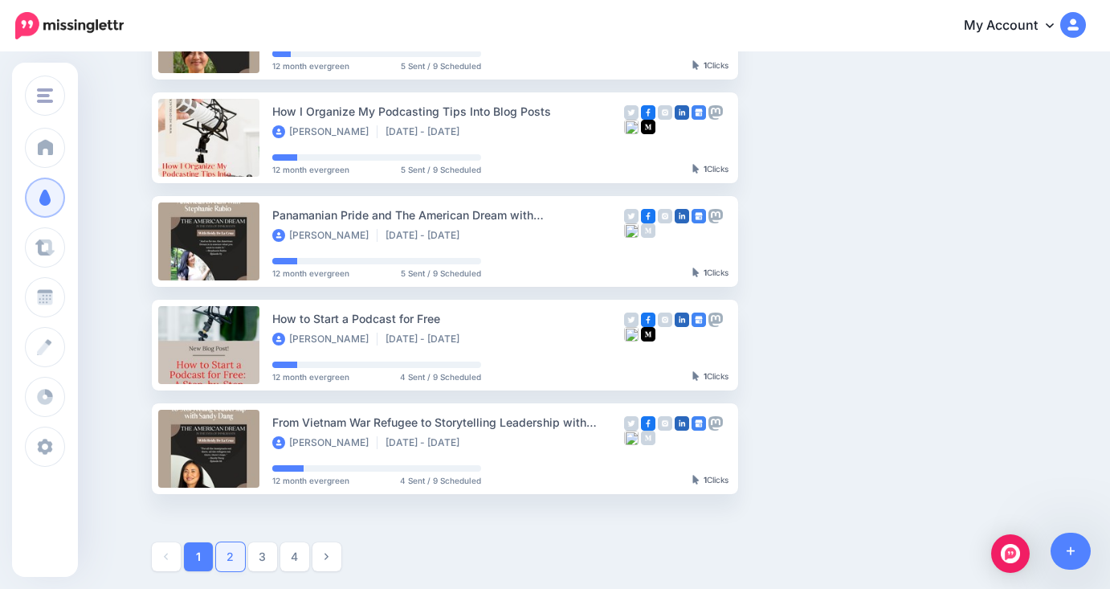
click at [227, 558] on link "2" at bounding box center [230, 556] width 29 height 29
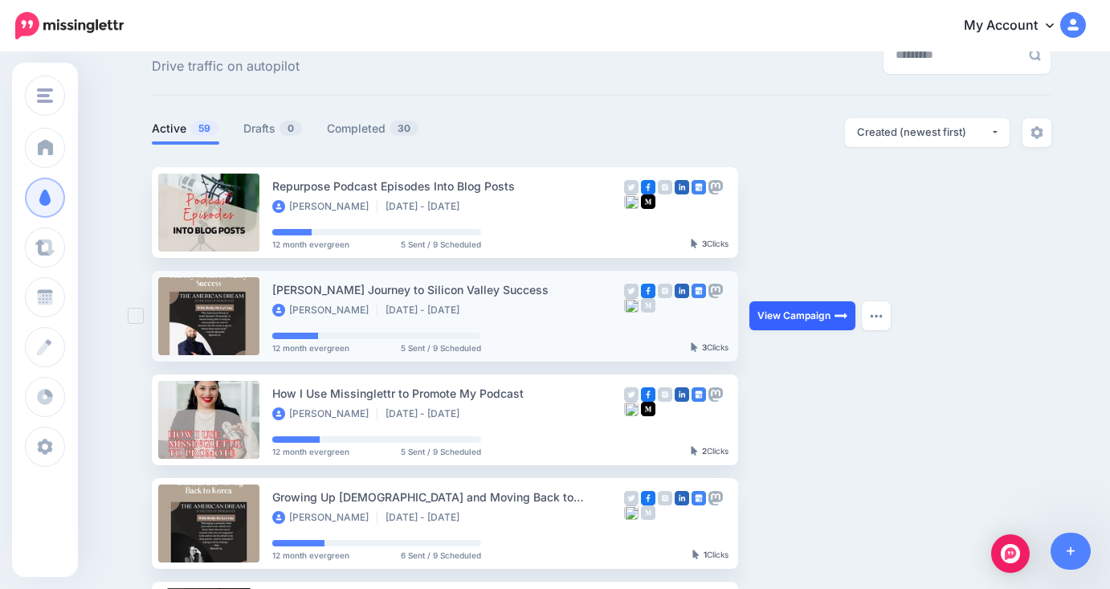
scroll to position [32, 0]
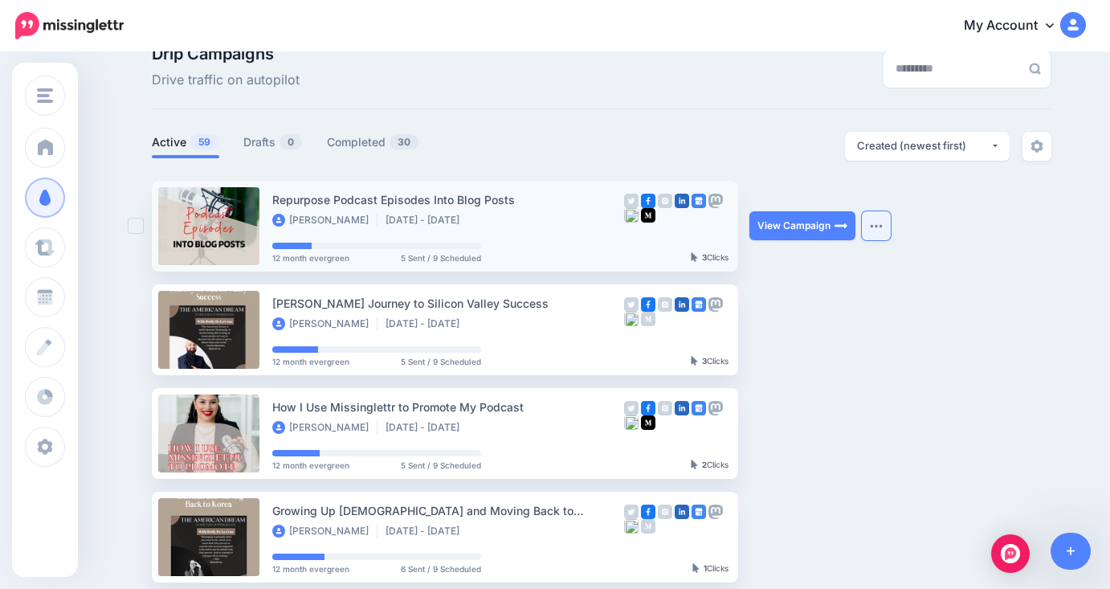
click at [879, 235] on button "button" at bounding box center [876, 225] width 29 height 29
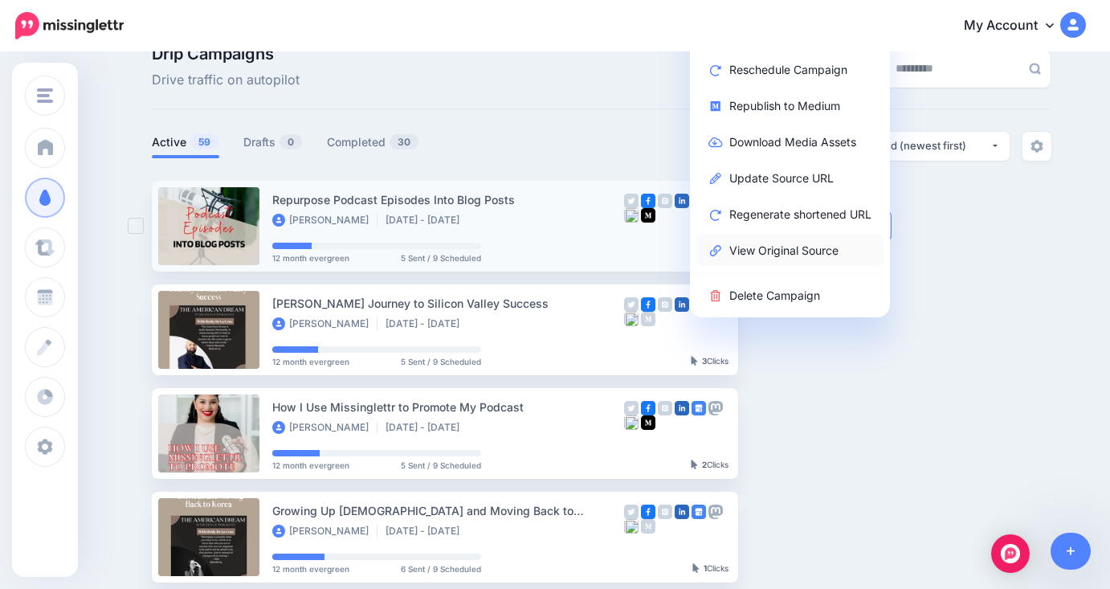
click at [789, 251] on link "View Original Source" at bounding box center [789, 249] width 187 height 31
